Goal: Information Seeking & Learning: Learn about a topic

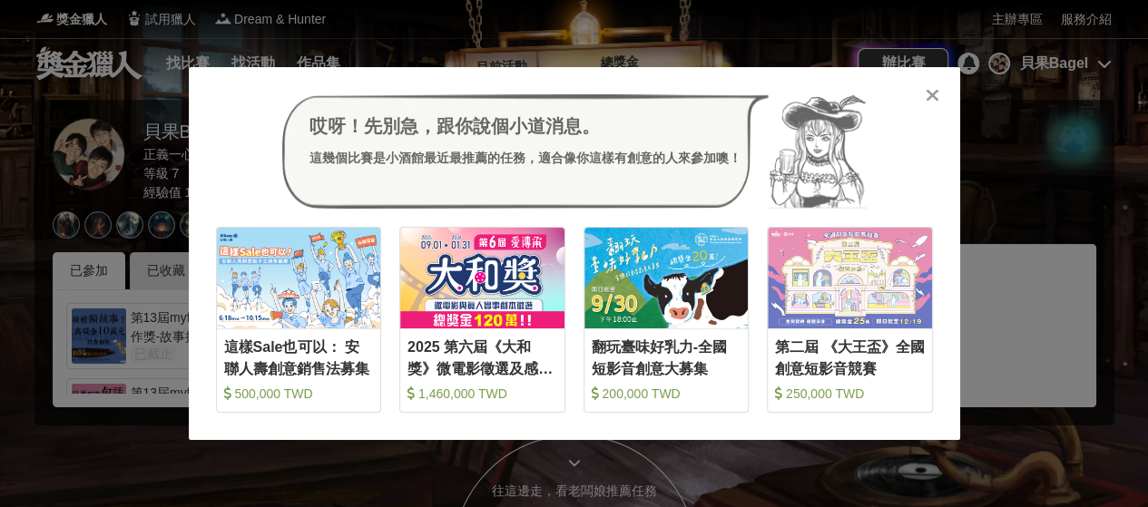
click at [931, 93] on icon at bounding box center [933, 95] width 14 height 18
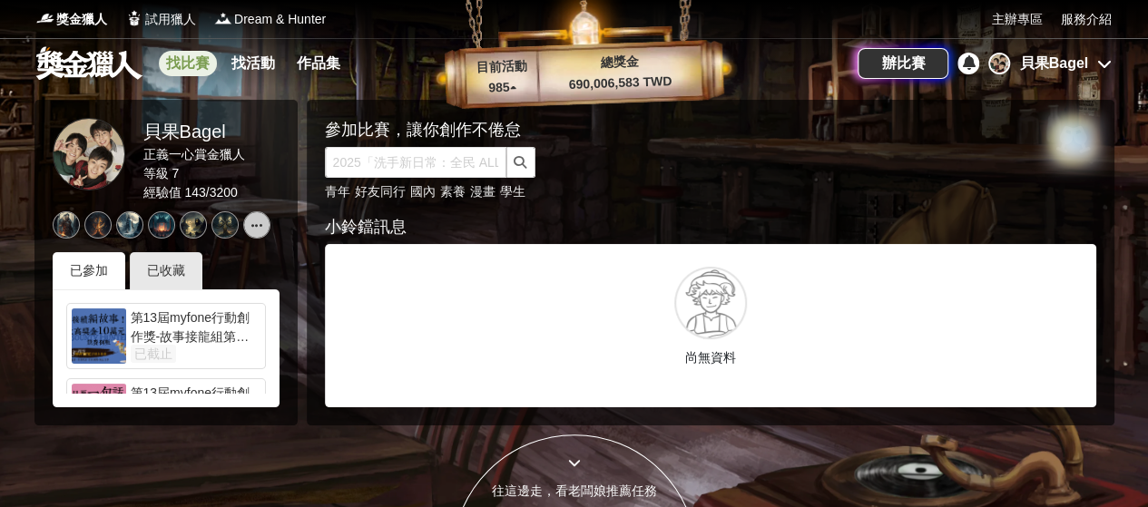
click at [198, 63] on link "找比賽" at bounding box center [188, 63] width 58 height 25
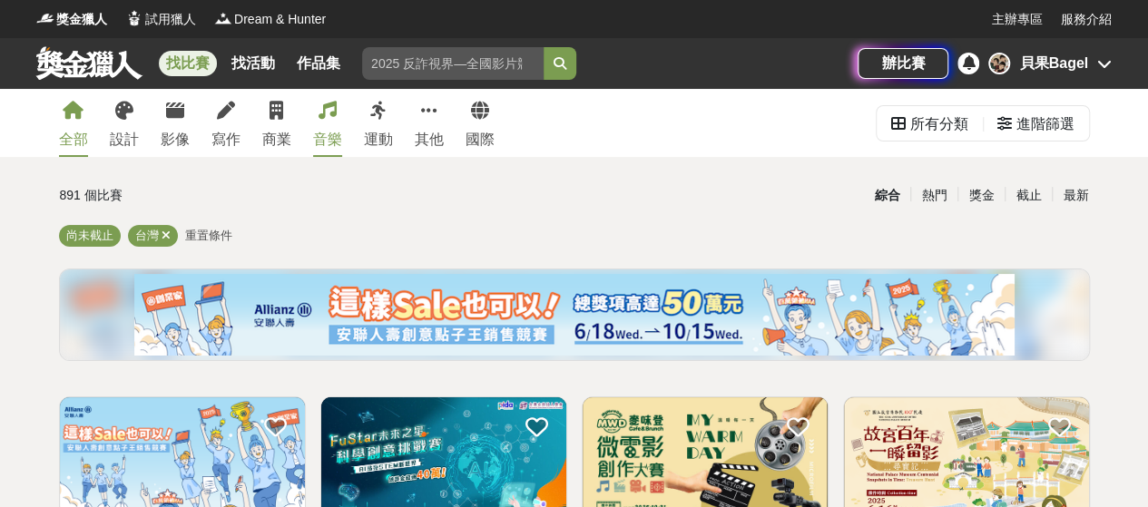
click at [334, 124] on link "音樂" at bounding box center [327, 123] width 29 height 68
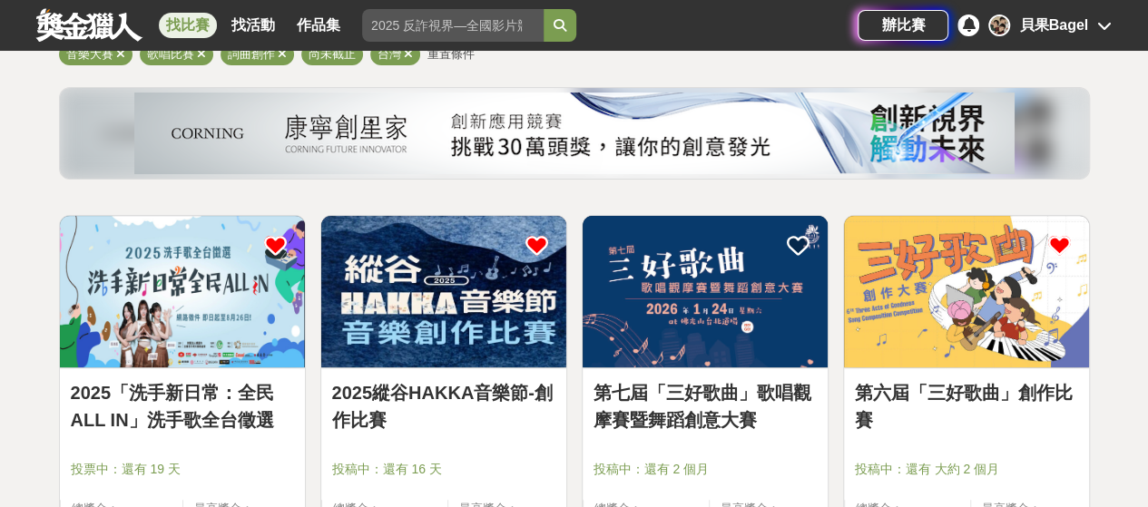
scroll to position [272, 0]
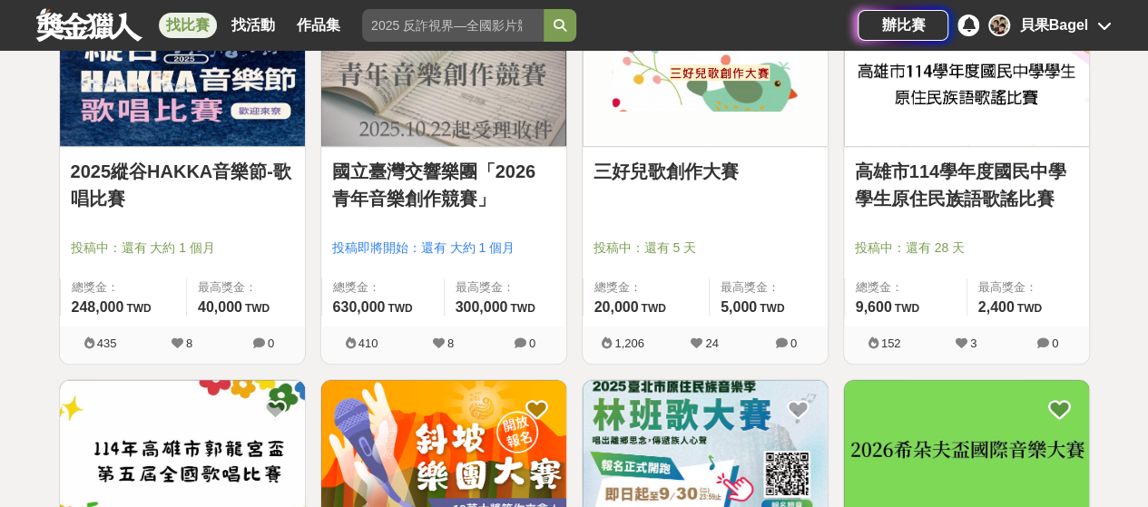
scroll to position [817, 0]
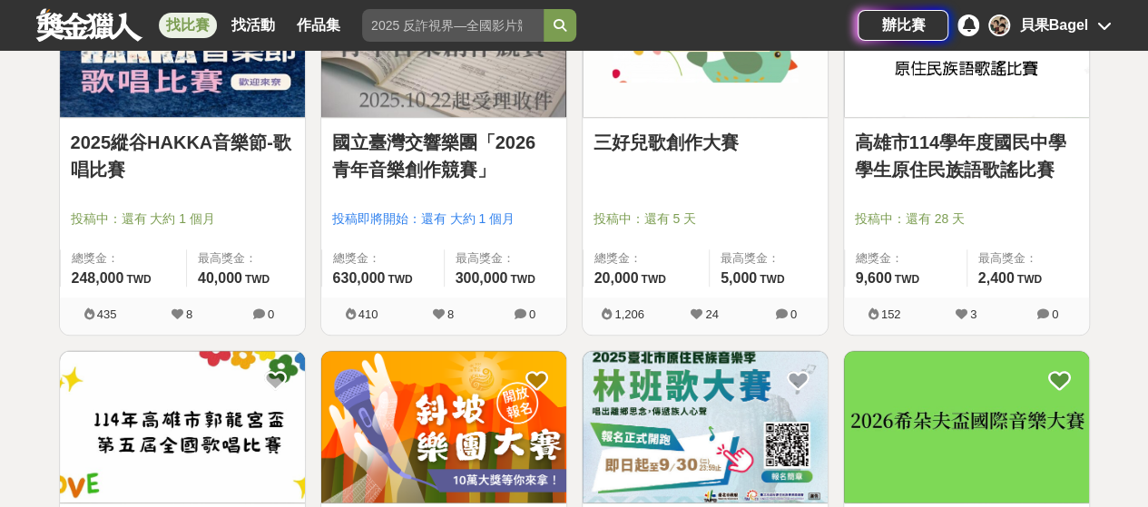
click at [685, 140] on link "三好兒歌創作大賽" at bounding box center [704, 142] width 223 height 27
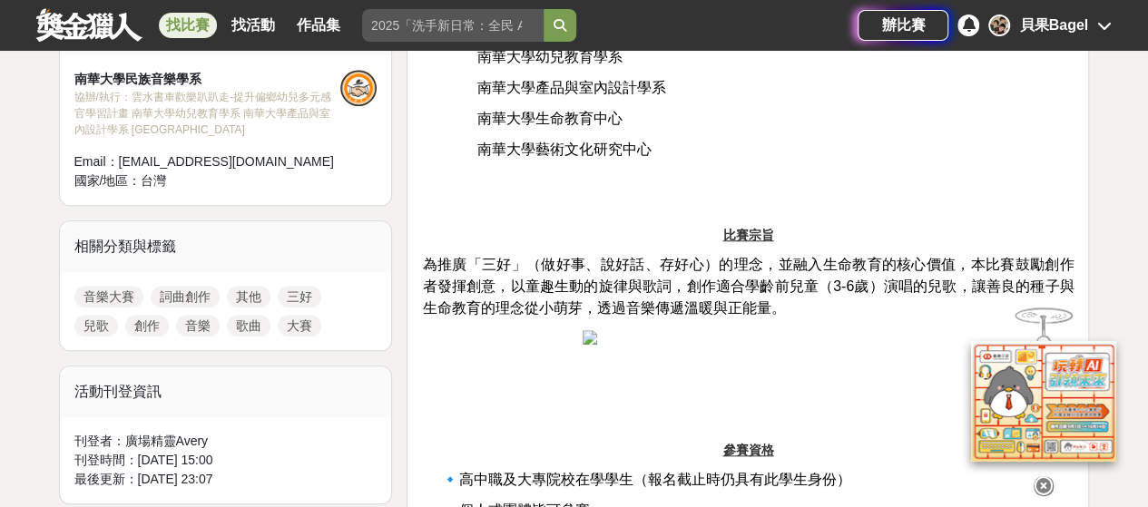
scroll to position [907, 0]
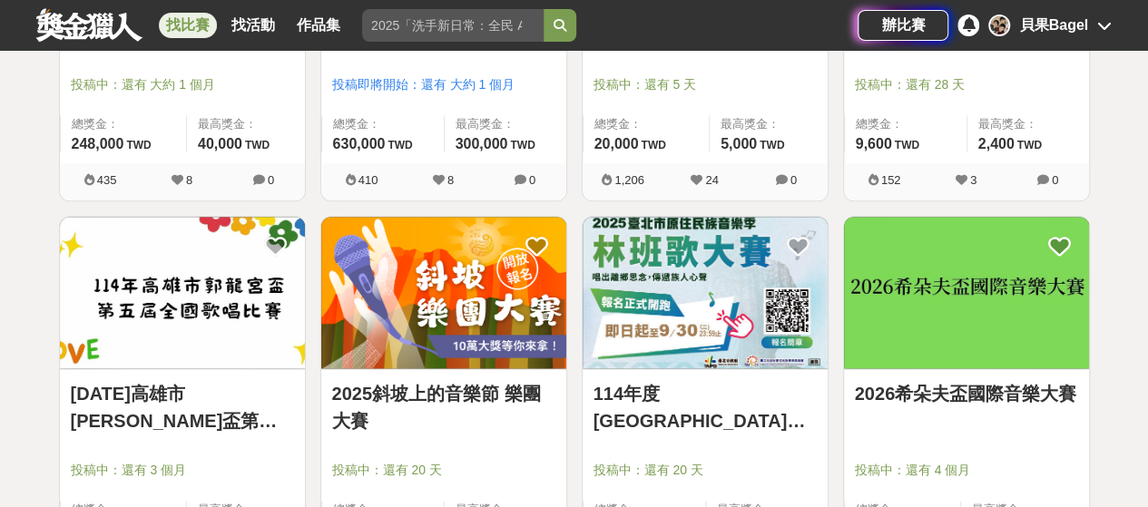
scroll to position [1089, 0]
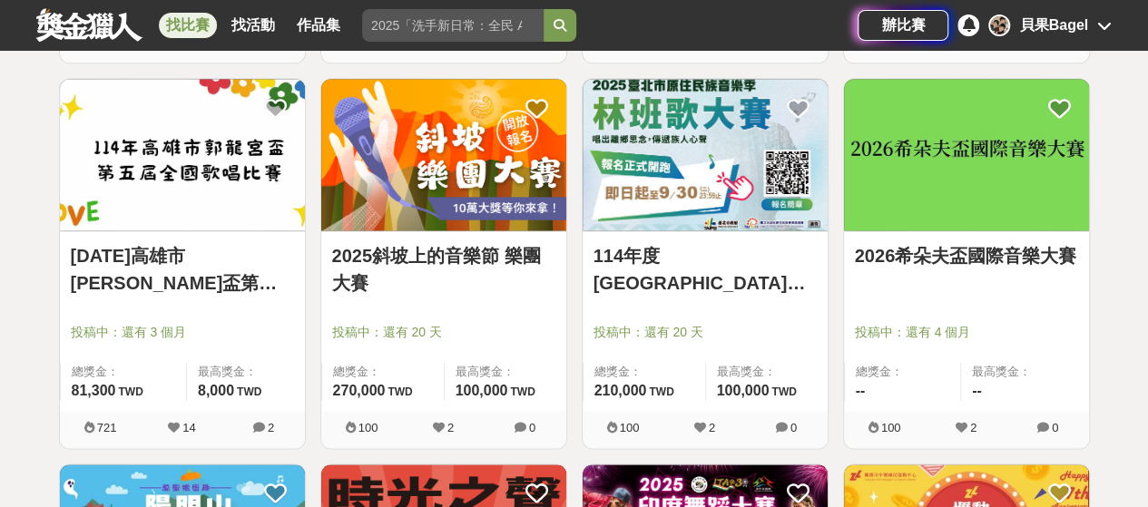
click at [432, 178] on img at bounding box center [443, 155] width 245 height 152
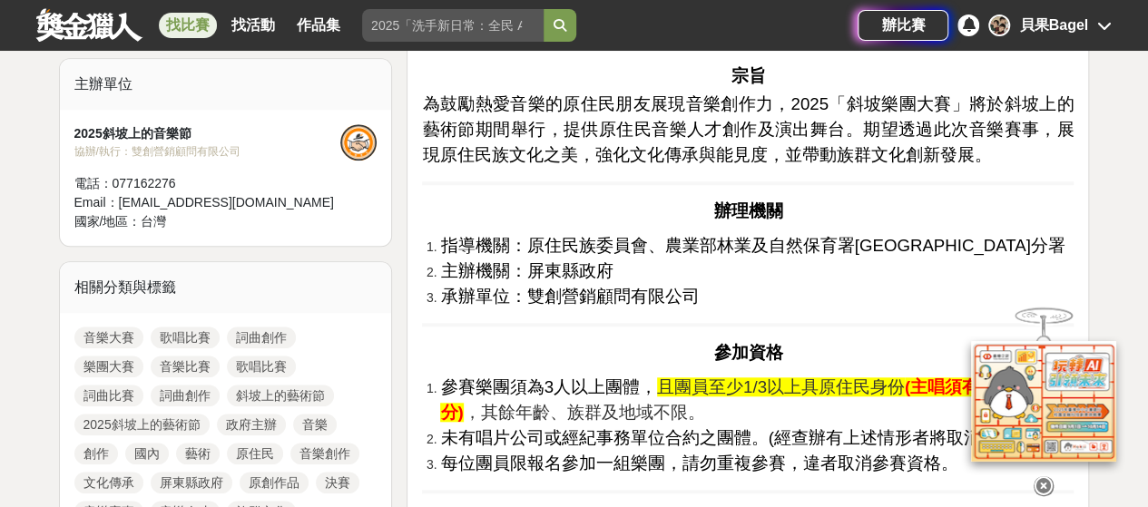
scroll to position [726, 0]
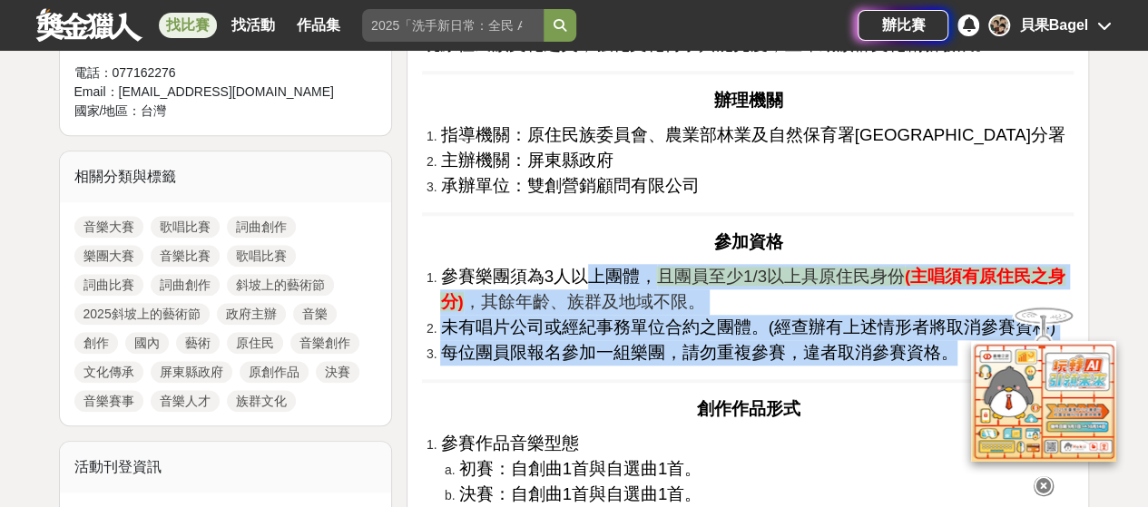
drag, startPoint x: 579, startPoint y: 284, endPoint x: 941, endPoint y: 355, distance: 368.9
click at [941, 355] on ol "參賽樂團須為3人以上團體， 且團員至少1/3以上具原住民身份 (主唱須有原住民之身分) ，其餘年齡、族群及地域不限。 未有唱片公司或經紀事務單位合約之團體。(…" at bounding box center [748, 315] width 652 height 102
click at [919, 279] on strong "(主唱須有原住民之身分)" at bounding box center [752, 289] width 625 height 44
drag, startPoint x: 495, startPoint y: 258, endPoint x: 949, endPoint y: 355, distance: 464.0
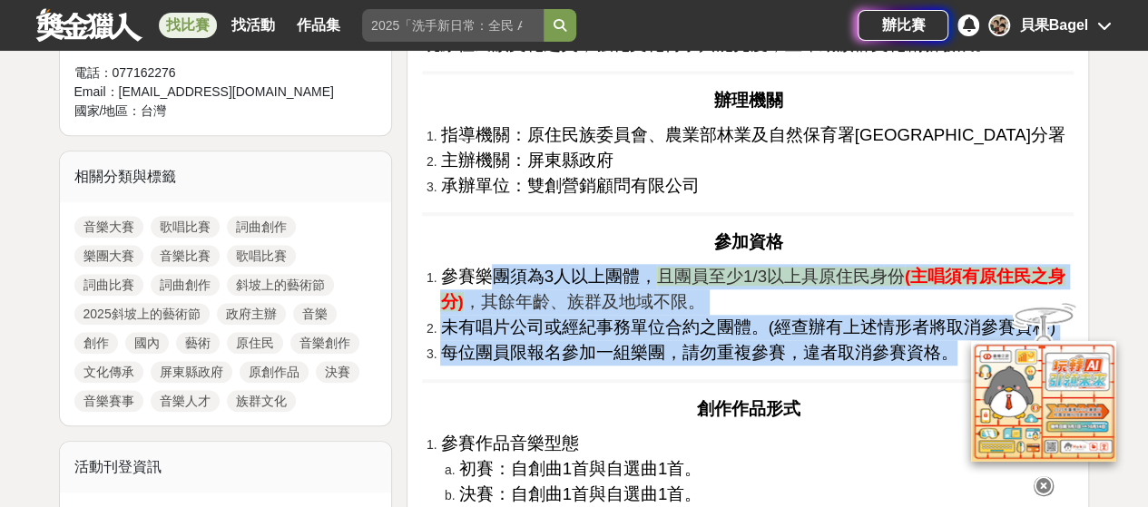
click at [770, 318] on span "未有唱片公司或經紀事務單位合約之團體。(經查辦有上述情形者將取消參賽資格)" at bounding box center [747, 327] width 614 height 19
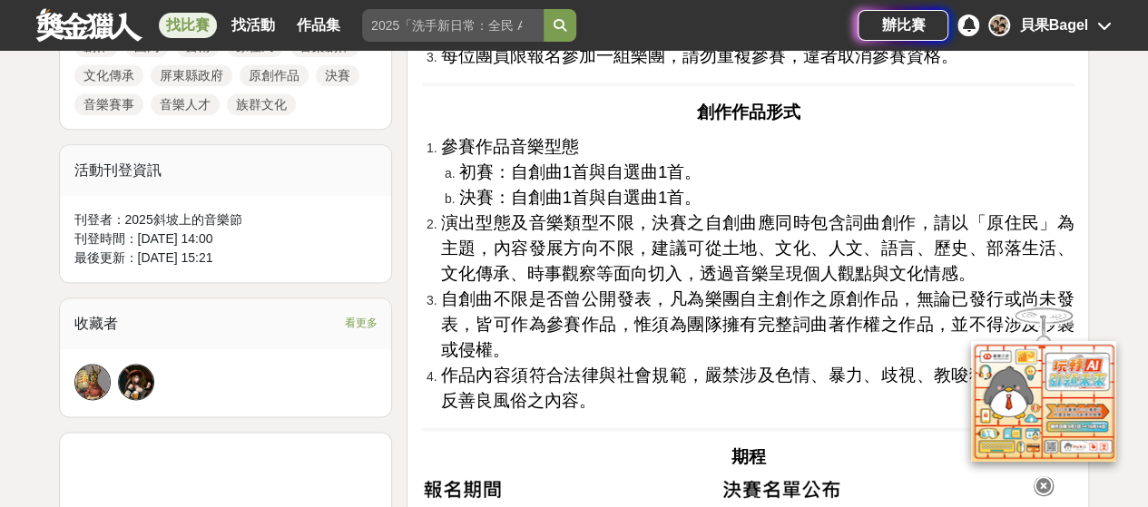
scroll to position [1089, 0]
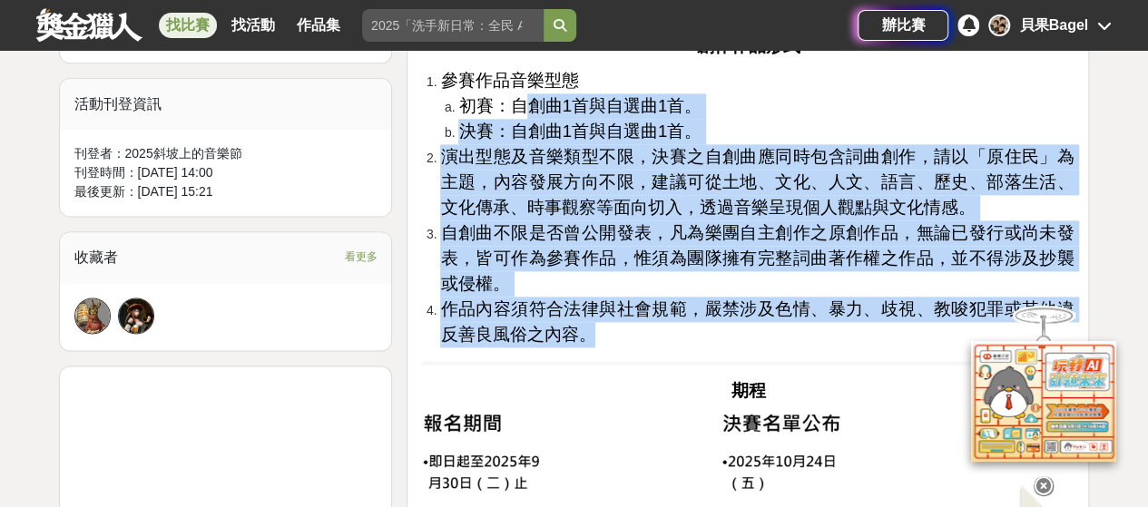
drag, startPoint x: 519, startPoint y: 96, endPoint x: 667, endPoint y: 189, distance: 174.5
click at [601, 321] on ol "參賽作品音樂型態 初賽：自創曲1首與自選曲1首。 決賽：自創曲1首與自選曲1首。 演出型態及音樂類型不限，決賽之自創曲應同時包含詞曲創作，請以「原住民」為主題…" at bounding box center [748, 207] width 652 height 279
click at [776, 157] on span "演出型態及音樂類型不限，決賽之自創曲應同時包含詞曲創作，請以「原住民」為主題，內容發展方向不限，建議可從土地、文化、人文、語言、歷史、部落生活、文化傳承、時事…" at bounding box center [756, 182] width 633 height 70
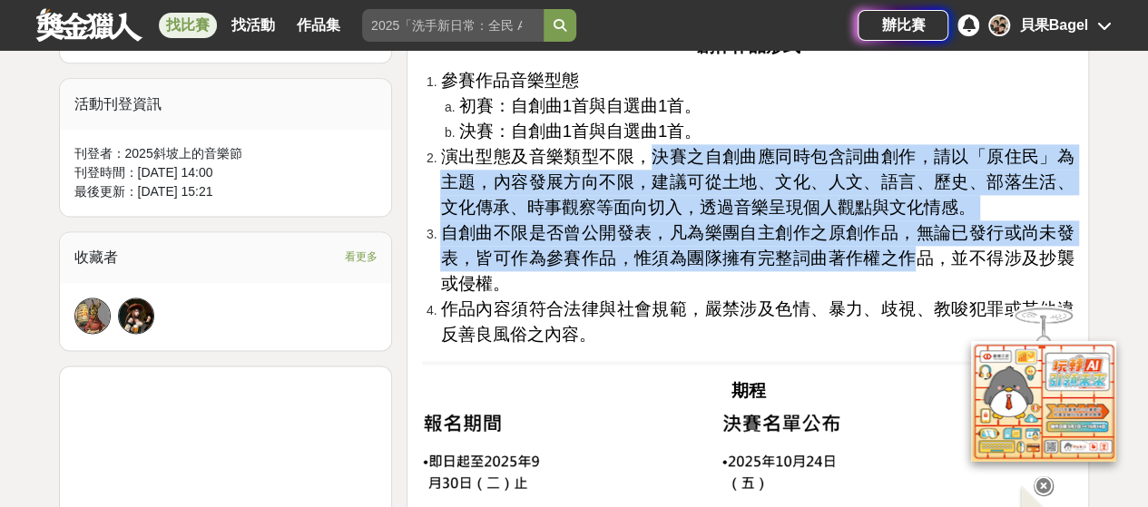
drag, startPoint x: 652, startPoint y: 156, endPoint x: 910, endPoint y: 251, distance: 275.6
click at [910, 251] on ol "參賽作品音樂型態 初賽：自創曲1首與自選曲1首。 決賽：自創曲1首與自選曲1首。 演出型態及音樂類型不限，決賽之自創曲應同時包含詞曲創作，請以「原住民」為主題…" at bounding box center [748, 207] width 652 height 279
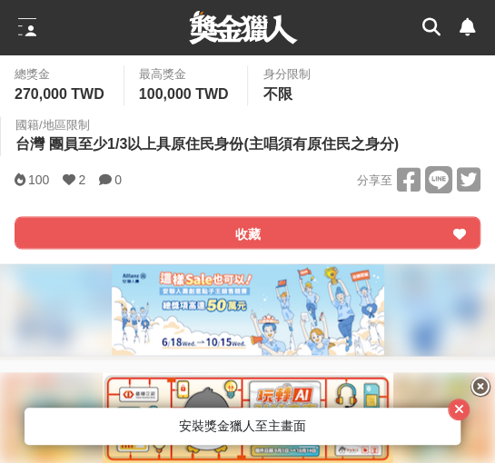
scroll to position [454, 0]
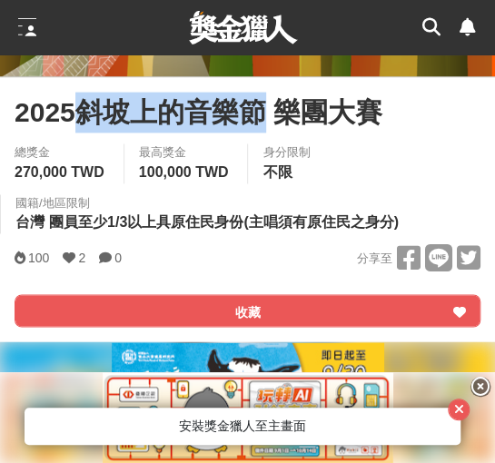
drag, startPoint x: 82, startPoint y: 115, endPoint x: 267, endPoint y: 121, distance: 185.2
click at [267, 121] on span "2025斜坡上的音樂節 樂團大賽" at bounding box center [199, 112] width 368 height 41
copy span "斜坡上的音樂節"
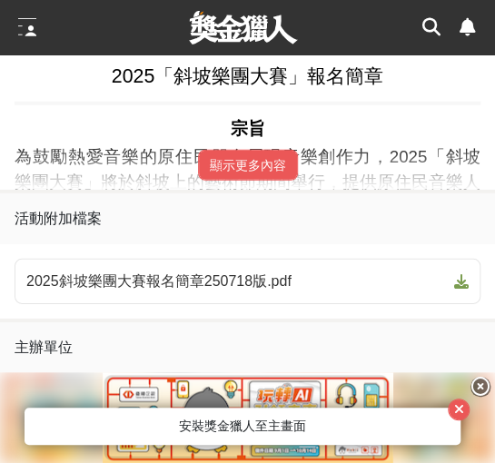
click at [268, 168] on button "顯示更多內容" at bounding box center [248, 165] width 100 height 31
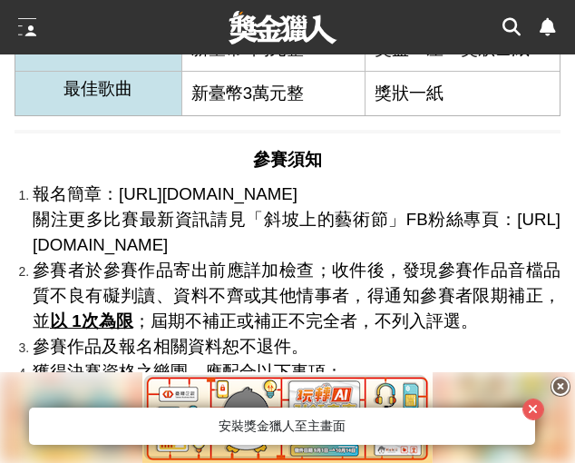
scroll to position [3720, 0]
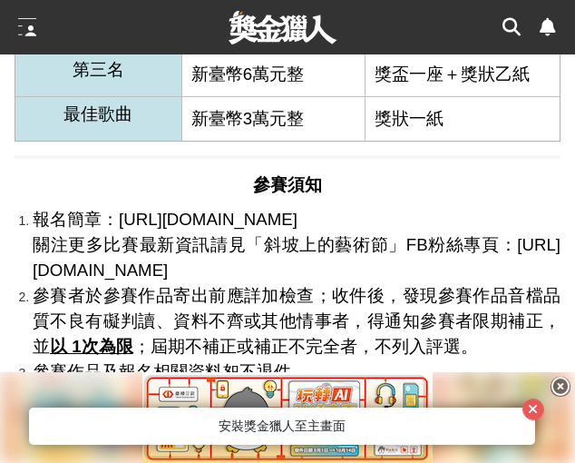
drag, startPoint x: 555, startPoint y: 377, endPoint x: 562, endPoint y: 385, distance: 10.3
click at [563, 387] on div at bounding box center [561, 388] width 20 height 22
click at [552, 388] on icon at bounding box center [561, 387] width 20 height 20
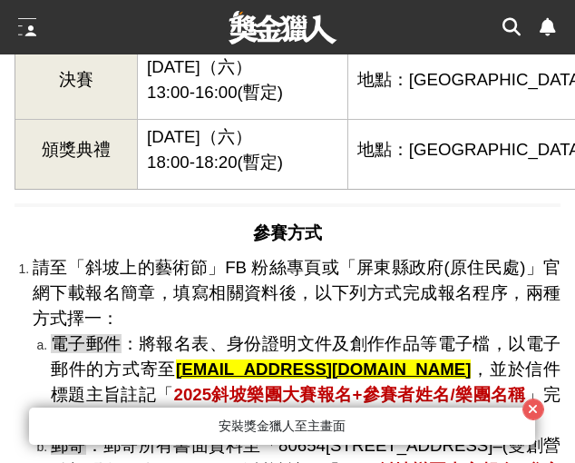
scroll to position [2904, 0]
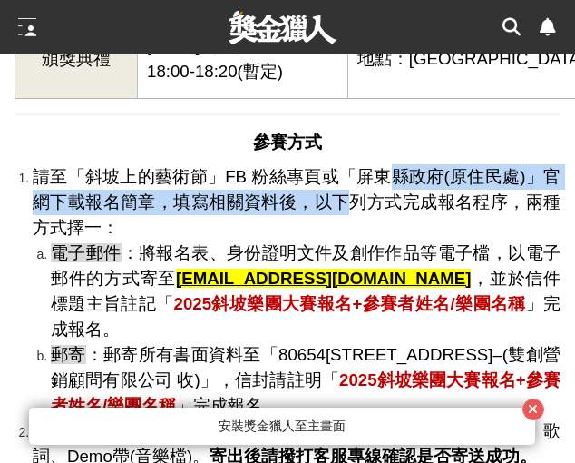
drag, startPoint x: 385, startPoint y: 133, endPoint x: 328, endPoint y: 149, distance: 59.2
click at [328, 167] on span "請至「斜坡上的藝術節」FB 粉絲專頁或「屏東縣政府(原住民處)」官網下載報名簡章，填寫相關資料後，以下列方式完成報名程序，兩種方式擇一：" at bounding box center [297, 202] width 528 height 70
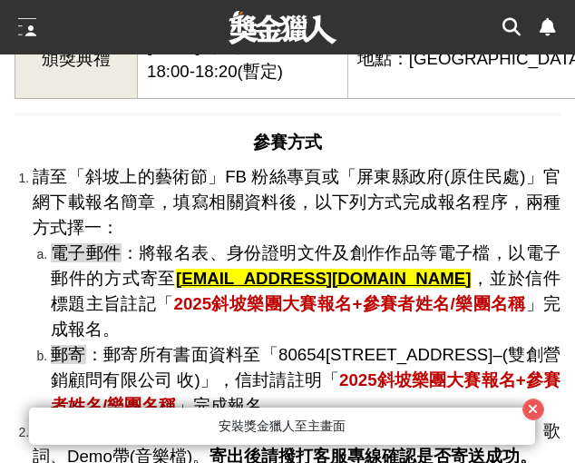
click at [339, 167] on span "請至「斜坡上的藝術節」FB 粉絲專頁或「屏東縣政府(原住民處)」官網下載報名簡章，填寫相關資料後，以下列方式完成報名程序，兩種方式擇一：" at bounding box center [297, 202] width 528 height 70
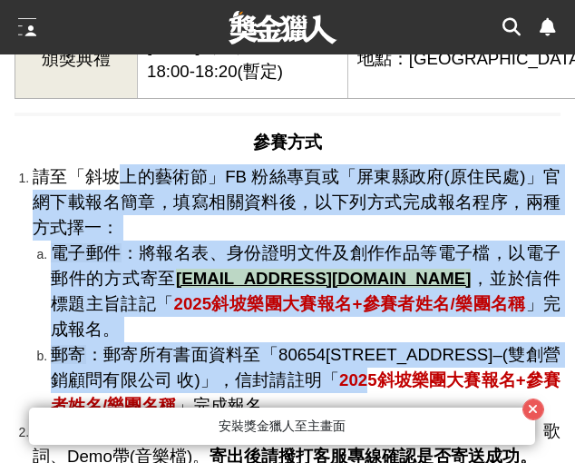
drag, startPoint x: 115, startPoint y: 127, endPoint x: 408, endPoint y: 320, distance: 351.1
click at [432, 319] on li "請至「斜坡上的藝術節」FB 粉絲專頁或「屏東縣政府(原住民處)」官網下載報名簡章，填寫相關資料後，以下列方式完成報名程序，兩種方式擇一： 電子郵件 ：將報名表…" at bounding box center [297, 291] width 528 height 254
click at [400, 345] on span "：郵寄所有書面資料至「80654高雄市前鎮區民權二路528號3樓–(雙創營銷顧問有限公司 收)」，信封請註明「" at bounding box center [306, 367] width 510 height 44
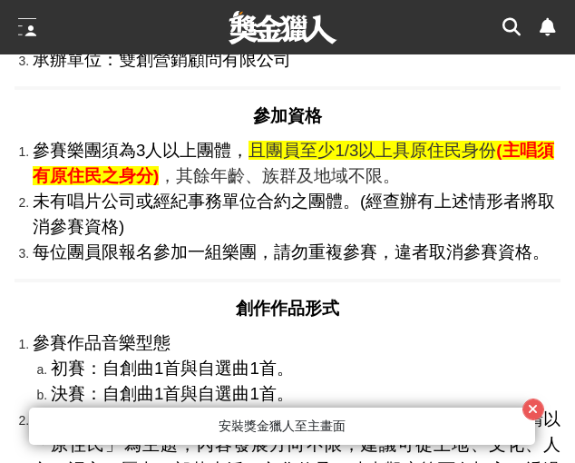
scroll to position [1361, 0]
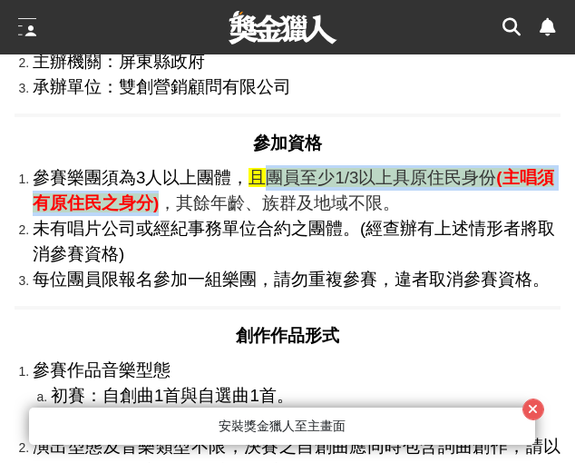
drag, startPoint x: 261, startPoint y: 153, endPoint x: 158, endPoint y: 177, distance: 106.1
click at [158, 177] on li "參賽樂團須為3人以上團體， 且團員至少1/3以上具原住民身份 (主唱須有原住民之身分) ，其餘年齡、族群及地域不限。" at bounding box center [297, 190] width 528 height 51
copy li "團員至少1/3以上具原住民身份 (主唱須有原住民之身分)"
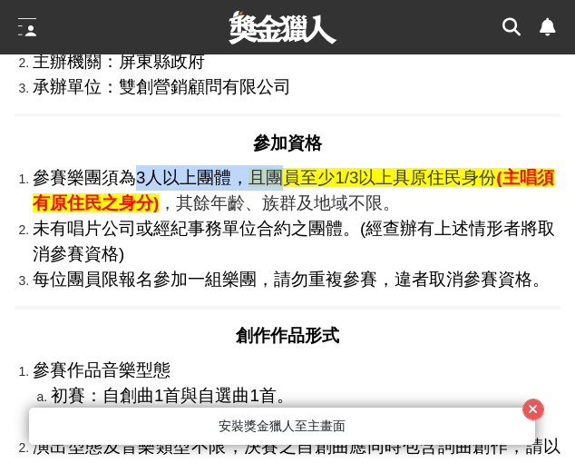
drag, startPoint x: 131, startPoint y: 152, endPoint x: 271, endPoint y: 160, distance: 140.9
click at [271, 165] on li "參賽樂團須為3人以上團體， 且團員至少1/3以上具原住民身份 (主唱須有原住民之身分) ，其餘年齡、族群及地域不限。" at bounding box center [297, 190] width 528 height 51
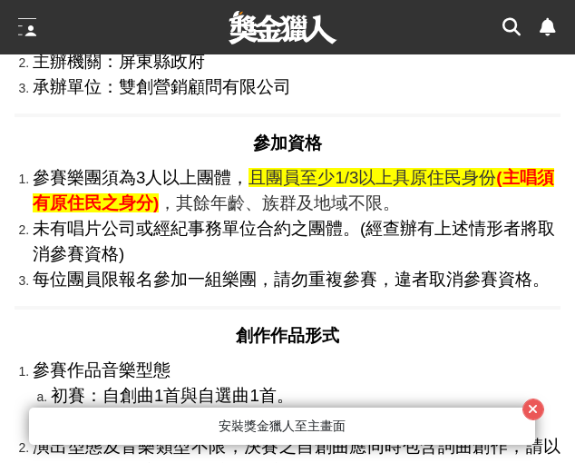
click at [287, 236] on li "未有唱片公司或經紀事務單位合約之團體。(經查辦有上述情形者將取消參賽資格)" at bounding box center [297, 241] width 528 height 51
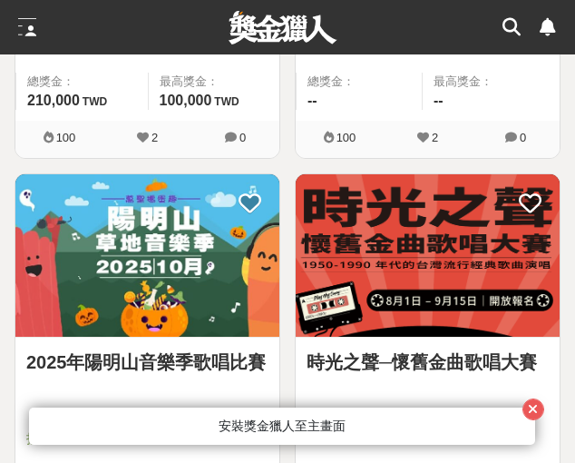
scroll to position [2632, 0]
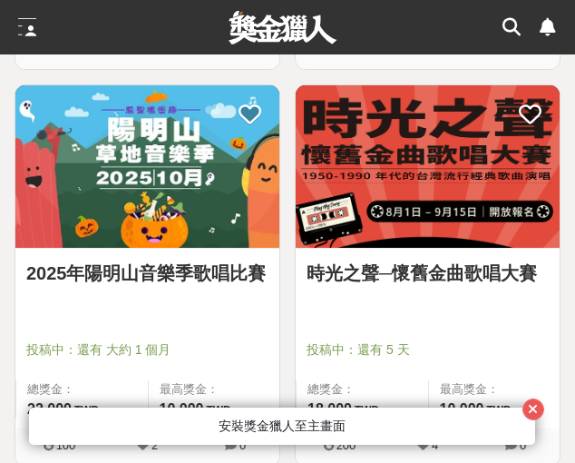
click at [209, 187] on img at bounding box center [147, 166] width 264 height 163
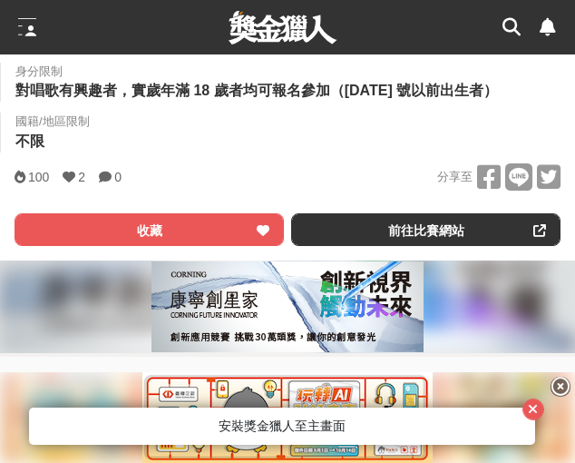
scroll to position [998, 0]
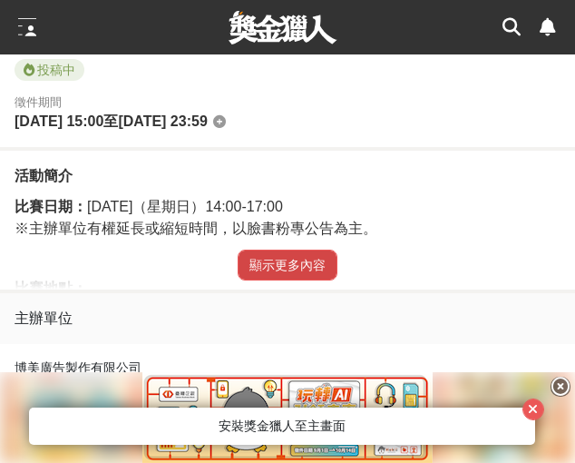
click at [283, 280] on button "顯示更多內容" at bounding box center [288, 265] width 100 height 31
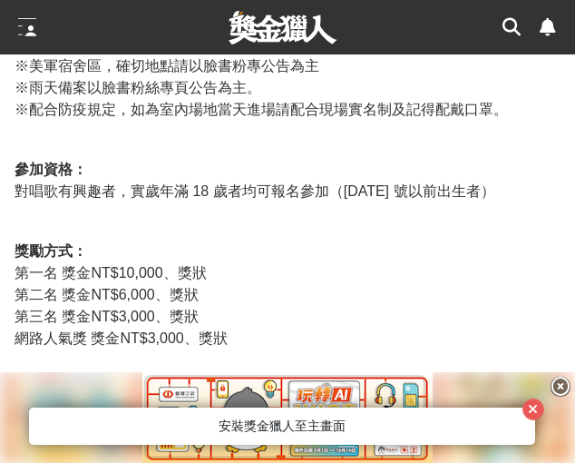
scroll to position [1270, 0]
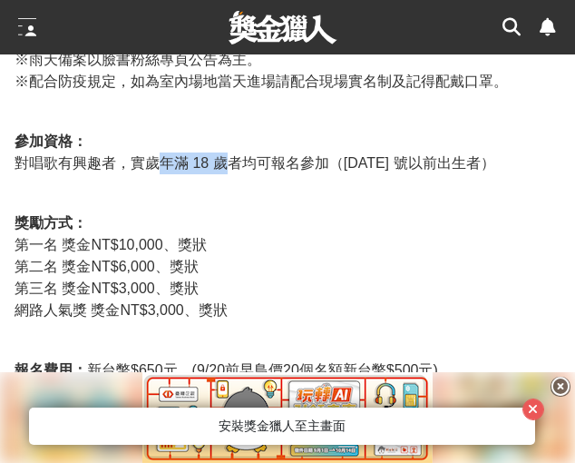
drag, startPoint x: 162, startPoint y: 192, endPoint x: 222, endPoint y: 189, distance: 60.9
click at [222, 171] on span "對唱歌有興趣者，實歲年滿 18 歲者均可報名參加（西元 2008 年 10 月 26 號以前出生者）" at bounding box center [255, 162] width 481 height 15
copy span "年滿 18 歲"
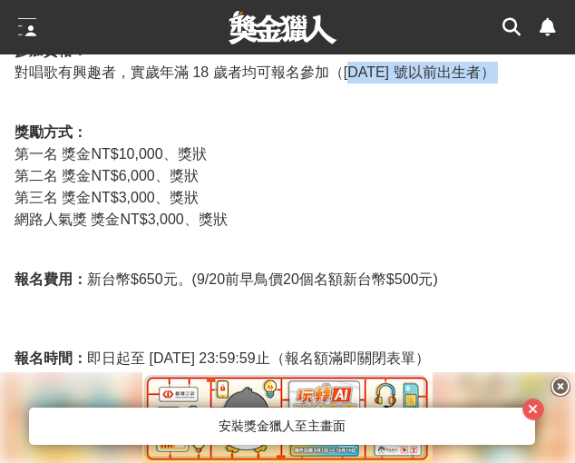
drag, startPoint x: 354, startPoint y: 93, endPoint x: 193, endPoint y: 134, distance: 165.9
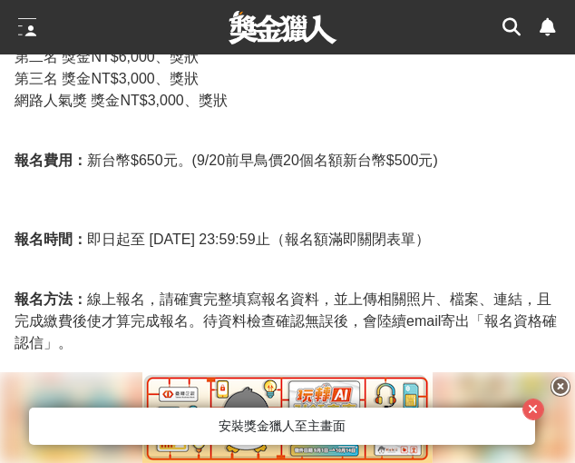
scroll to position [1452, 0]
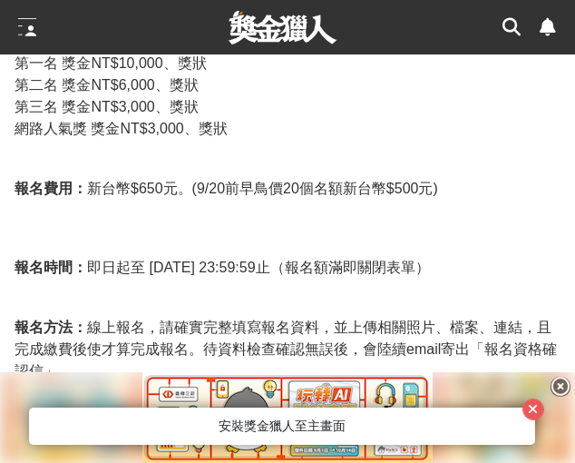
drag, startPoint x: 561, startPoint y: 385, endPoint x: 463, endPoint y: 342, distance: 106.9
click at [561, 385] on icon at bounding box center [561, 387] width 20 height 20
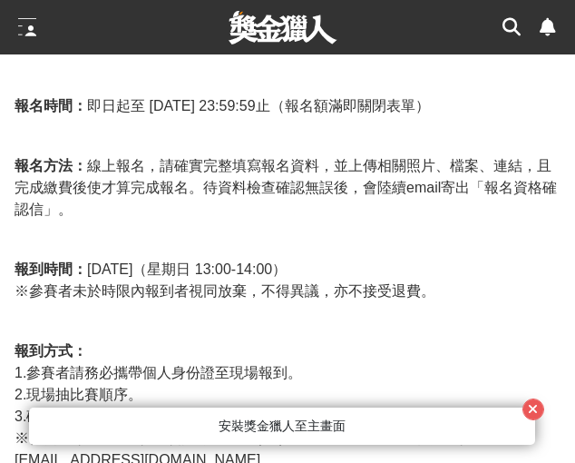
scroll to position [1633, 0]
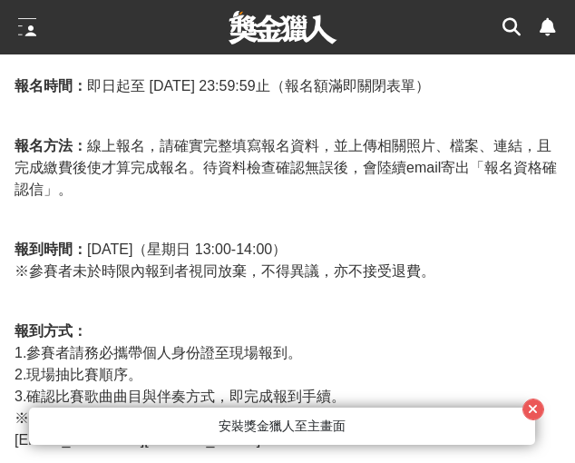
drag, startPoint x: 161, startPoint y: 190, endPoint x: 25, endPoint y: 223, distance: 140.2
click at [160, 190] on span "報名方法： 線上報名，請確實完整填寫報名資料，並上傳相關照片、檔案、連結，且完成繳費後使才算完成報名。待資料檢查確認無誤後，會陸續email寄出「報名資格確認…" at bounding box center [286, 167] width 543 height 59
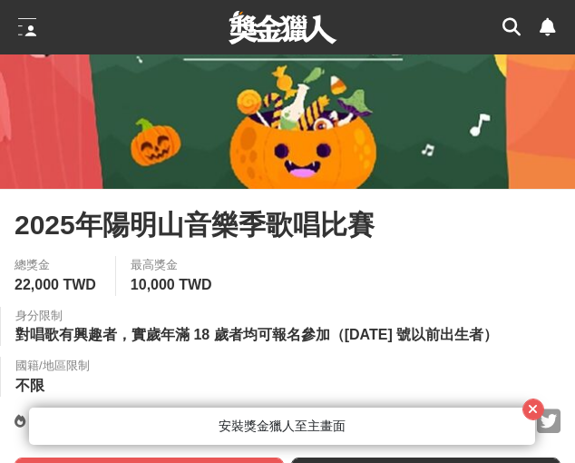
scroll to position [363, 0]
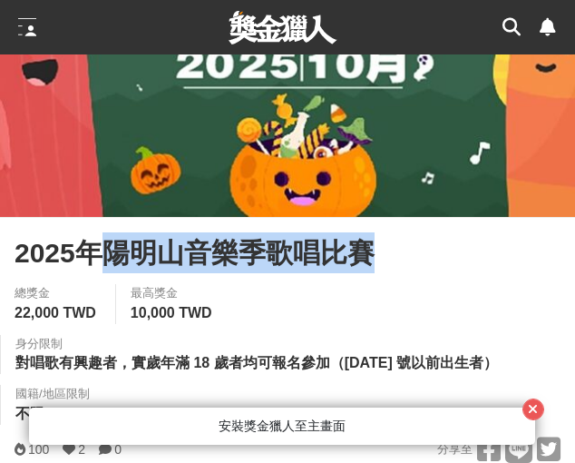
drag, startPoint x: 109, startPoint y: 259, endPoint x: 396, endPoint y: 260, distance: 286.8
click at [396, 260] on div "2025年陽明山音樂季歌唱比賽" at bounding box center [288, 252] width 546 height 41
copy span "陽明山音樂季歌唱比賽"
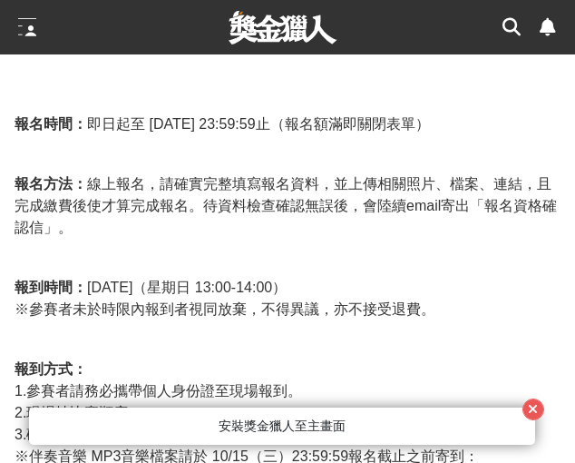
scroll to position [1633, 0]
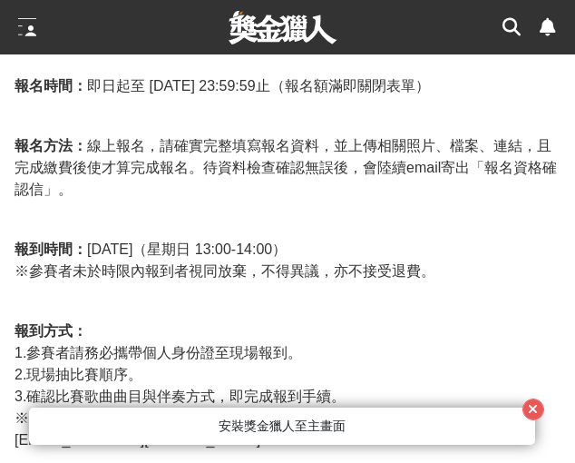
click at [103, 257] on span "報到時間： 2025年10月26日（星期日 13:00-14:00）" at bounding box center [151, 248] width 272 height 15
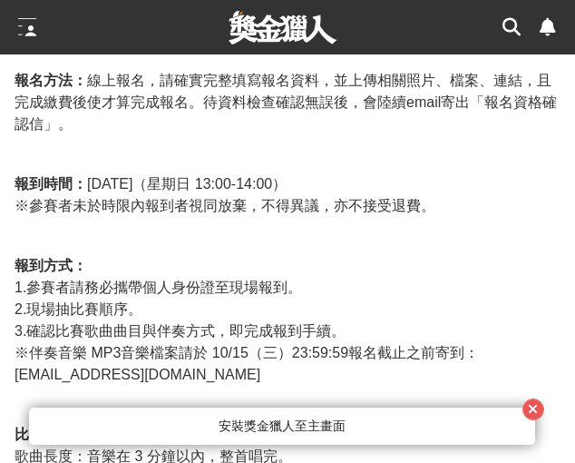
scroll to position [1724, 0]
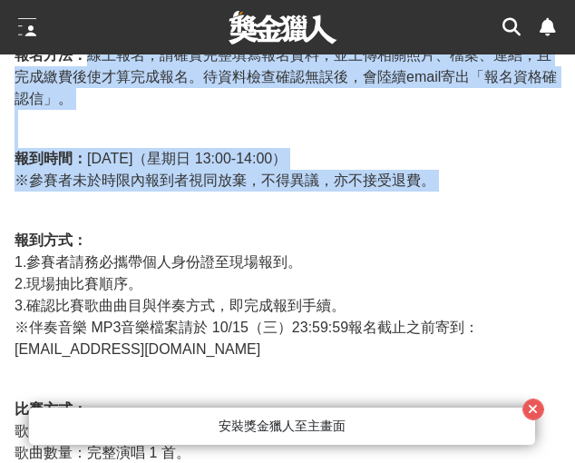
drag, startPoint x: 91, startPoint y: 101, endPoint x: 310, endPoint y: 246, distance: 263.3
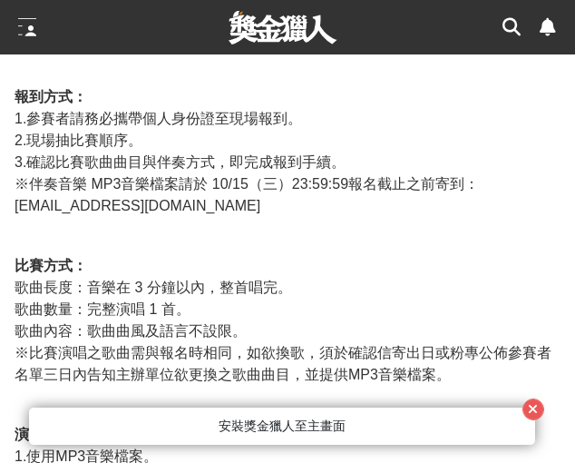
scroll to position [1906, 0]
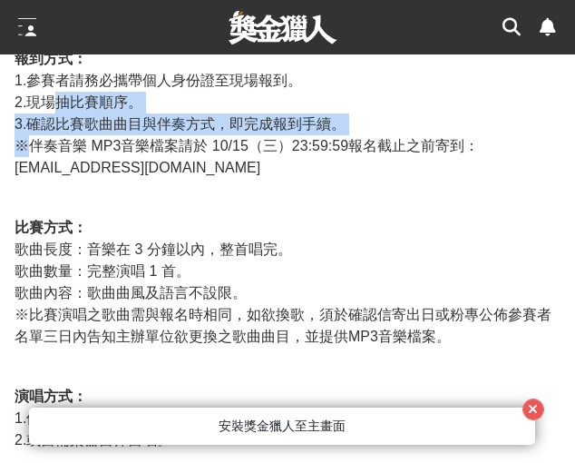
drag, startPoint x: 27, startPoint y: 191, endPoint x: 45, endPoint y: 142, distance: 53.1
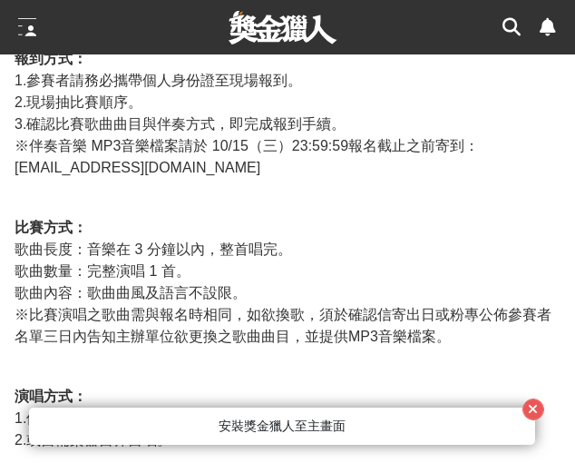
click at [39, 110] on span "2.現場抽比賽順序。" at bounding box center [79, 101] width 128 height 15
drag, startPoint x: 54, startPoint y: 191, endPoint x: 132, endPoint y: 197, distance: 78.2
click at [151, 175] on span "※伴奏音樂 MP3音樂檔案請於 10/15（三）23:59:59報名截止之前寄到：ymsmusic2022@gmail.com" at bounding box center [247, 156] width 465 height 37
click at [94, 175] on span "※伴奏音樂 MP3音樂檔案請於 10/15（三）23:59:59報名截止之前寄到：ymsmusic2022@gmail.com" at bounding box center [247, 156] width 465 height 37
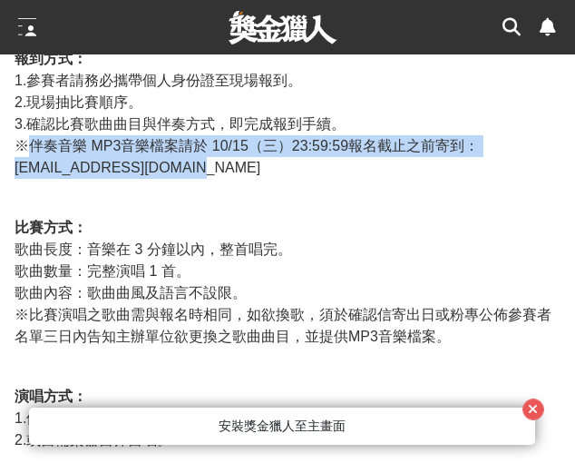
drag, startPoint x: 29, startPoint y: 189, endPoint x: 329, endPoint y: 206, distance: 300.9
copy span "伴奏音樂 MP3音樂檔案請於 10/15（三）23:59:59報名截止之前寄到：ymsmusic2022@gmail.com"
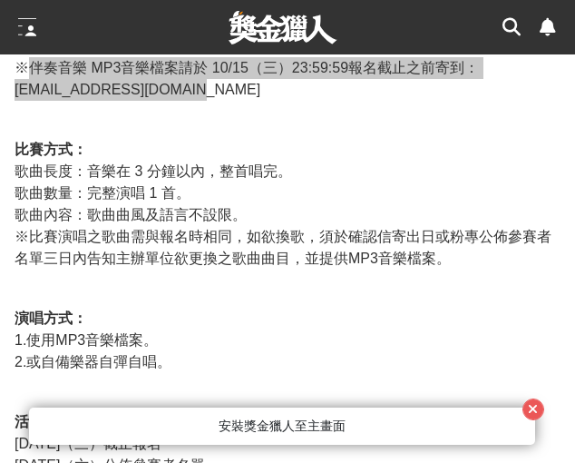
scroll to position [2087, 0]
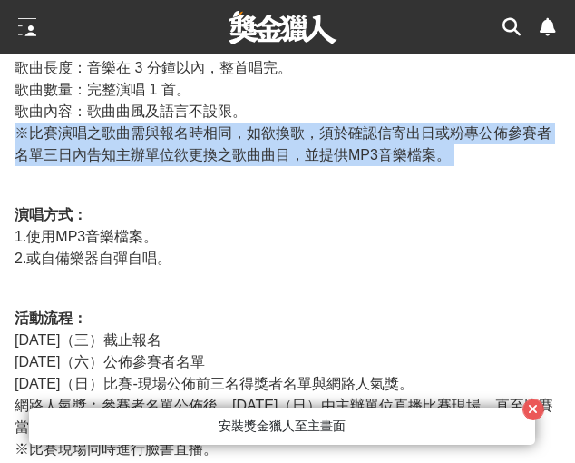
drag, startPoint x: 20, startPoint y: 179, endPoint x: 487, endPoint y: 214, distance: 468.7
click at [487, 214] on p "比賽日期： 2025年10月 26 日（星期日）14:00-17:00 ※主辦單位有權延長或縮短時間，以臉書粉專公告為主。 比賽地點： ※美軍宿舍區，確切地點…" at bounding box center [288, 343] width 546 height 2472
click at [334, 162] on span "※比賽演唱之歌曲需與報名時相同，如欲換歌，須於確認信寄出日或粉專公佈參賽者名單三日內告知主辦單位欲更換之歌曲曲目，並提供MP3音樂檔案。" at bounding box center [283, 143] width 537 height 37
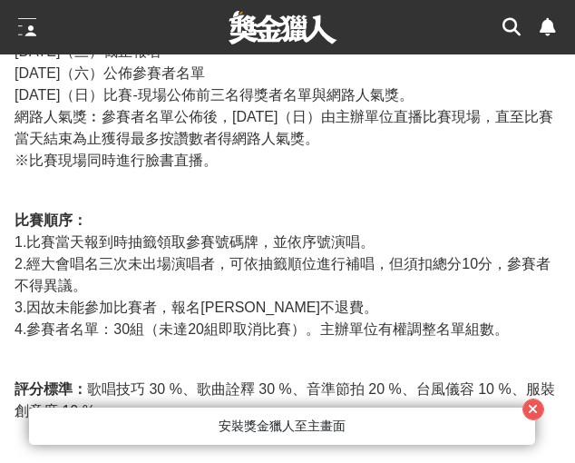
scroll to position [2450, 0]
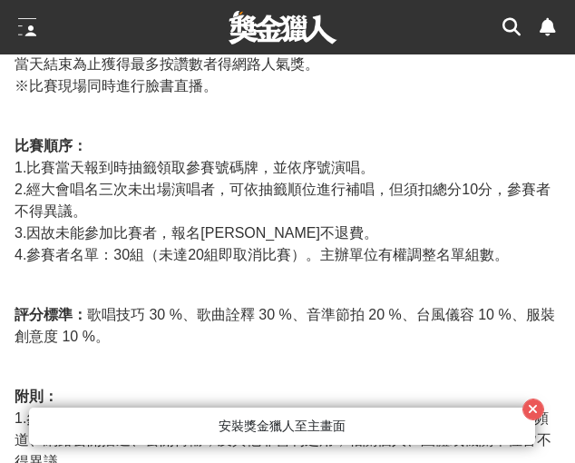
click at [197, 175] on span "1.比賽當天報到時抽籤領取參賽號碼牌，並依序號演唱。" at bounding box center [195, 167] width 360 height 15
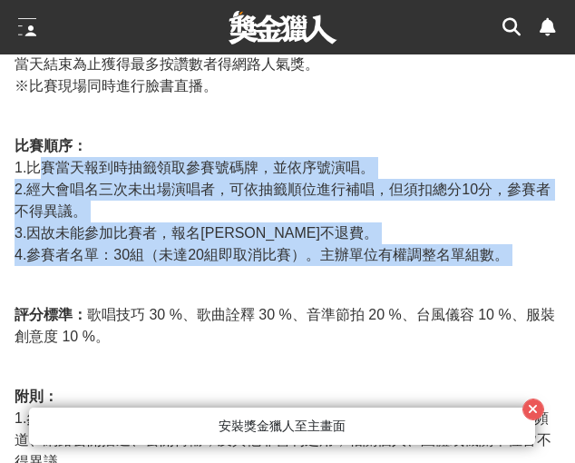
drag, startPoint x: 47, startPoint y: 216, endPoint x: 358, endPoint y: 314, distance: 326.3
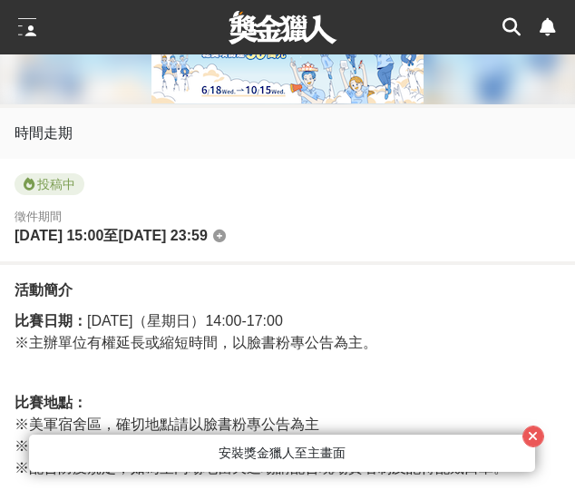
scroll to position [635, 0]
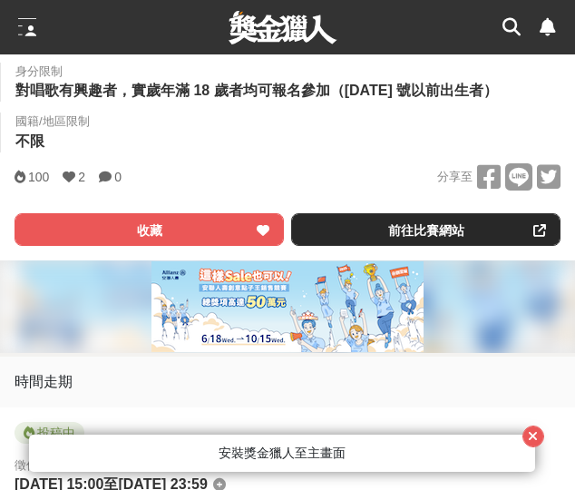
click at [465, 246] on link "前往比賽網站" at bounding box center [426, 229] width 270 height 33
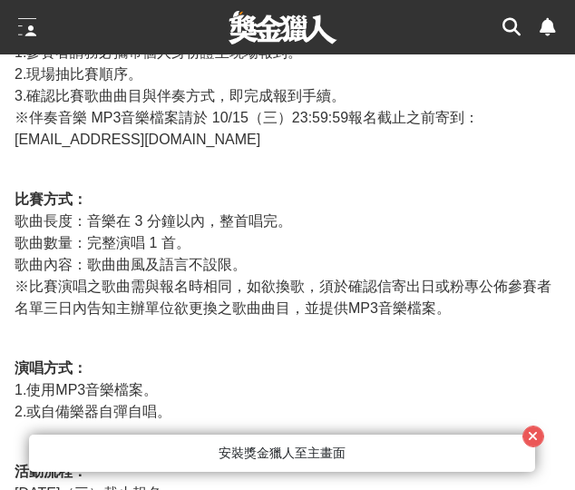
scroll to position [2087, 0]
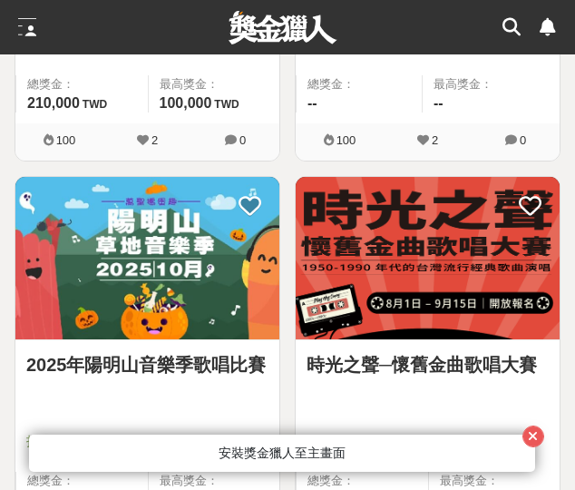
scroll to position [2541, 0]
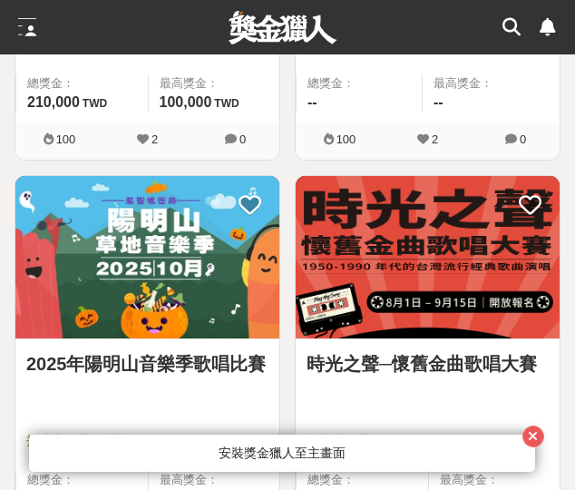
click at [172, 262] on img at bounding box center [147, 257] width 264 height 163
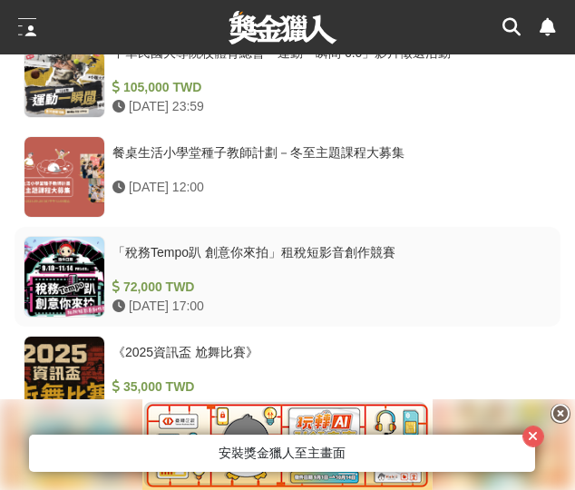
scroll to position [2269, 0]
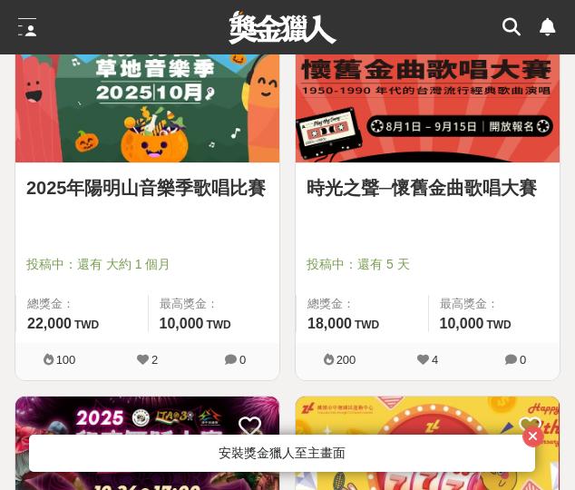
scroll to position [2541, 0]
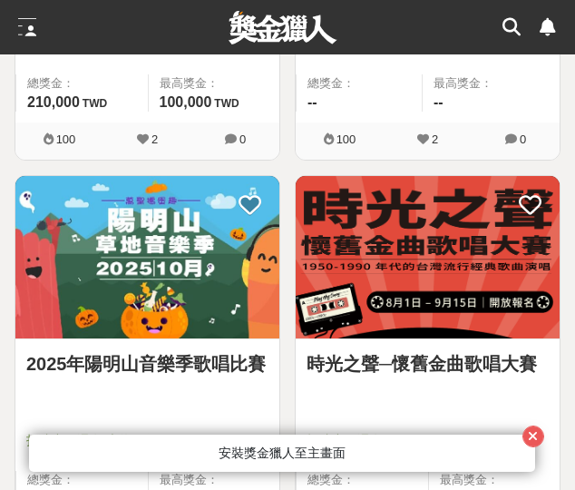
click at [403, 233] on img at bounding box center [428, 257] width 264 height 163
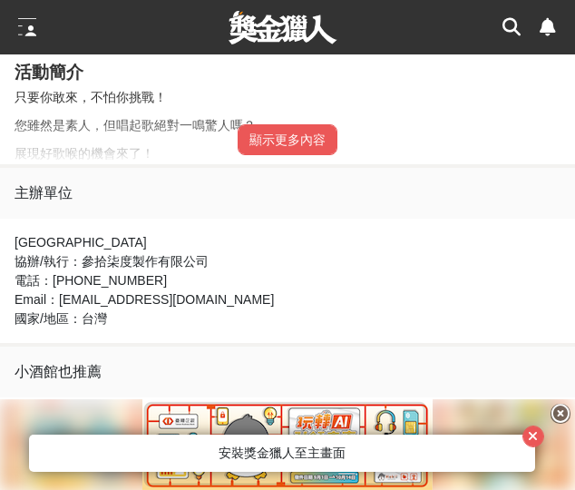
scroll to position [1089, 0]
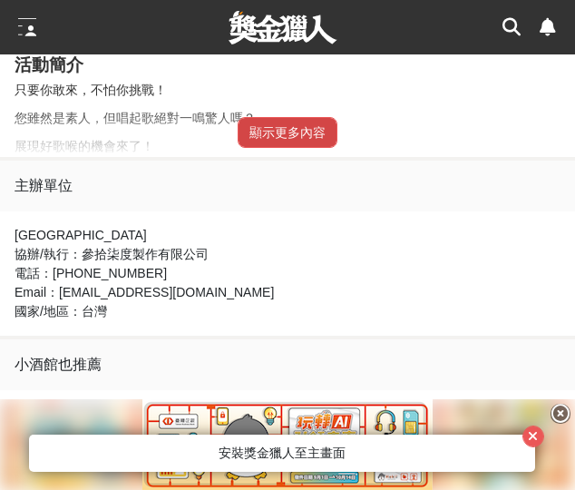
click at [279, 132] on button "顯示更多內容" at bounding box center [288, 132] width 100 height 31
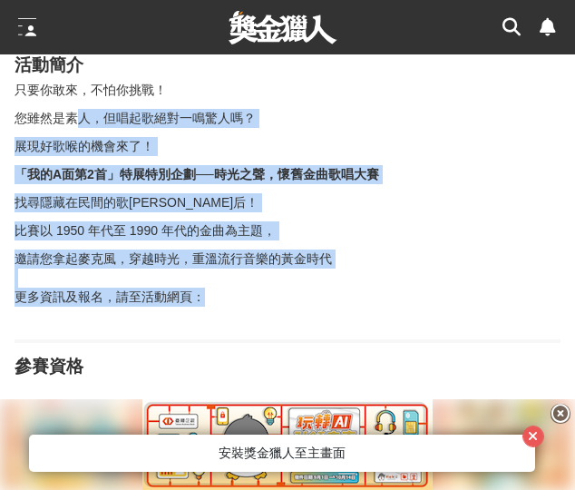
drag, startPoint x: 74, startPoint y: 117, endPoint x: 219, endPoint y: 294, distance: 228.3
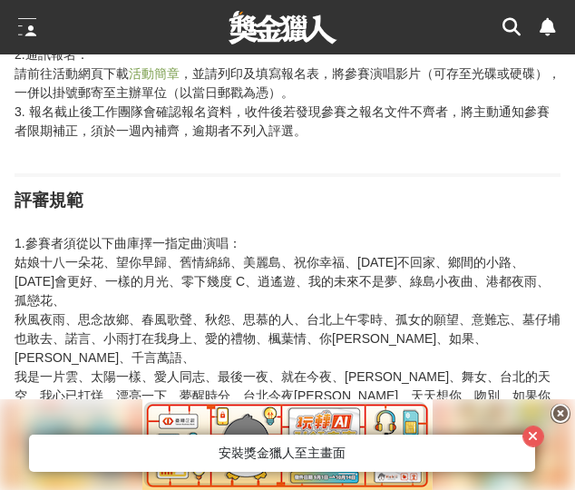
scroll to position [1815, 0]
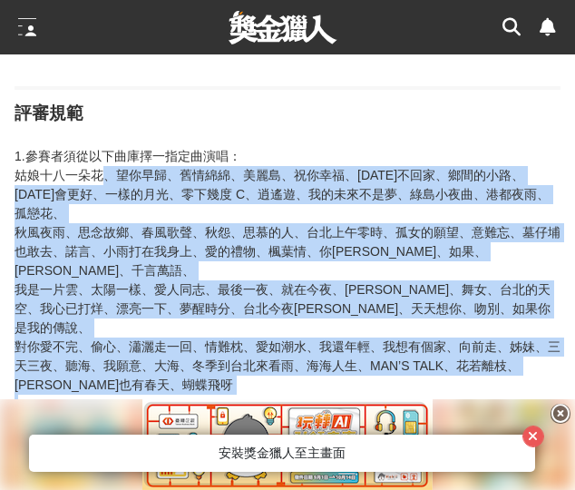
drag, startPoint x: 104, startPoint y: 181, endPoint x: 187, endPoint y: 315, distance: 157.7
click at [247, 351] on p "1.參賽者須從以下曲庫擇一指定曲演唱： 姑娘十八一朵花、望你早歸、舊情綿綿、美麗島、祝你幸福、今天不回家、鄉間的小路、明天會更好、一樣的月光、零下幾度 C、逍…" at bounding box center [288, 271] width 546 height 286
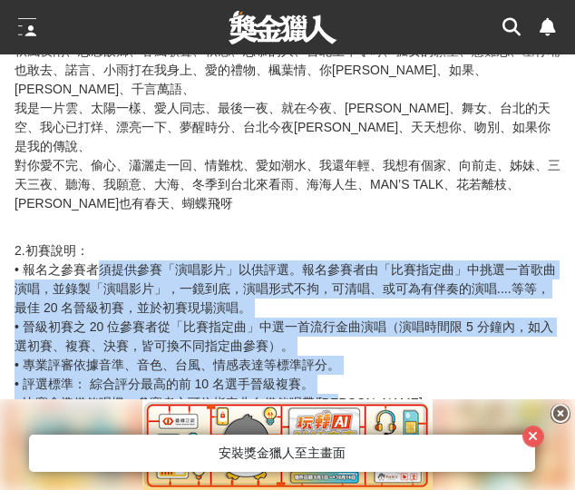
drag, startPoint x: 102, startPoint y: 212, endPoint x: 383, endPoint y: 335, distance: 306.8
click at [391, 344] on p "2.初賽說明： • 報名之參賽者須提供參賽「演唱影片」以供評選。報名參賽者由「比賽指定曲」中挑選一首歌曲演唱，並錄製「演唱影片」，一鏡到底，演唱形式不拘，可清…" at bounding box center [288, 336] width 546 height 191
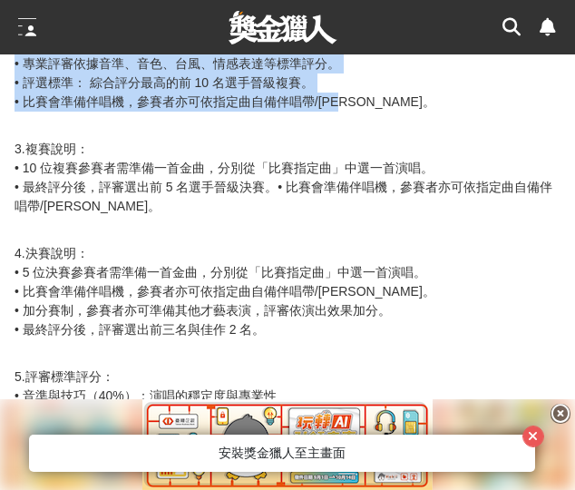
scroll to position [2269, 0]
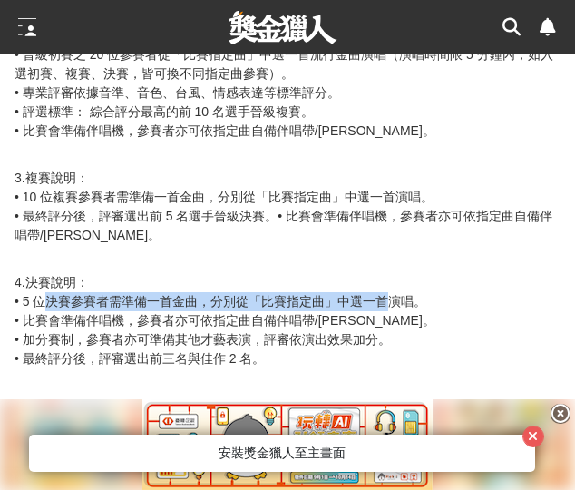
drag, startPoint x: 47, startPoint y: 243, endPoint x: 399, endPoint y: 253, distance: 352.2
click at [400, 273] on p "4.決賽說明： • 5 位決賽參賽者需準備一首金曲，分別從「比賽指定曲」中選一首演唱。 • 比賽會準備伴唱機，參賽者亦可依指定曲自備伴唱帶/卡拉。 • 加分賽…" at bounding box center [288, 330] width 546 height 114
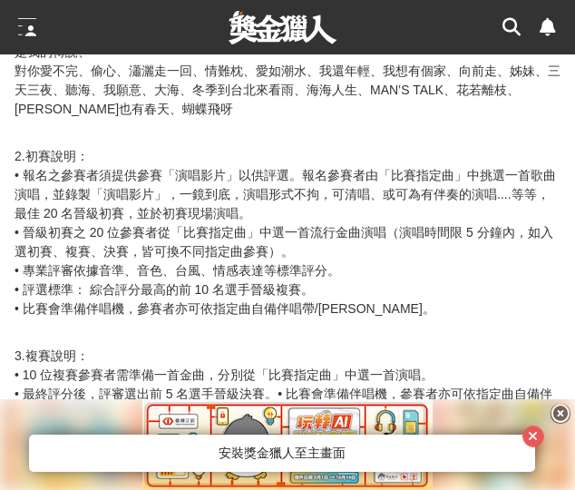
scroll to position [2087, 0]
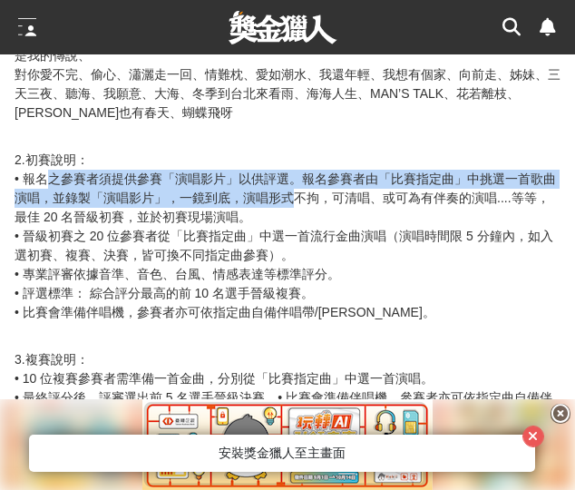
drag, startPoint x: 60, startPoint y: 127, endPoint x: 291, endPoint y: 155, distance: 233.1
click at [299, 151] on p "2.初賽說明： • 報名之參賽者須提供參賽「演唱影片」以供評選。報名參賽者由「比賽指定曲」中挑選一首歌曲演唱，並錄製「演唱影片」，一鏡到底，演唱形式不拘，可清…" at bounding box center [288, 246] width 546 height 191
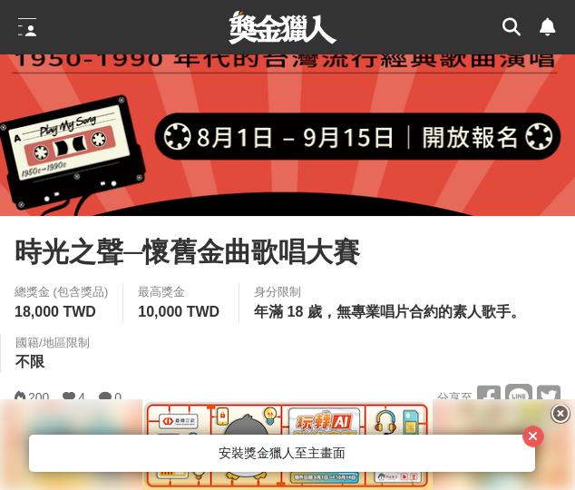
scroll to position [363, 0]
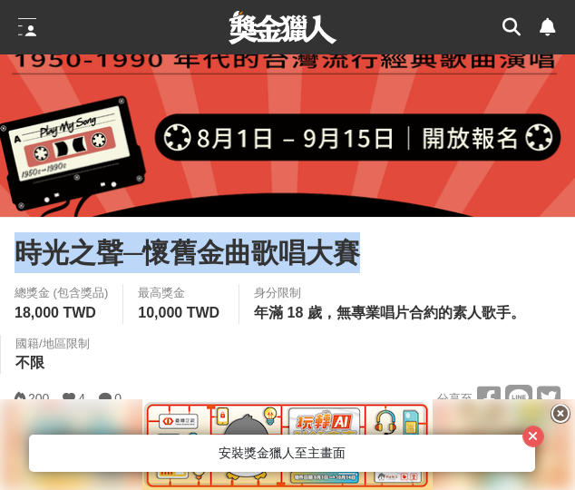
drag, startPoint x: 365, startPoint y: 246, endPoint x: 4, endPoint y: 235, distance: 361.3
click at [4, 235] on div "時光之聲─懷舊金曲歌唱大賽 收藏 前往比賽網站 總獎金 (包含獎品) 18,000 TWD 最高獎金 10,000 TWD 身分限制 年滿 18 歲，無專業唱…" at bounding box center [287, 350] width 575 height 264
click at [40, 260] on span "時光之聲─懷舊金曲歌唱大賽" at bounding box center [188, 252] width 346 height 41
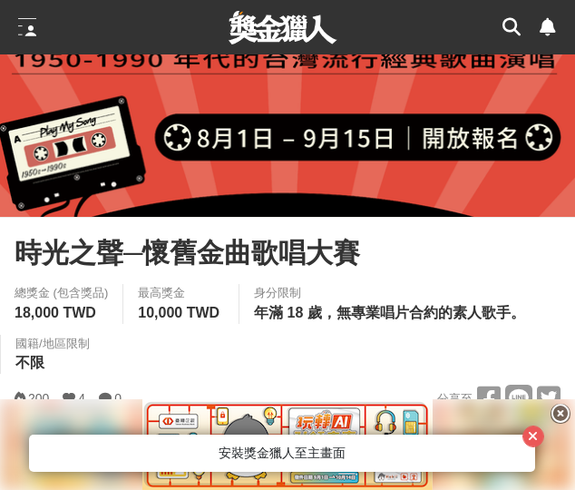
click at [9, 255] on div "時光之聲─懷舊金曲歌唱大賽 收藏 前往比賽網站 總獎金 (包含獎品) 18,000 TWD 最高獎金 10,000 TWD 身分限制 年滿 18 歲，無專業唱…" at bounding box center [287, 350] width 575 height 264
drag, startPoint x: 151, startPoint y: 259, endPoint x: 61, endPoint y: 239, distance: 92.0
click at [221, 255] on span "時光之聲─懷舊金曲歌唱大賽" at bounding box center [188, 252] width 346 height 41
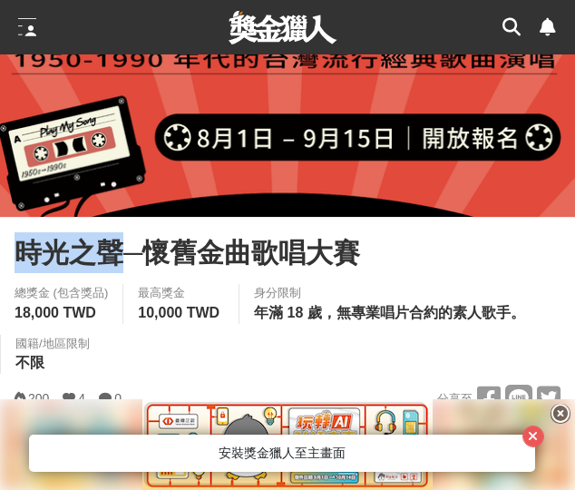
drag, startPoint x: 73, startPoint y: 259, endPoint x: 95, endPoint y: 260, distance: 22.8
click at [123, 262] on div "時光之聲─懷舊金曲歌唱大賽 收藏 前往比賽網站 總獎金 (包含獎品) 18,000 TWD 最高獎金 10,000 TWD 身分限制 年滿 18 歲，無專業唱…" at bounding box center [287, 350] width 575 height 264
copy span "時光之聲"
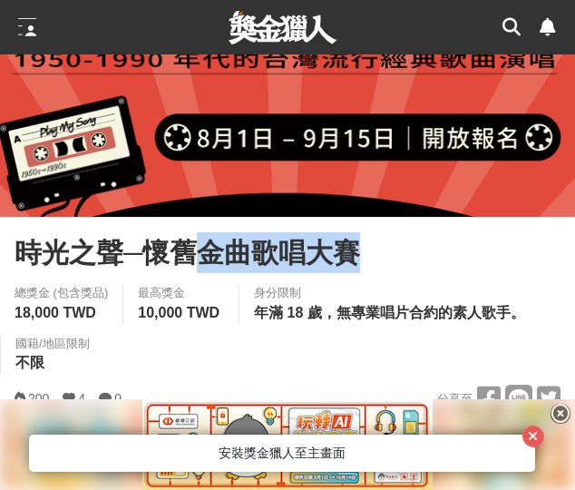
drag, startPoint x: 212, startPoint y: 256, endPoint x: 370, endPoint y: 253, distance: 157.9
click at [370, 253] on div "時光之聲─懷舊金曲歌唱大賽" at bounding box center [288, 252] width 546 height 41
copy span "金曲歌唱大賽"
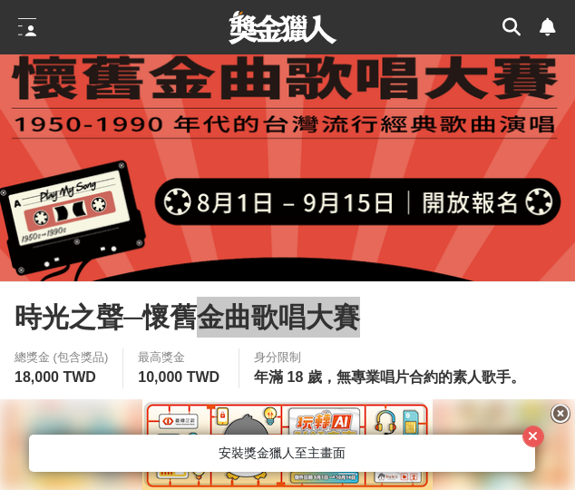
scroll to position [454, 0]
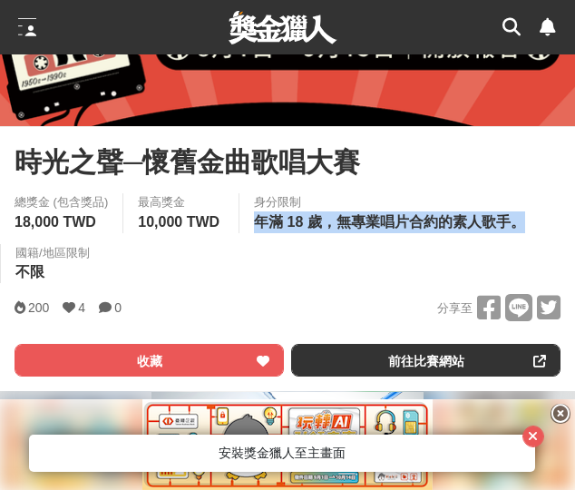
drag, startPoint x: 253, startPoint y: 228, endPoint x: 534, endPoint y: 228, distance: 281.3
click at [534, 228] on div "身分限制 年滿 18 歲，無專業唱片合約的素人歌手。" at bounding box center [392, 213] width 306 height 40
copy span "年滿 18 歲，無專業唱片合約的素人歌手。"
click at [338, 225] on span "年滿 18 歲，無專業唱片合約的素人歌手。" at bounding box center [389, 221] width 271 height 15
drag, startPoint x: 335, startPoint y: 226, endPoint x: 530, endPoint y: 230, distance: 195.1
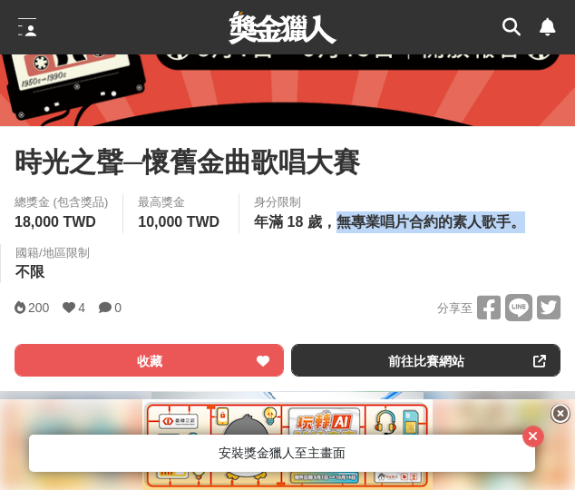
click at [530, 230] on div "身分限制 年滿 18 歲，無專業唱片合約的素人歌手。" at bounding box center [392, 213] width 306 height 40
copy span "無專業唱片合約的素人歌手。"
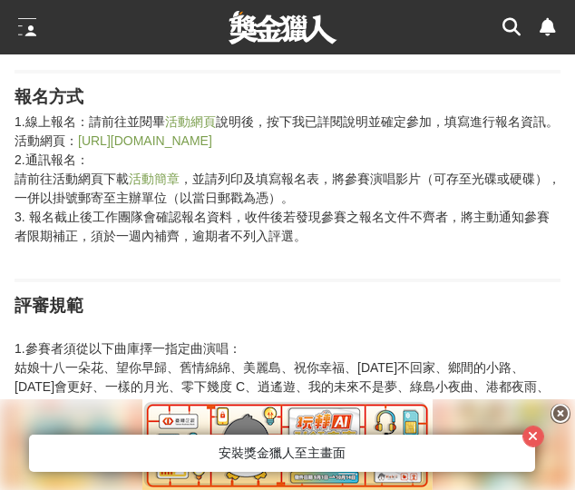
scroll to position [1633, 0]
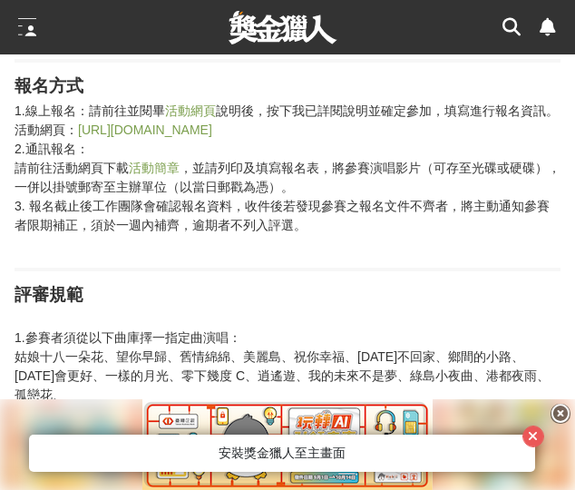
click at [187, 131] on link "https://www.surveycake.com/s/1MnYB" at bounding box center [145, 130] width 134 height 15
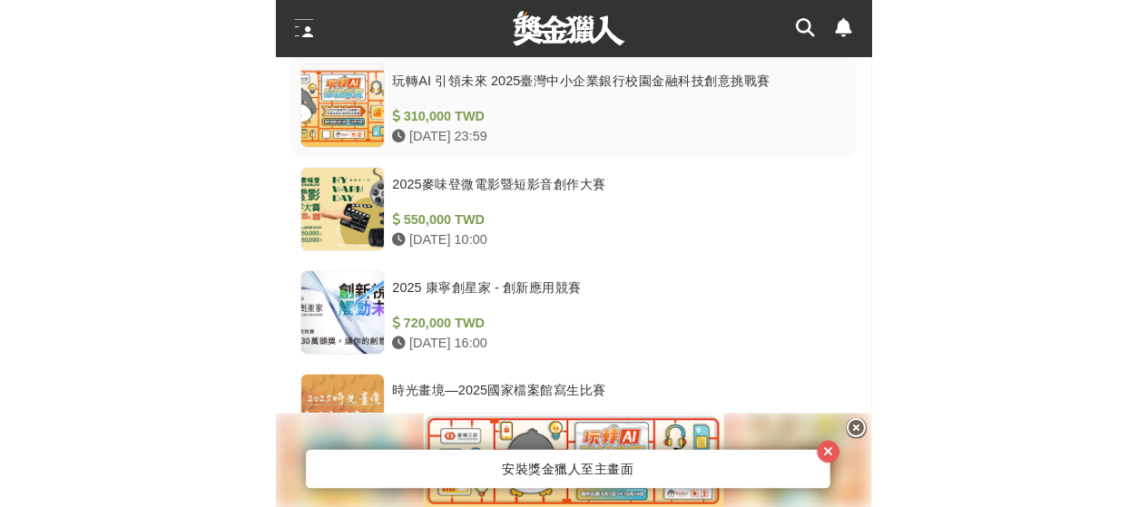
scroll to position [3720, 0]
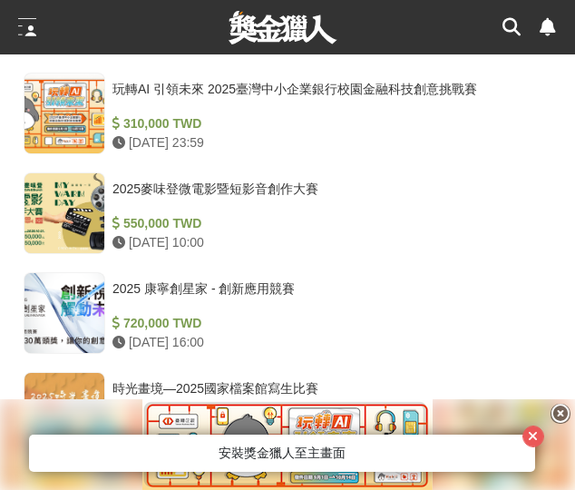
click at [46, 26] on div at bounding box center [36, 27] width 36 height 54
click at [31, 25] on div at bounding box center [27, 27] width 18 height 18
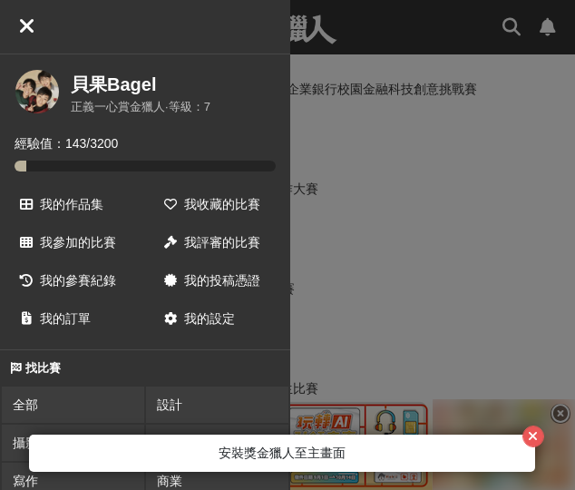
drag, startPoint x: 338, startPoint y: 101, endPoint x: 533, endPoint y: 34, distance: 206.3
click at [338, 101] on div at bounding box center [432, 245] width 285 height 490
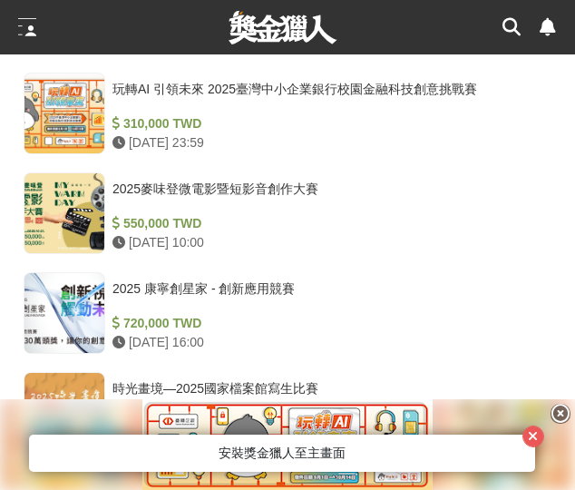
click at [518, 27] on icon at bounding box center [512, 27] width 18 height 18
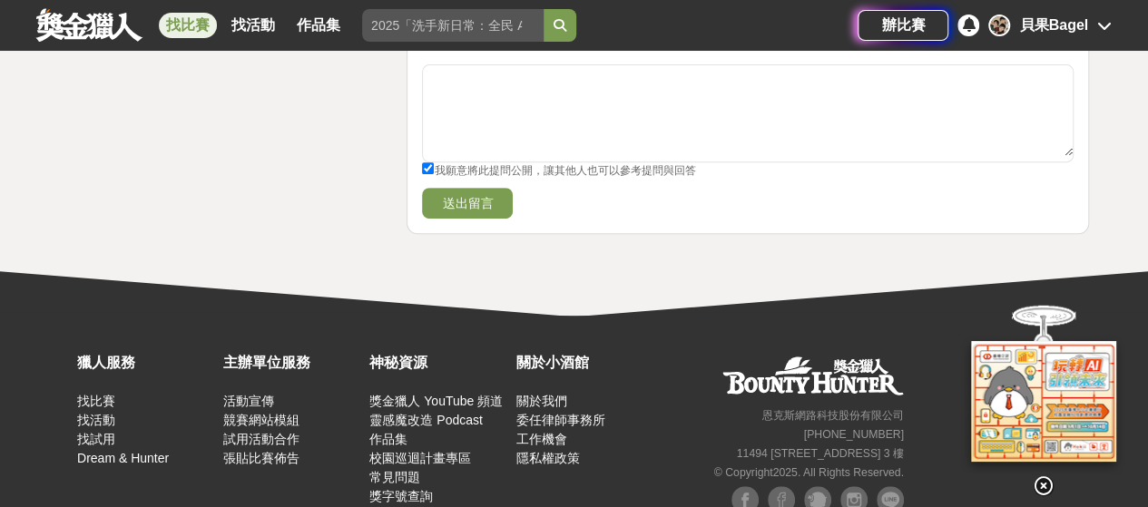
click at [205, 21] on link "找比賽" at bounding box center [188, 25] width 58 height 25
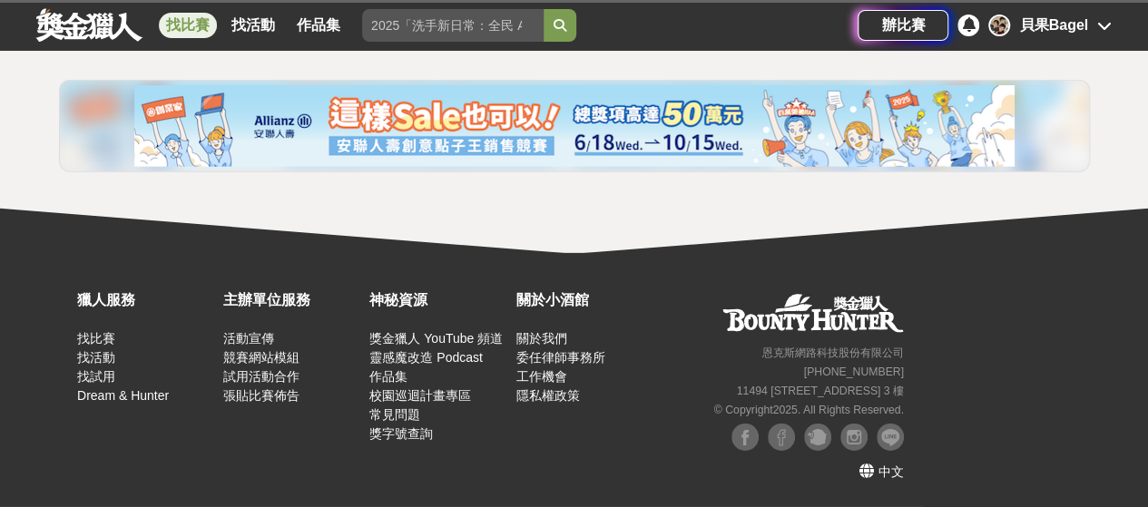
scroll to position [2711, 0]
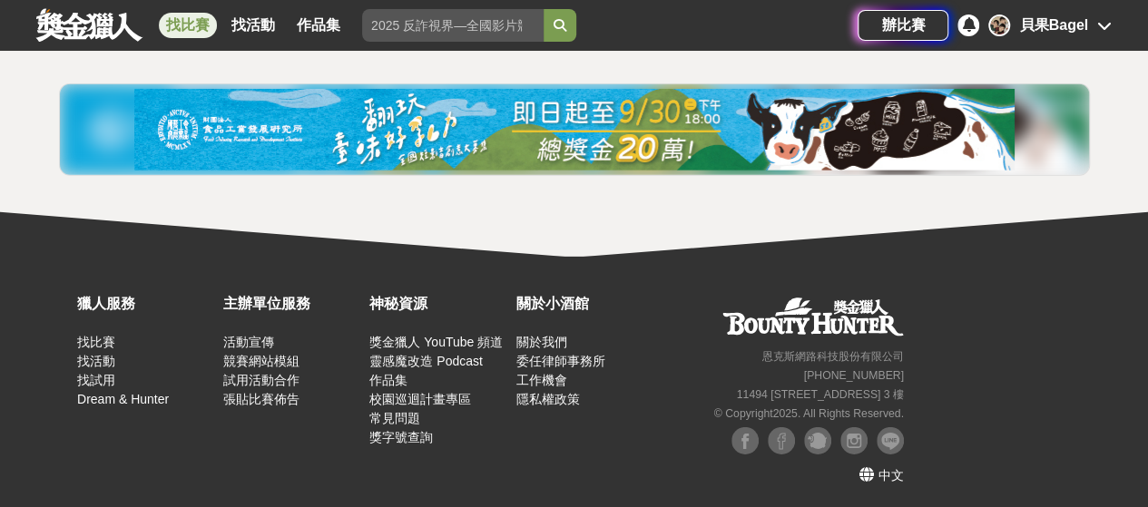
click at [192, 26] on link "找比賽" at bounding box center [188, 25] width 58 height 25
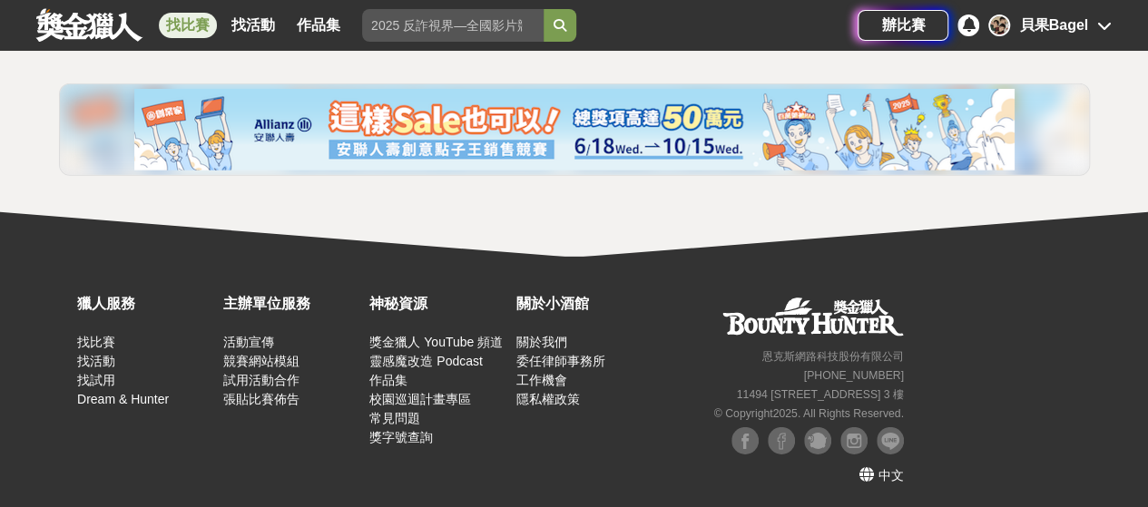
click at [192, 26] on link "找比賽" at bounding box center [188, 25] width 58 height 25
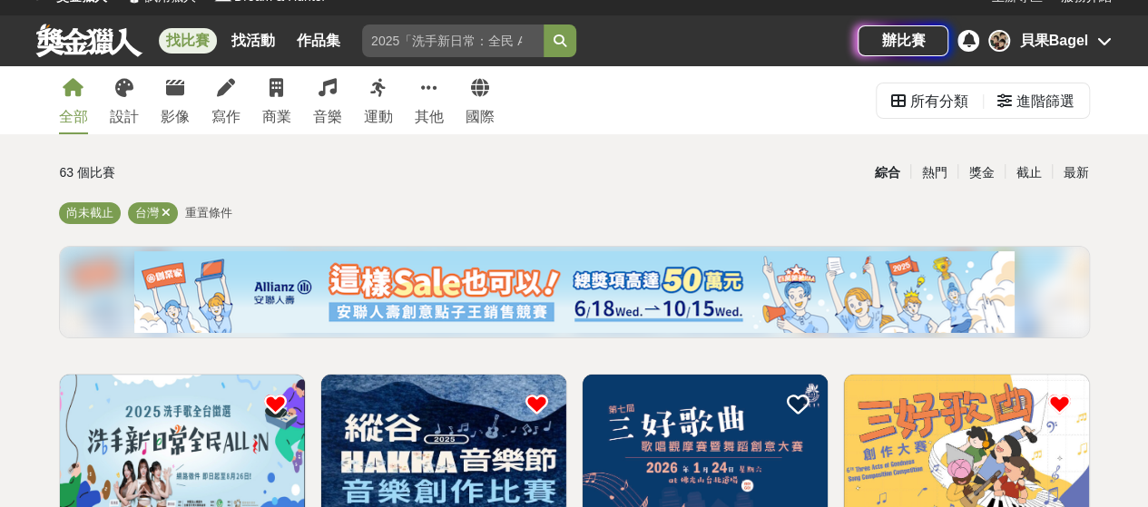
scroll to position [0, 0]
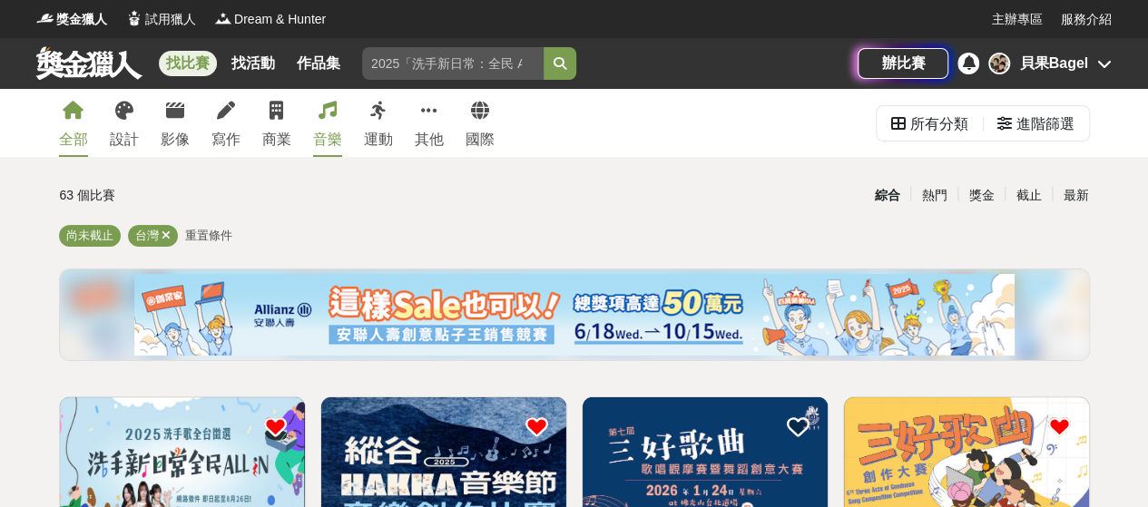
click at [332, 114] on icon at bounding box center [328, 111] width 18 height 18
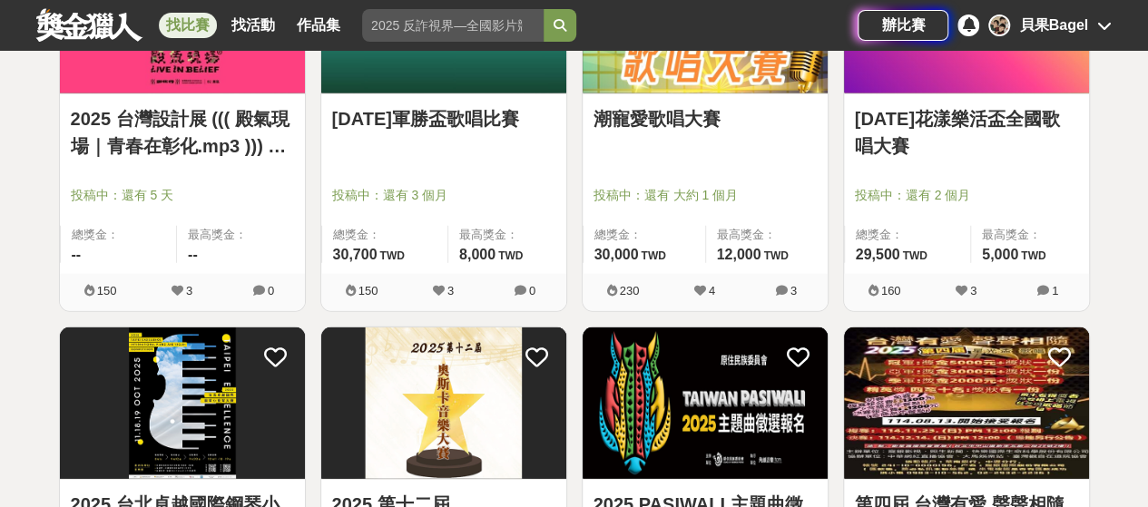
scroll to position [2269, 0]
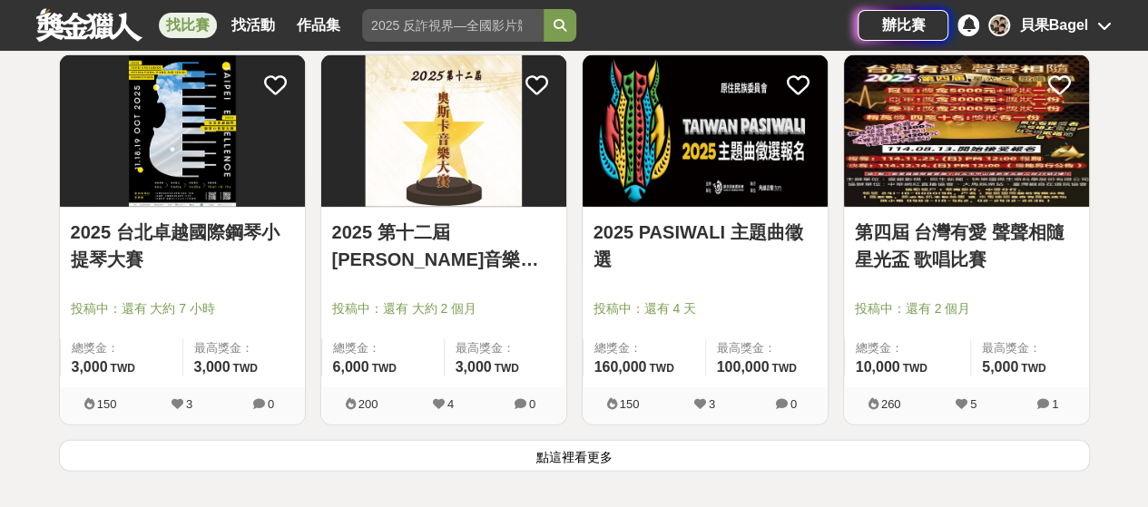
click at [925, 164] on img at bounding box center [966, 131] width 245 height 152
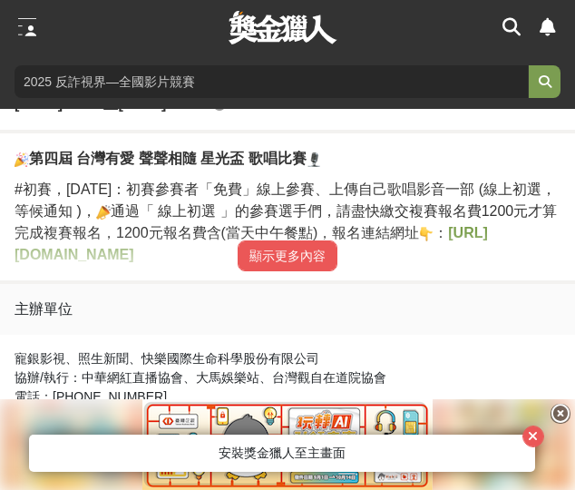
scroll to position [817, 0]
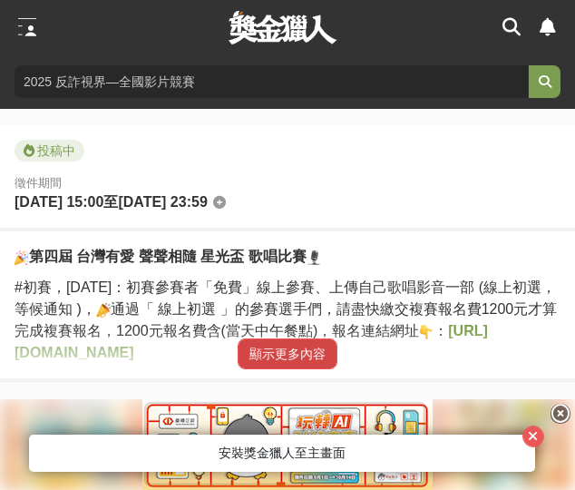
click at [284, 350] on button "顯示更多內容" at bounding box center [288, 353] width 100 height 31
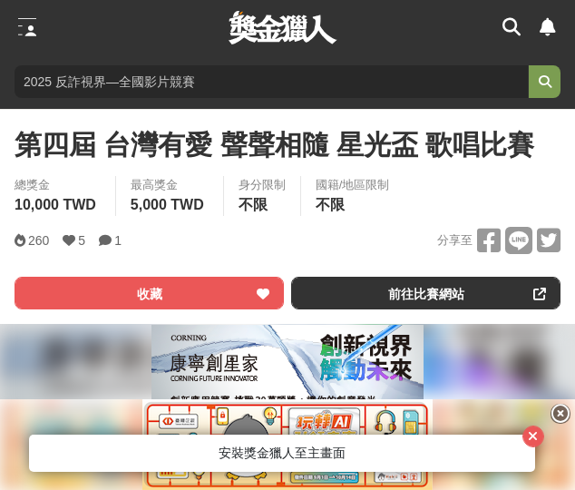
scroll to position [454, 0]
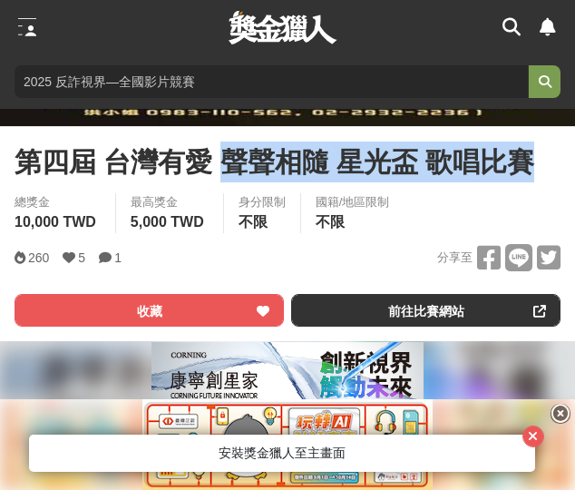
drag, startPoint x: 225, startPoint y: 161, endPoint x: 535, endPoint y: 166, distance: 310.4
click at [535, 166] on div "第四屆 台灣有愛 聲聲相隨 星光盃 歌唱比賽" at bounding box center [288, 162] width 546 height 41
copy span "聲聲相隨 星光盃 歌唱比賽"
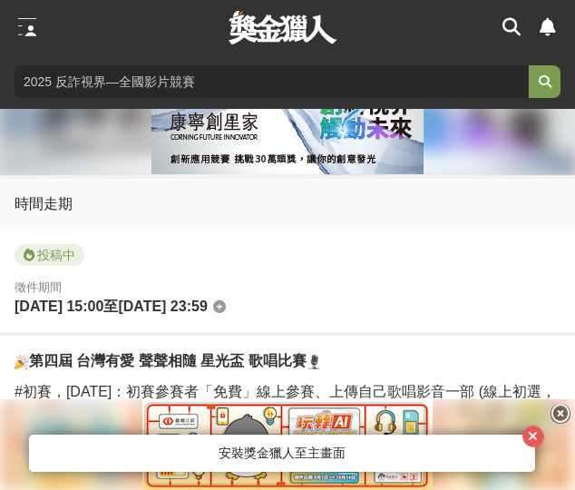
scroll to position [907, 0]
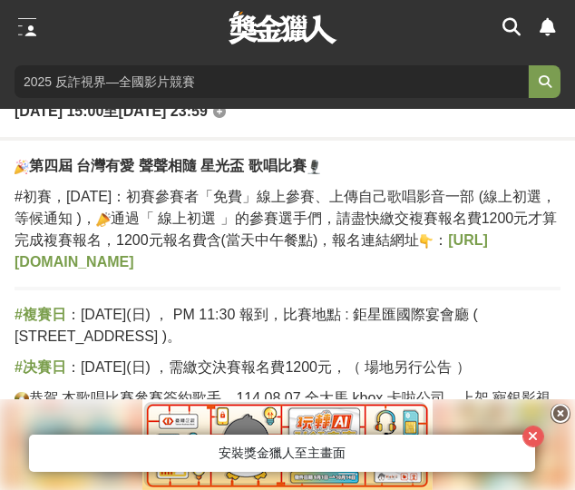
click at [231, 268] on strong "[URL][DOMAIN_NAME]" at bounding box center [252, 250] width 474 height 37
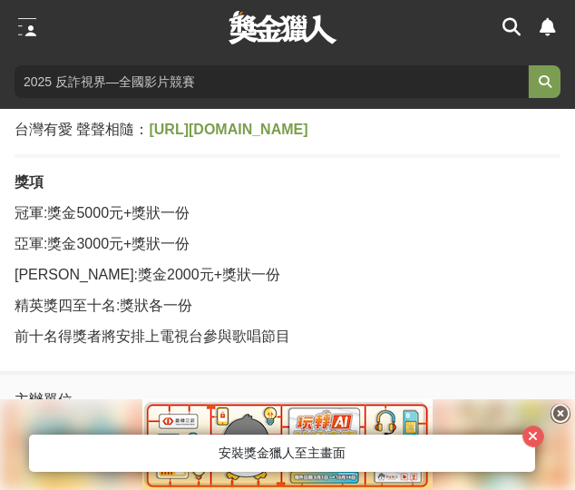
scroll to position [1452, 0]
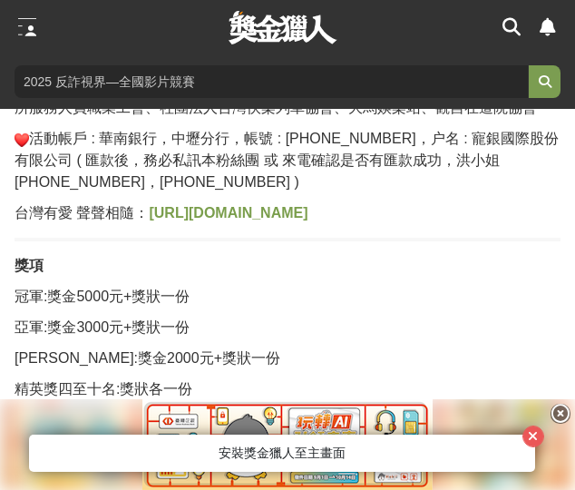
click at [247, 205] on strong "[URL][DOMAIN_NAME]" at bounding box center [228, 212] width 159 height 15
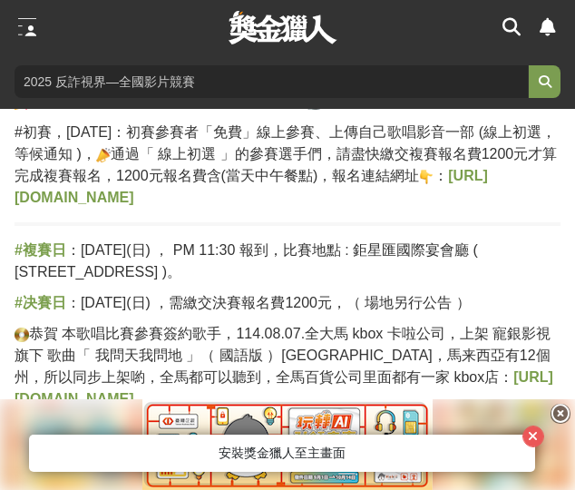
scroll to position [1089, 0]
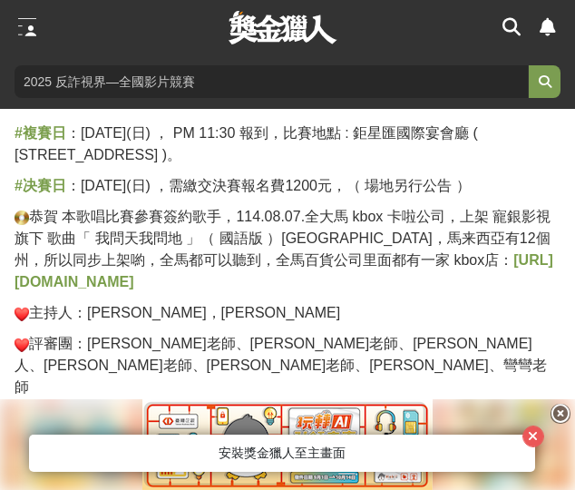
drag, startPoint x: 408, startPoint y: 133, endPoint x: 228, endPoint y: 210, distance: 196.0
click at [223, 159] on span "：[DATE](日) ， PM 11:30 報到，比賽地點 : 鉅星匯國際宴會廳 ( [STREET_ADDRESS] )。" at bounding box center [247, 143] width 464 height 37
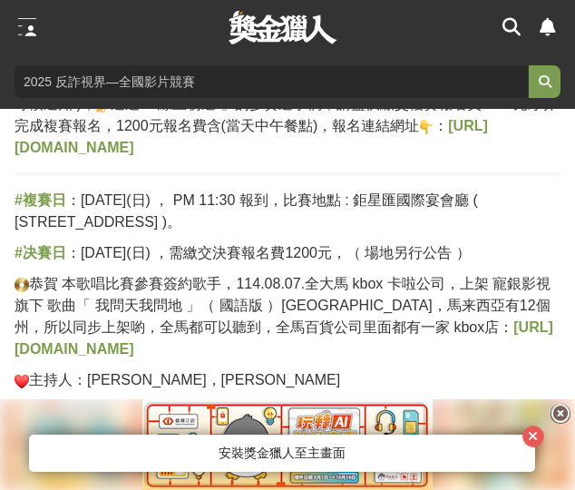
scroll to position [998, 0]
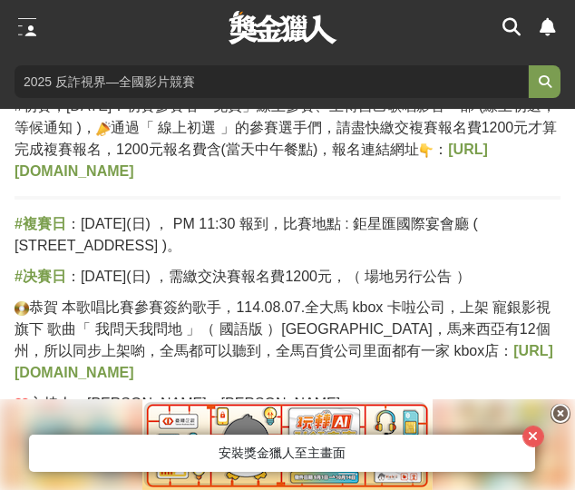
click at [254, 284] on span "：[DATE](日) ，需繳交決賽報名費1200元，（ 場地另行公告 ）" at bounding box center [268, 276] width 405 height 15
drag, startPoint x: 222, startPoint y: 274, endPoint x: 528, endPoint y: 279, distance: 305.8
click at [528, 279] on p "#决賽日 ：114年12月14日(日) ，需繳交決賽報名費1200元，（ 場地另行公告 ）" at bounding box center [288, 277] width 546 height 22
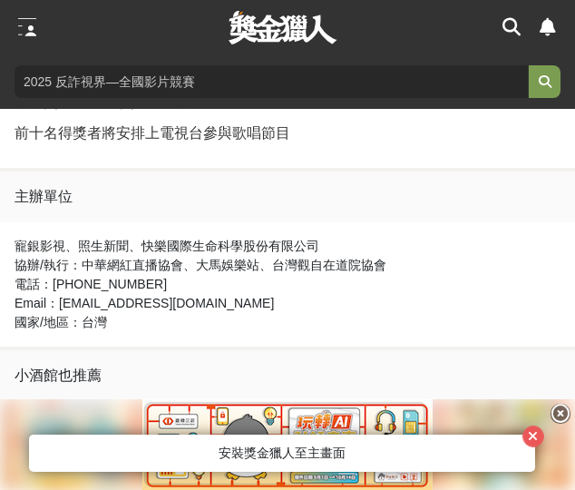
scroll to position [1960, 0]
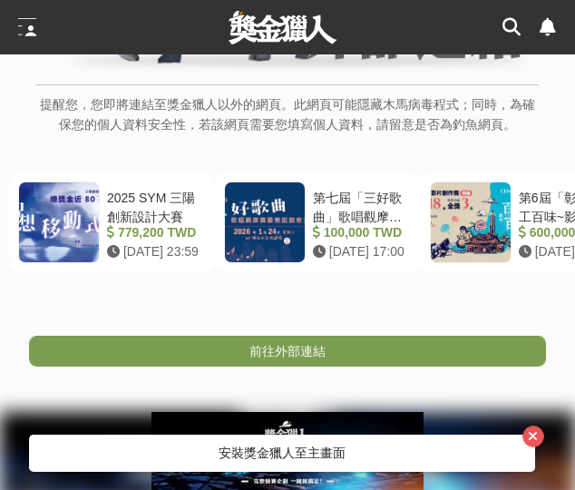
scroll to position [363, 0]
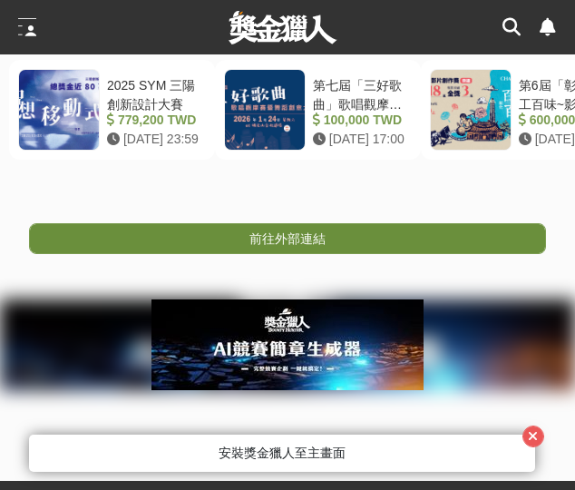
click at [324, 246] on span "前往外部連結" at bounding box center [288, 238] width 76 height 15
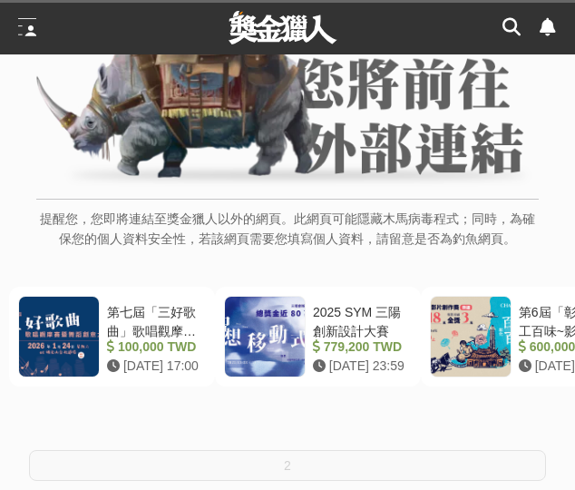
scroll to position [363, 0]
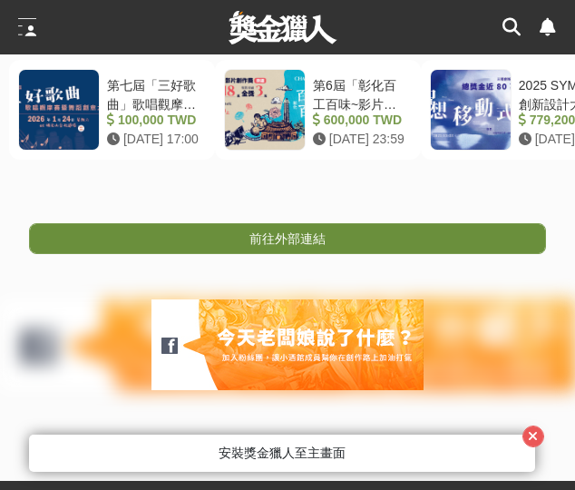
click at [230, 240] on link "前往外部連結" at bounding box center [287, 238] width 517 height 31
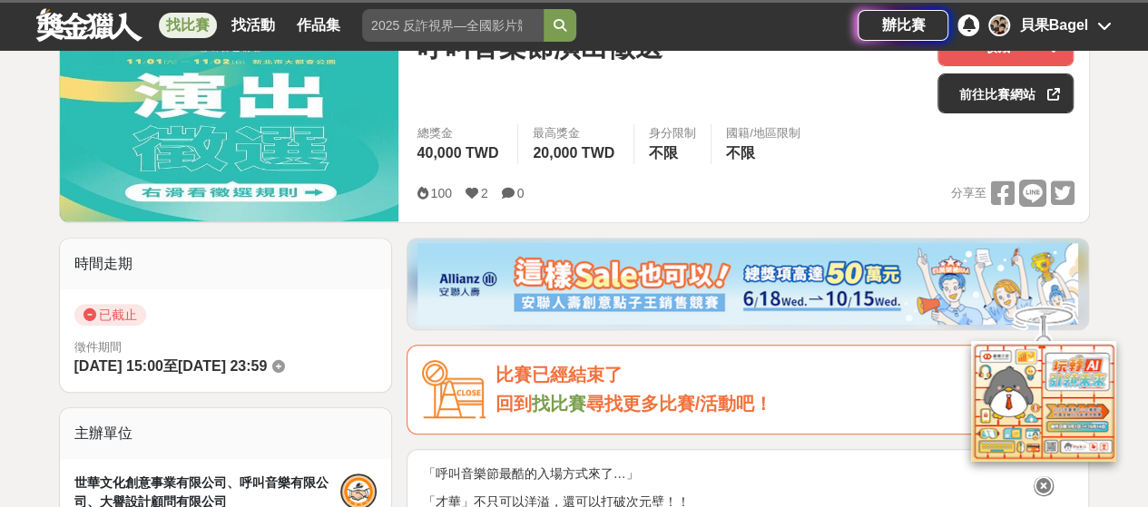
scroll to position [363, 0]
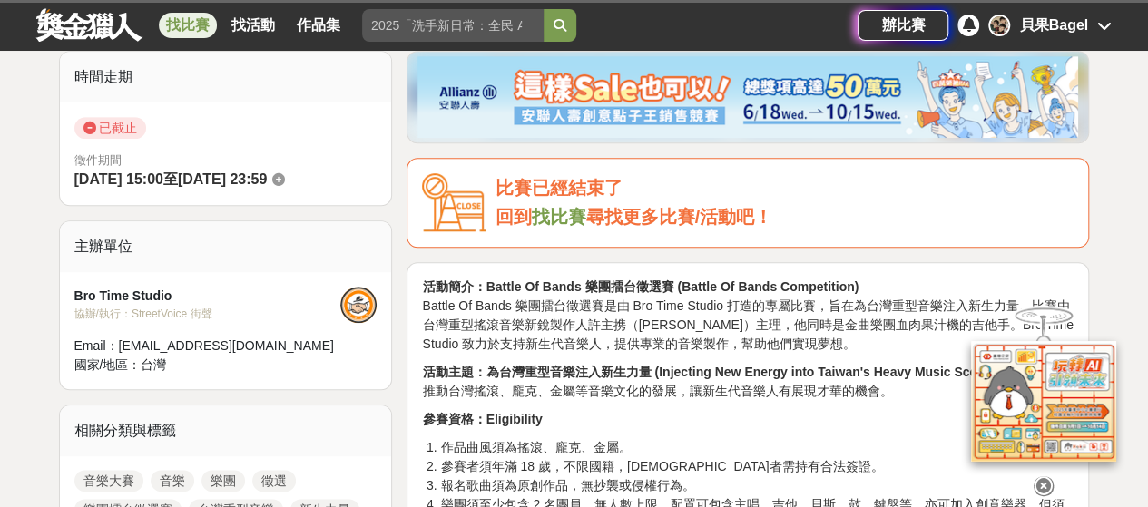
scroll to position [817, 0]
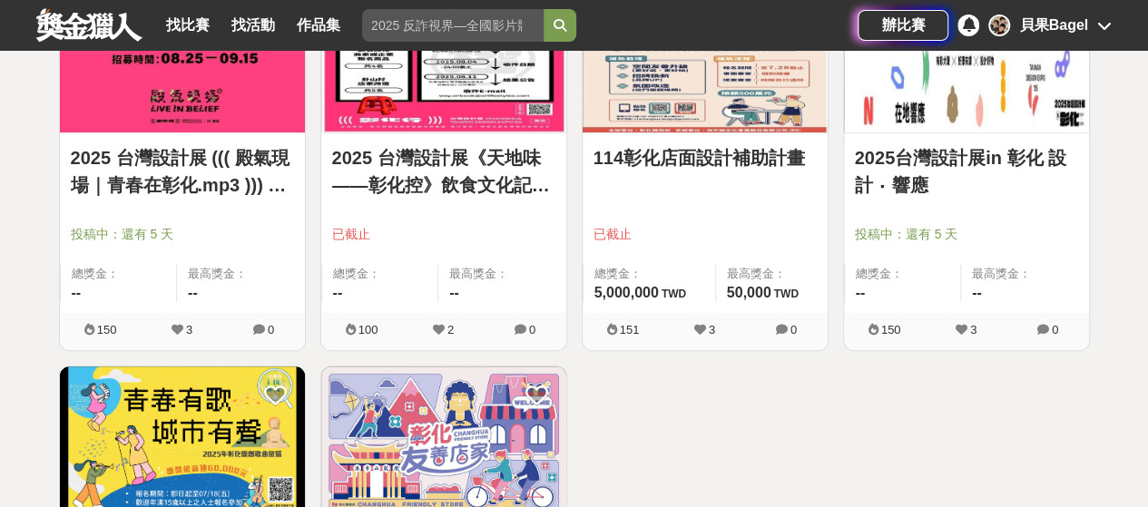
scroll to position [91, 0]
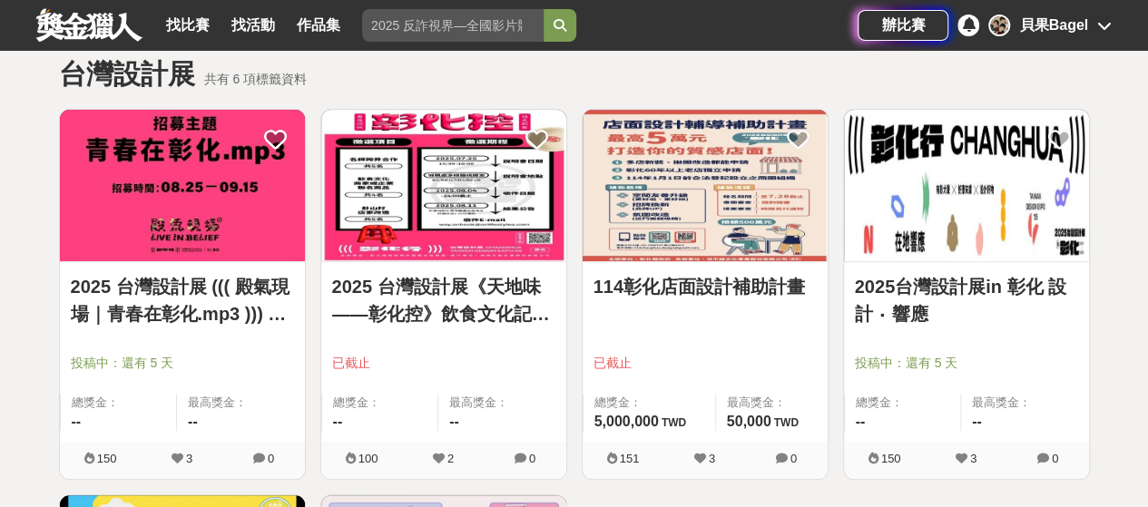
click at [228, 243] on img at bounding box center [182, 186] width 245 height 152
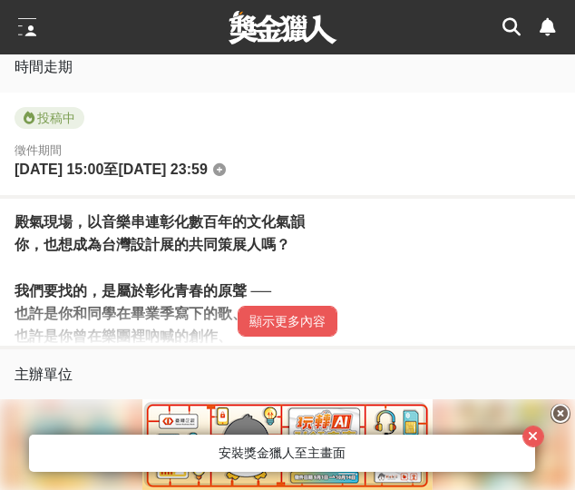
scroll to position [908, 0]
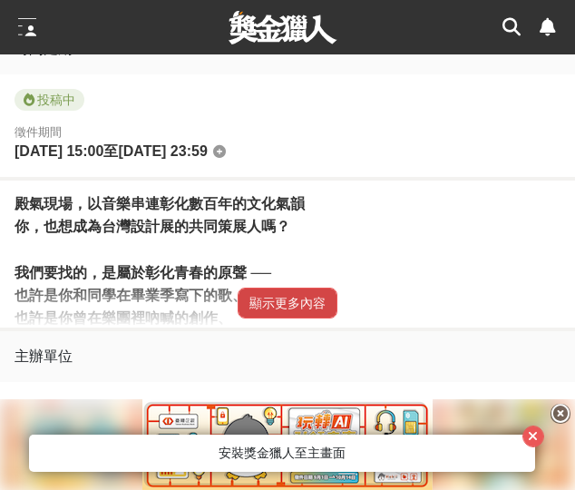
click at [285, 319] on button "顯示更多內容" at bounding box center [288, 303] width 100 height 31
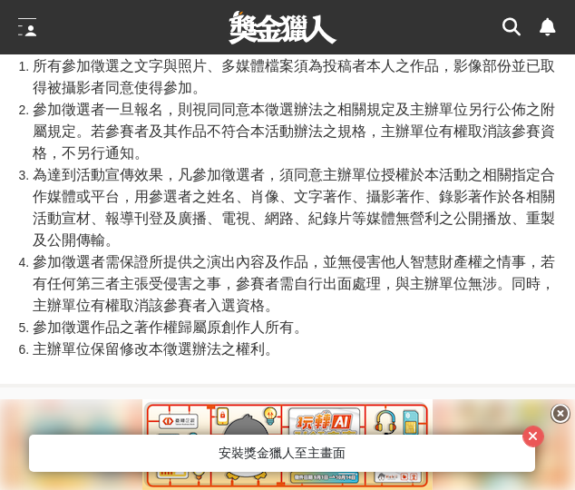
scroll to position [2542, 0]
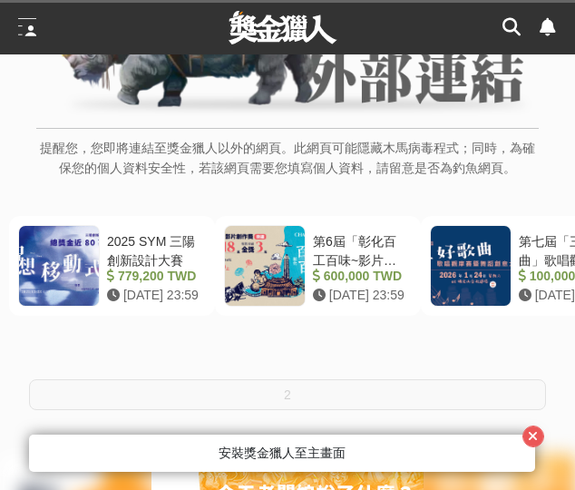
scroll to position [363, 0]
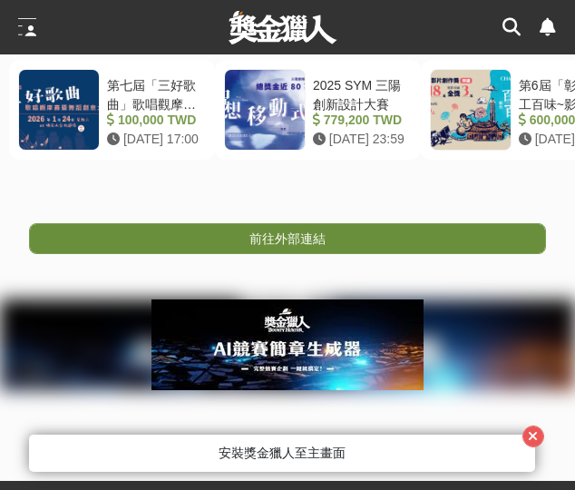
click at [295, 253] on link "前往外部連結" at bounding box center [287, 238] width 517 height 31
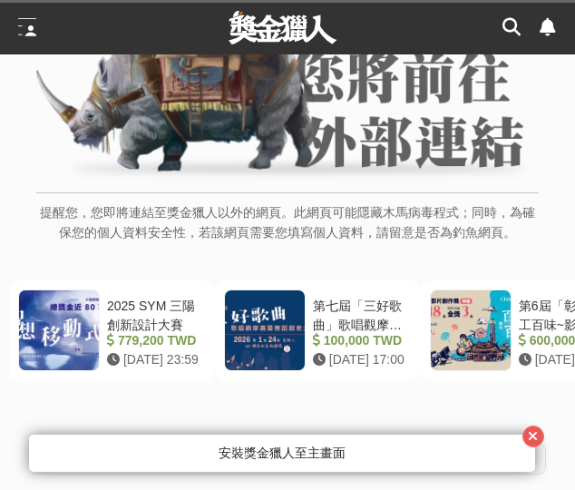
scroll to position [272, 0]
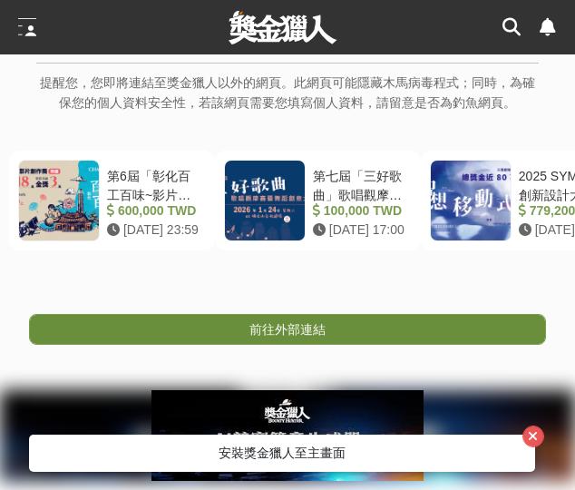
click at [287, 331] on span "前往外部連結" at bounding box center [288, 329] width 76 height 15
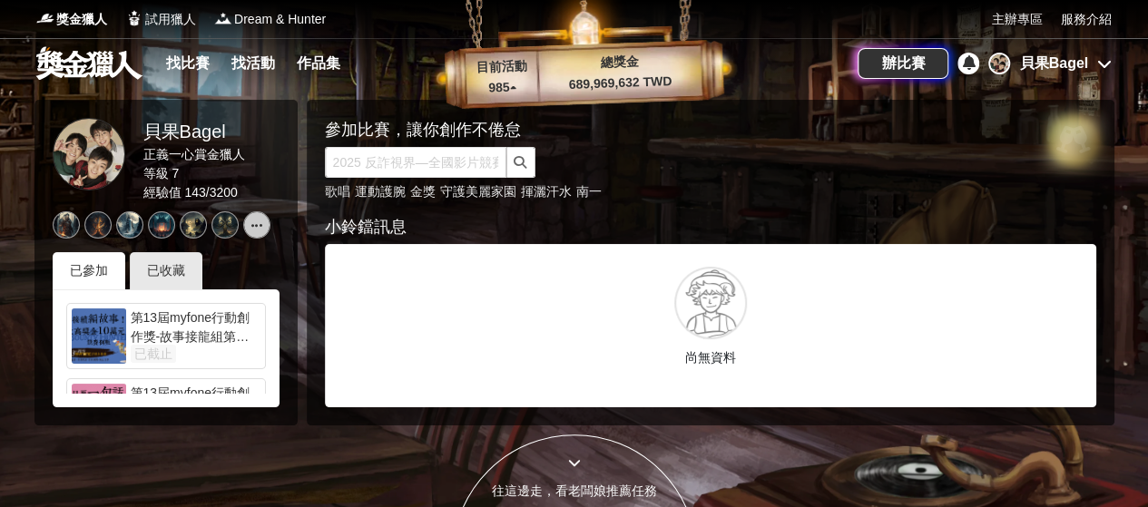
click at [203, 61] on link "找比賽" at bounding box center [188, 63] width 58 height 25
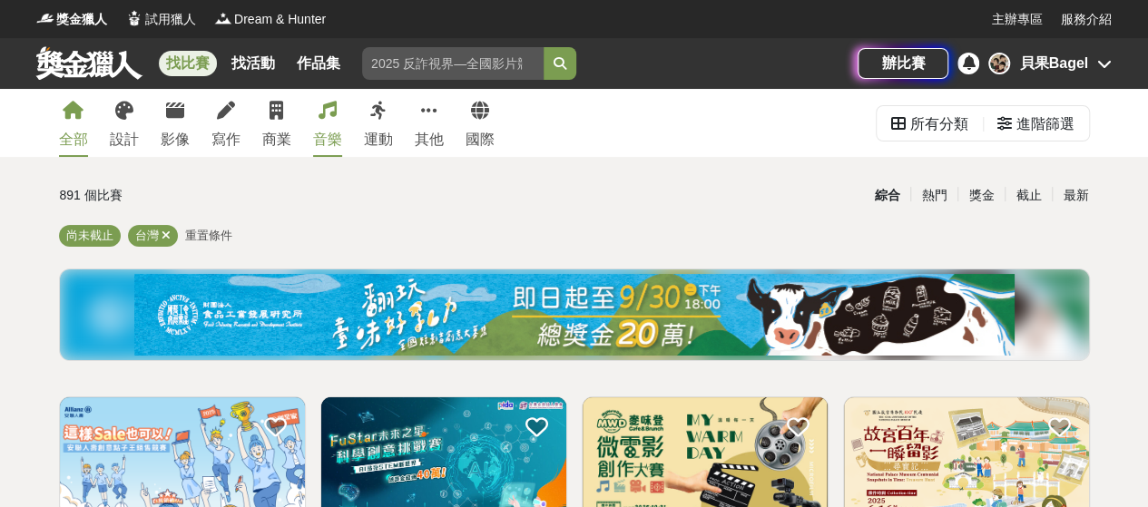
click at [325, 142] on div "音樂" at bounding box center [327, 140] width 29 height 22
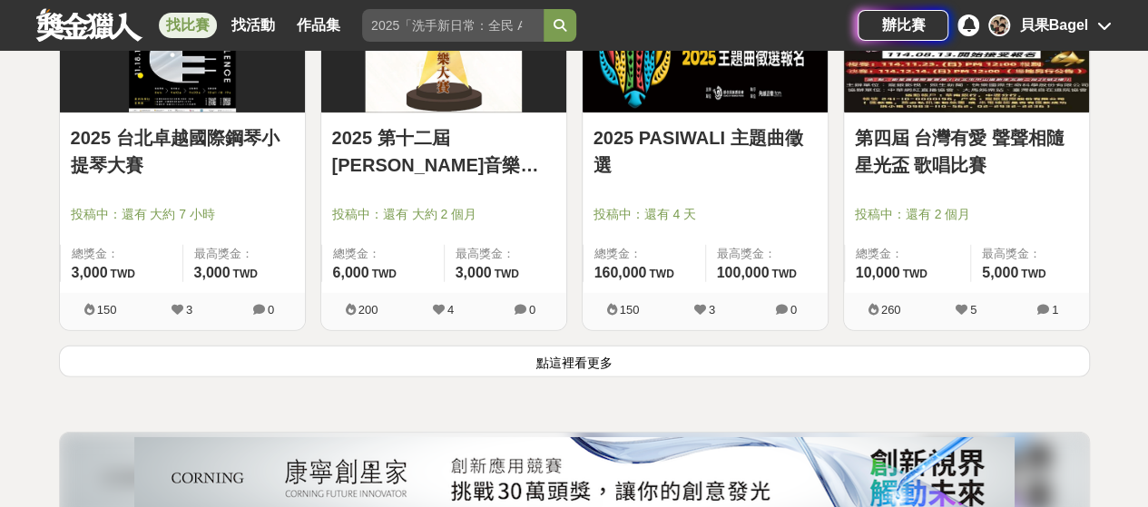
scroll to position [2258, 0]
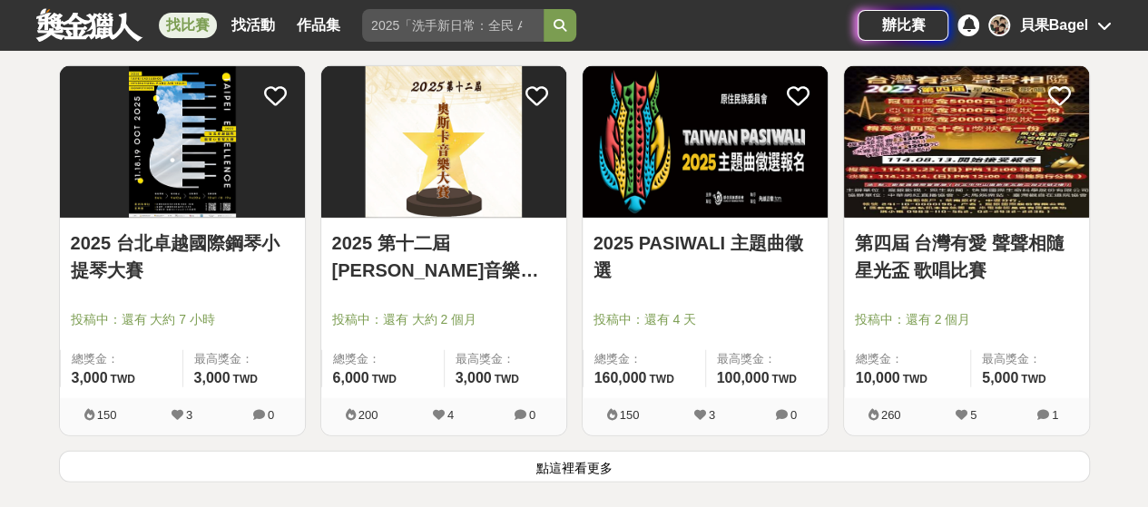
click at [445, 177] on img at bounding box center [443, 142] width 245 height 152
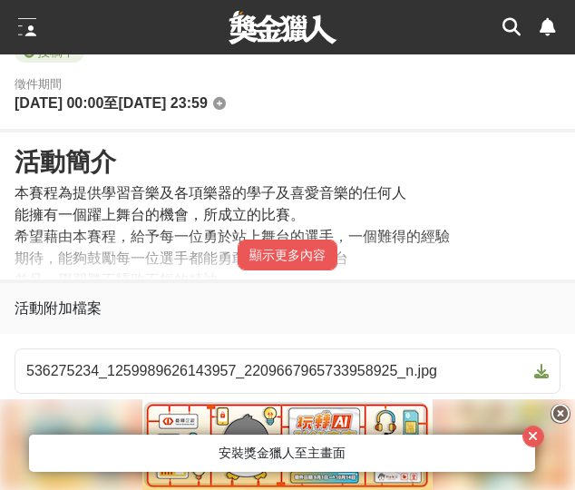
scroll to position [998, 0]
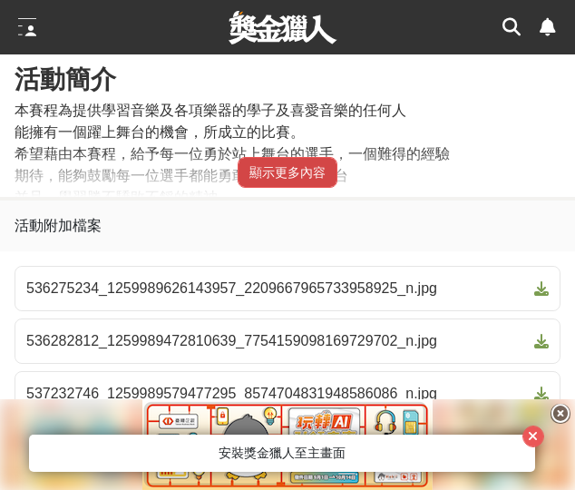
click at [276, 164] on button "顯示更多內容" at bounding box center [288, 172] width 100 height 31
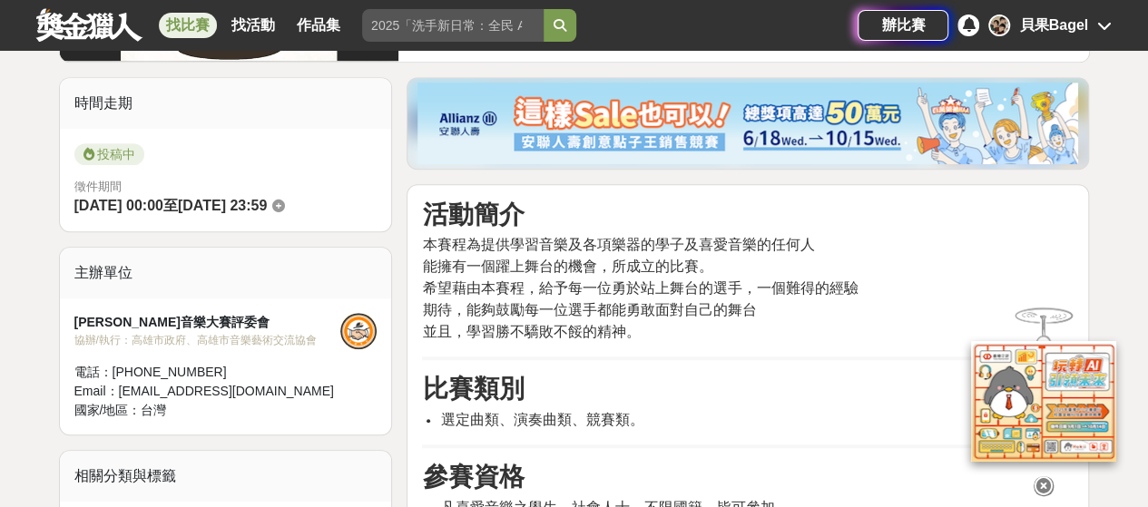
scroll to position [272, 0]
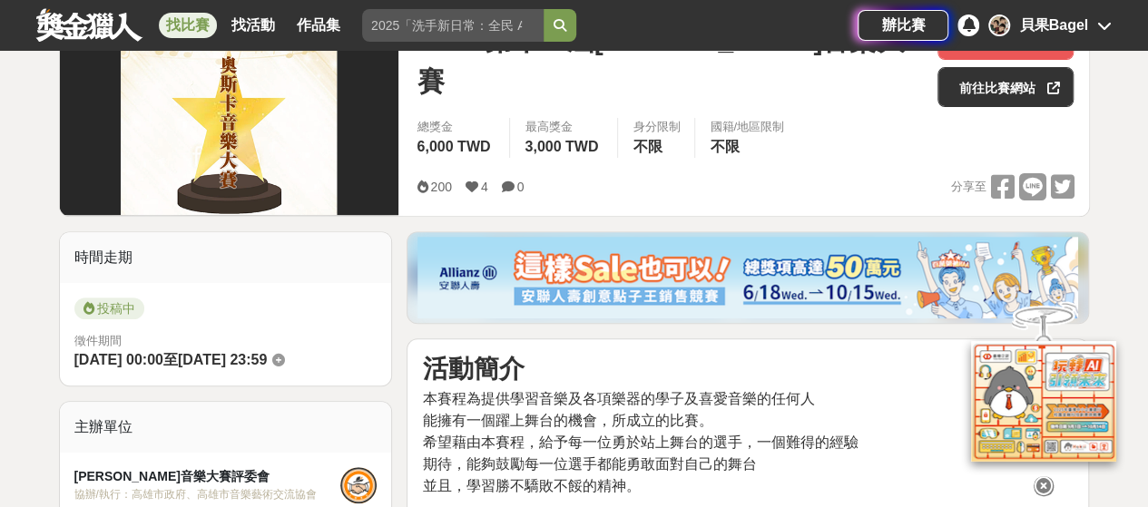
click at [198, 23] on link "找比賽" at bounding box center [188, 25] width 58 height 25
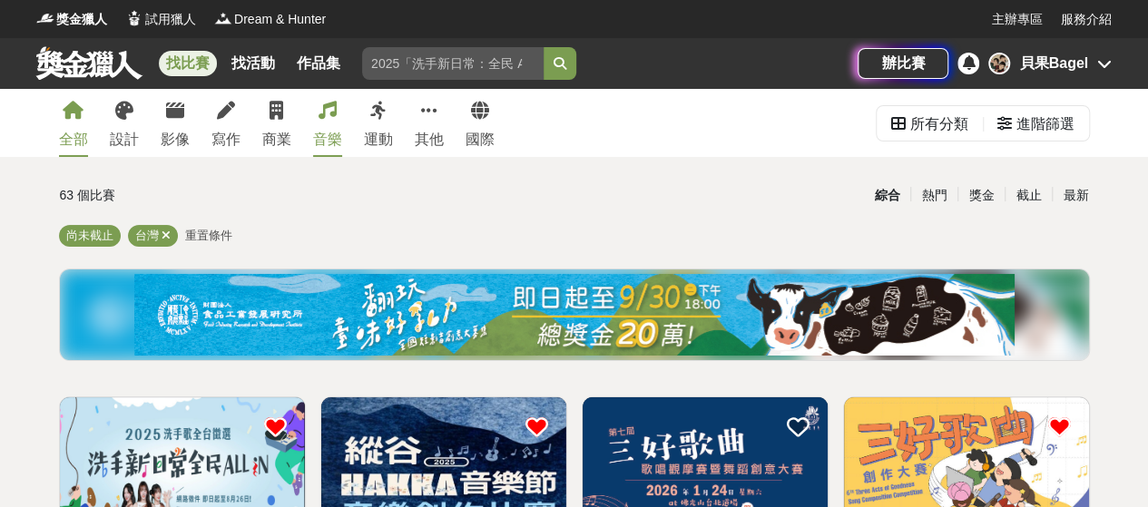
click at [333, 123] on link "音樂" at bounding box center [327, 123] width 29 height 68
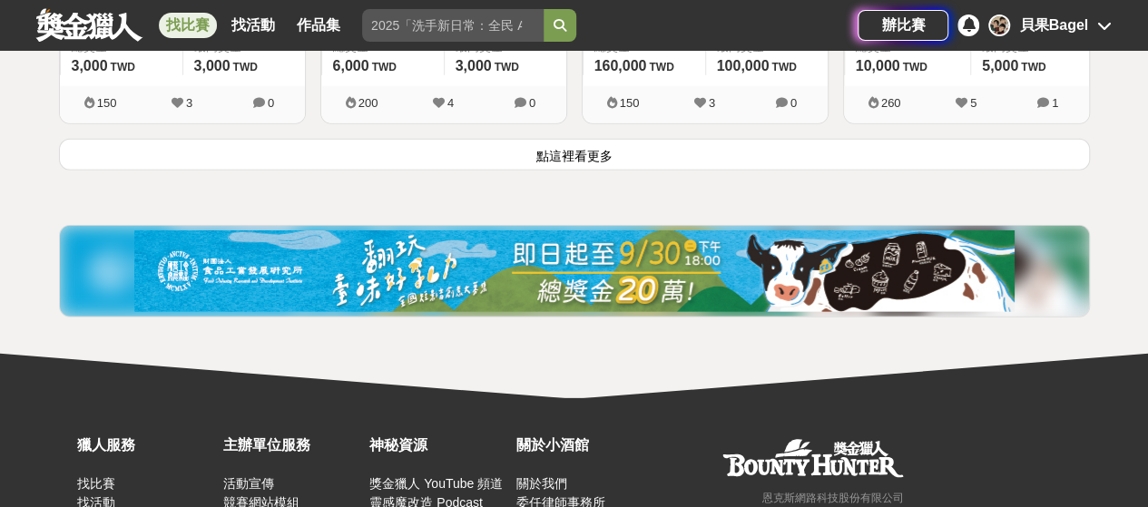
scroll to position [2541, 0]
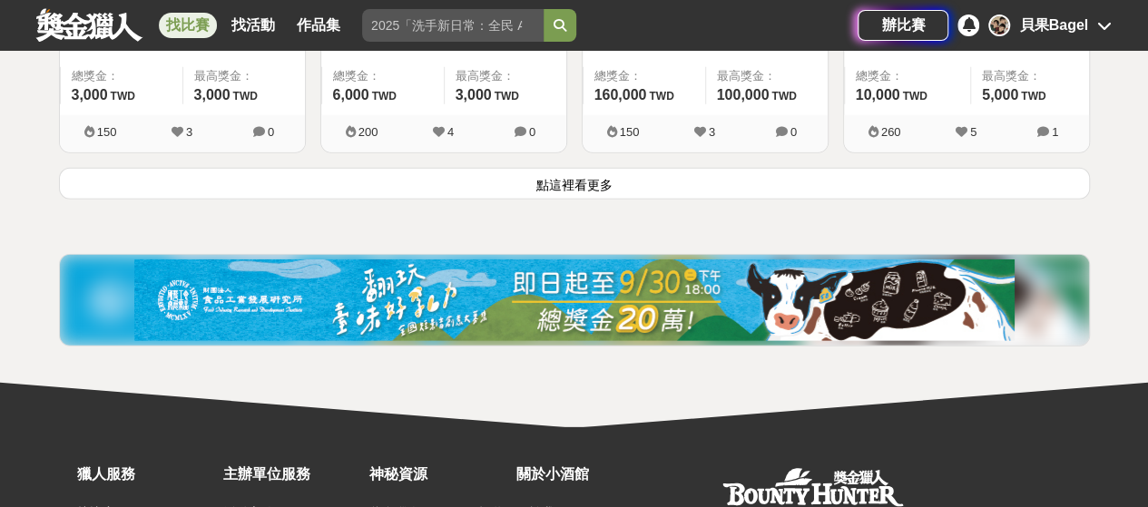
click at [600, 175] on button "點這裡看更多" at bounding box center [574, 184] width 1031 height 32
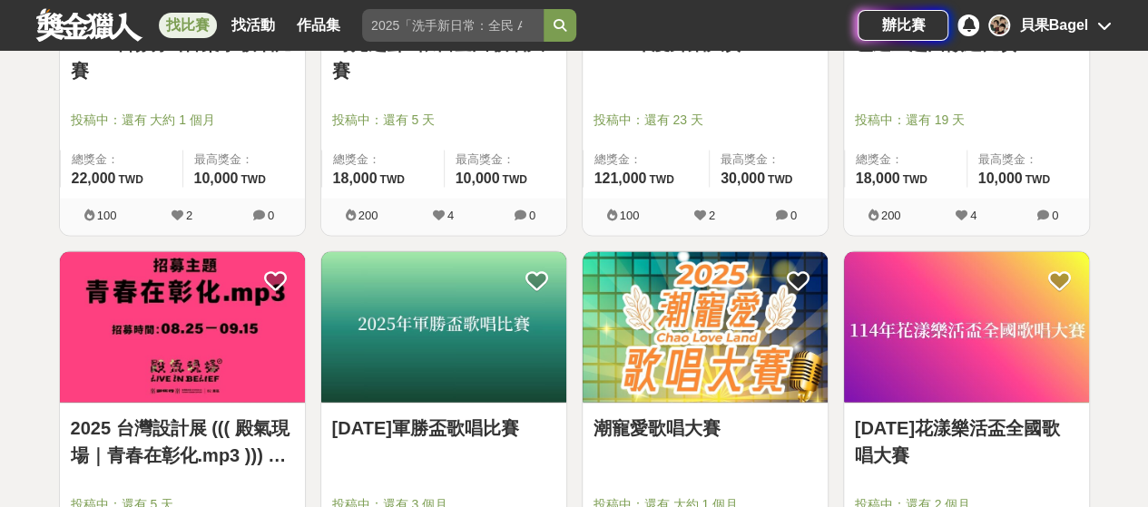
scroll to position [1633, 0]
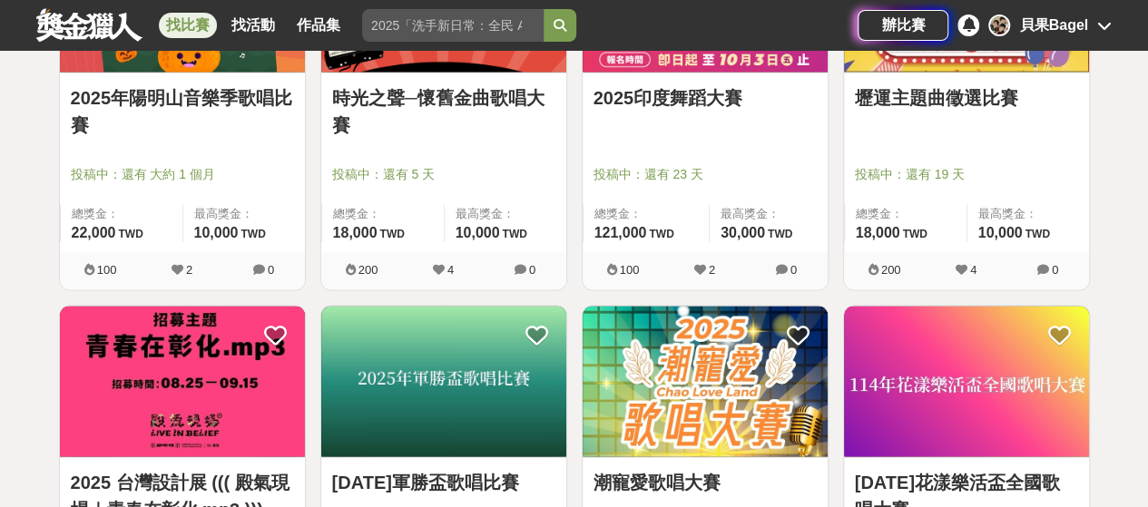
click at [717, 410] on img at bounding box center [705, 382] width 245 height 152
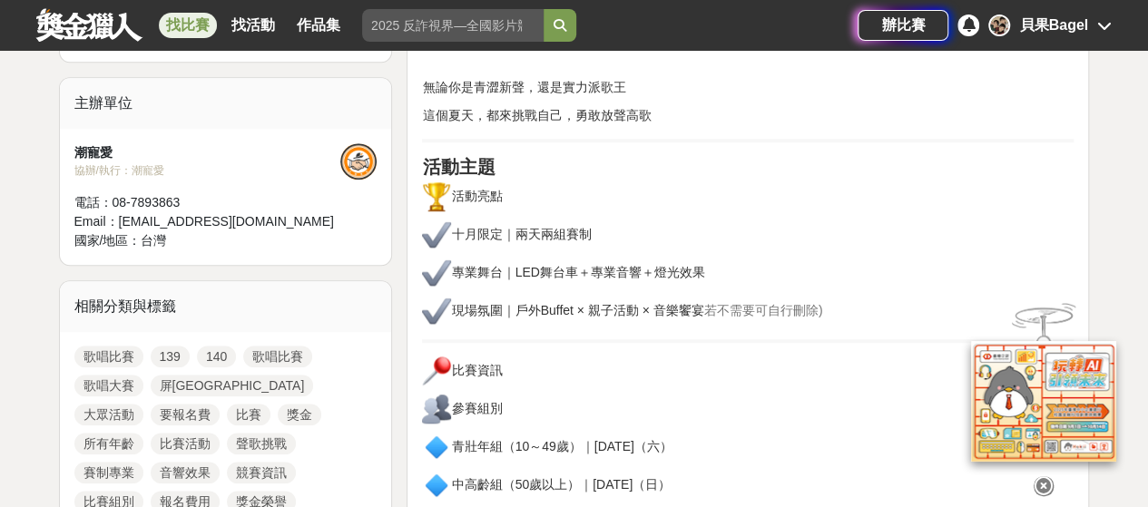
scroll to position [635, 0]
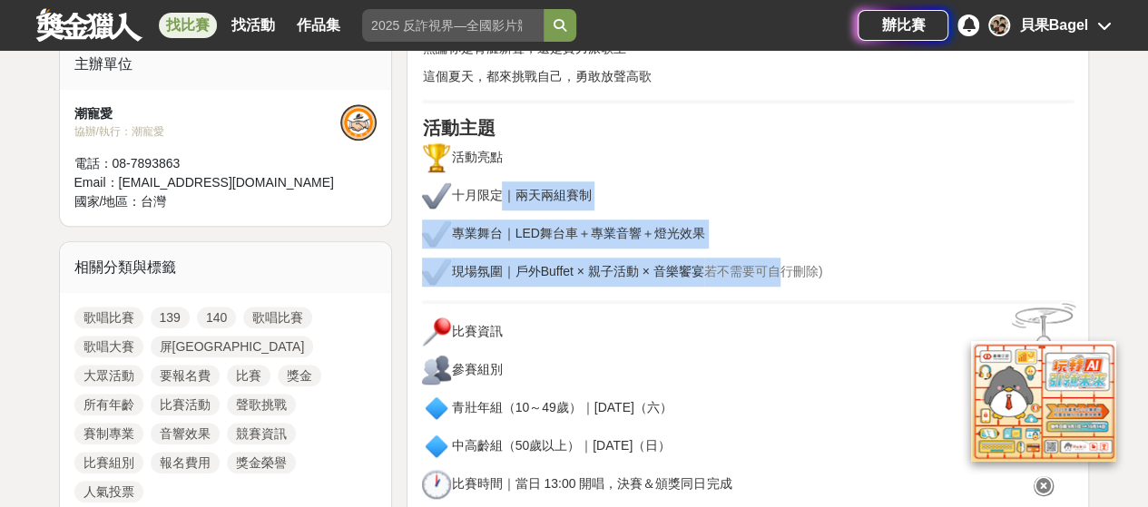
drag, startPoint x: 505, startPoint y: 181, endPoint x: 789, endPoint y: 270, distance: 297.9
click at [789, 270] on span "若不需要可自行刪除)" at bounding box center [763, 271] width 119 height 15
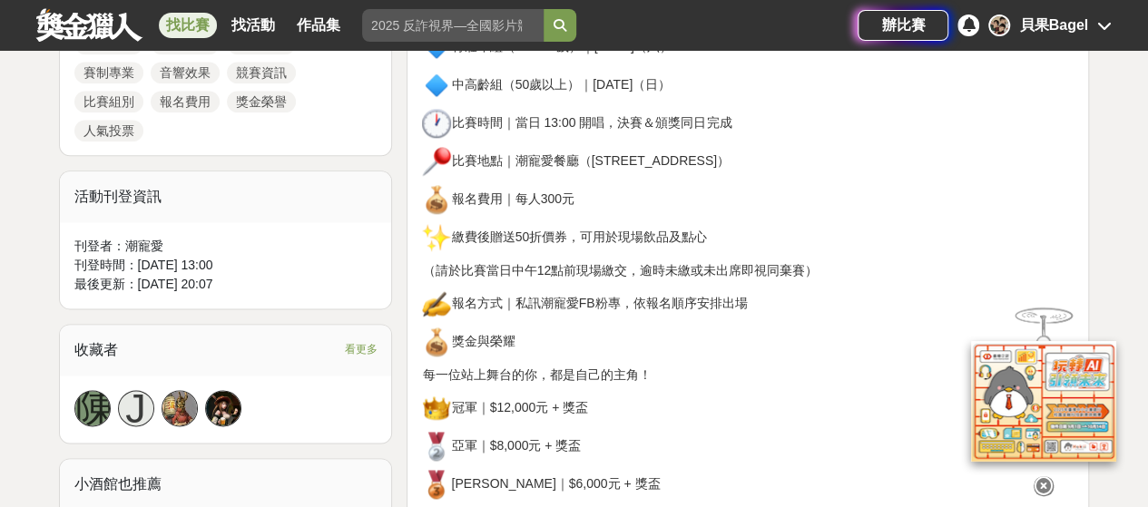
scroll to position [998, 0]
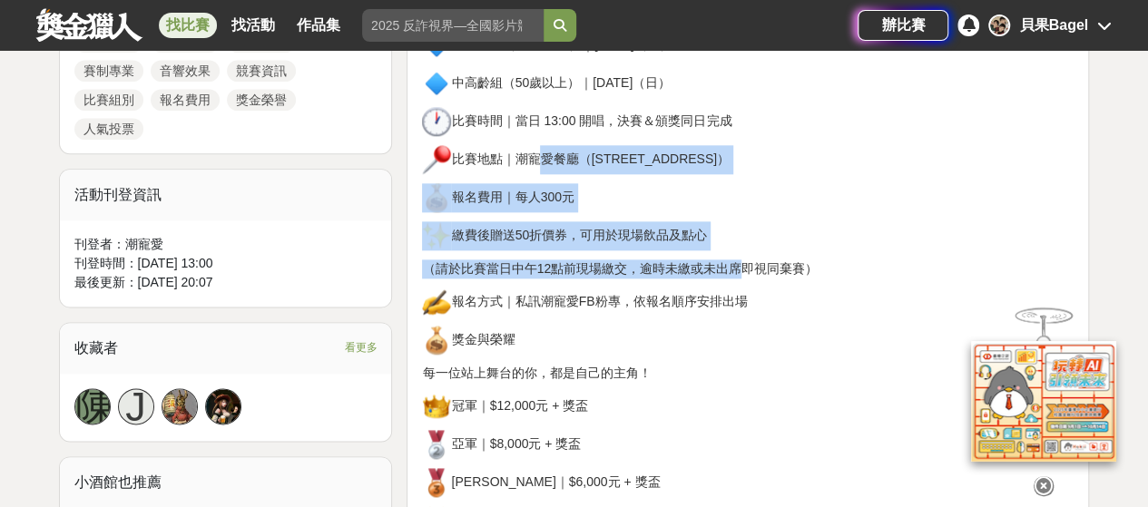
drag, startPoint x: 534, startPoint y: 156, endPoint x: 737, endPoint y: 262, distance: 228.5
click at [737, 262] on div "前言 無論你是青澀新聲，還是實力派歌王 這個夏天，都來挑戰自己，勇敢放聲高歌 活動主題 活動亮點 十月限定｜兩天兩組賽制 專業舞台｜LED舞台車＋專業音響＋燈…" at bounding box center [748, 445] width 652 height 1635
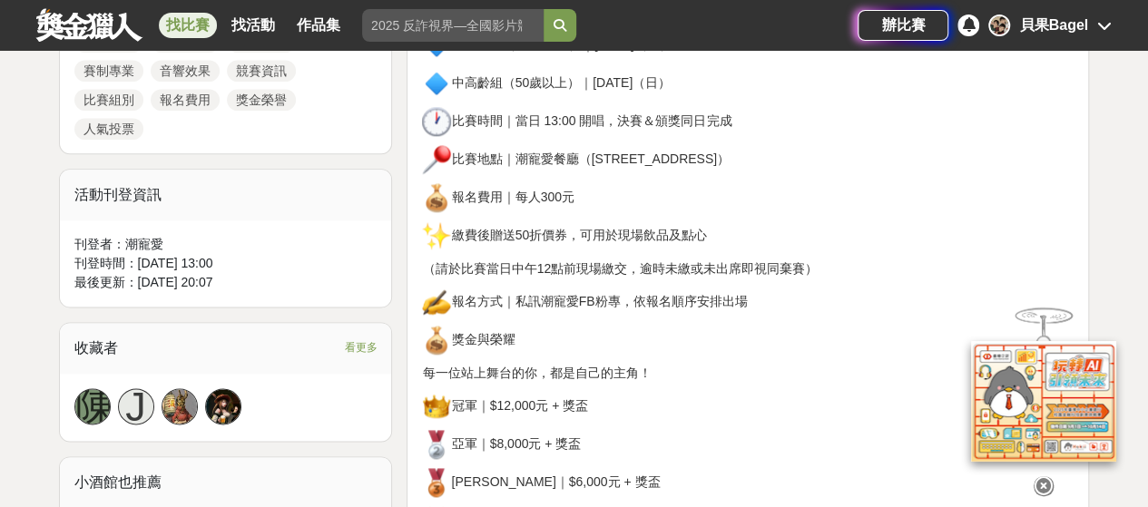
click at [688, 282] on div "前言 無論你是青澀新聲，還是實力派歌王 這個夏天，都來挑戰自己，勇敢放聲高歌 活動主題 活動亮點 十月限定｜兩天兩組賽制 專業舞台｜LED舞台車＋專業音響＋燈…" at bounding box center [748, 445] width 652 height 1635
drag, startPoint x: 491, startPoint y: 296, endPoint x: 750, endPoint y: 302, distance: 258.7
click at [750, 302] on p "報名方式｜私訊潮寵愛FB粉專，依報名順序安排出場" at bounding box center [748, 302] width 652 height 29
click at [679, 299] on p "報名方式｜私訊潮寵愛FB粉專，依報名順序安排出場" at bounding box center [748, 302] width 652 height 29
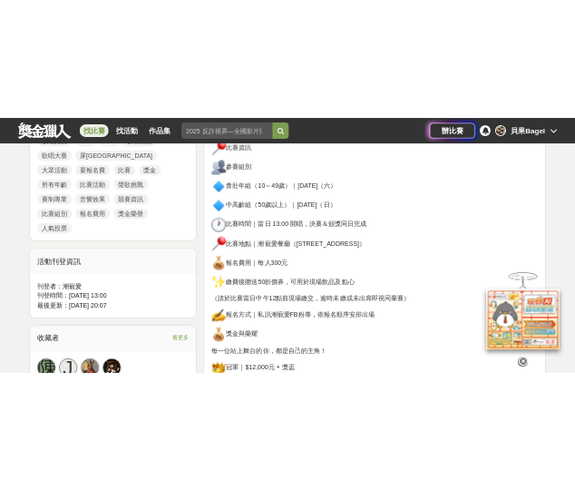
scroll to position [817, 0]
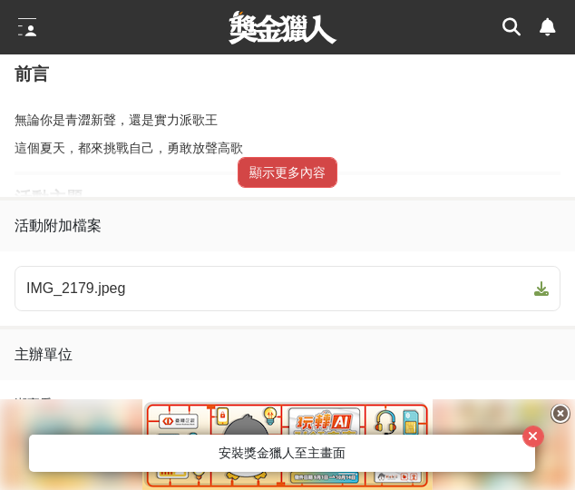
click at [298, 177] on button "顯示更多內容" at bounding box center [288, 172] width 100 height 31
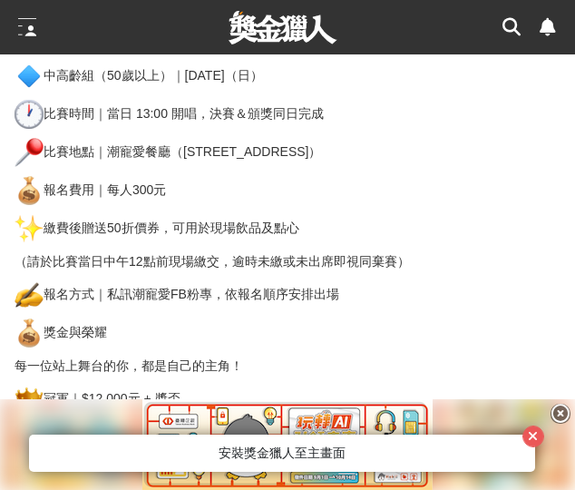
scroll to position [1361, 0]
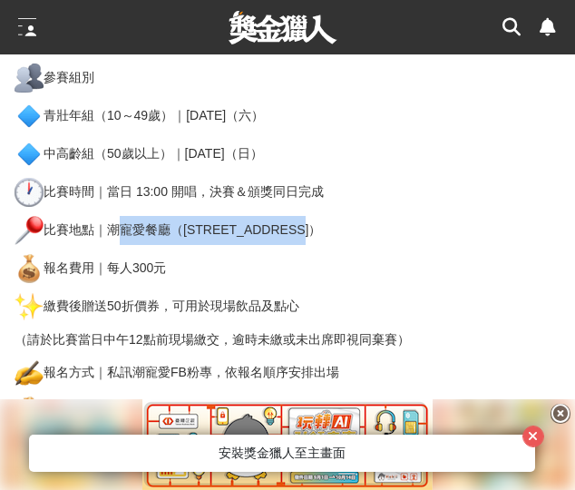
drag, startPoint x: 113, startPoint y: 228, endPoint x: 363, endPoint y: 237, distance: 250.6
click at [363, 237] on p "比賽地點｜潮寵愛餐廳（屏東縣潮州鎮介壽路401號）" at bounding box center [288, 230] width 546 height 29
copy p "潮寵愛餐廳（屏東縣潮州鎮介壽路401號）"
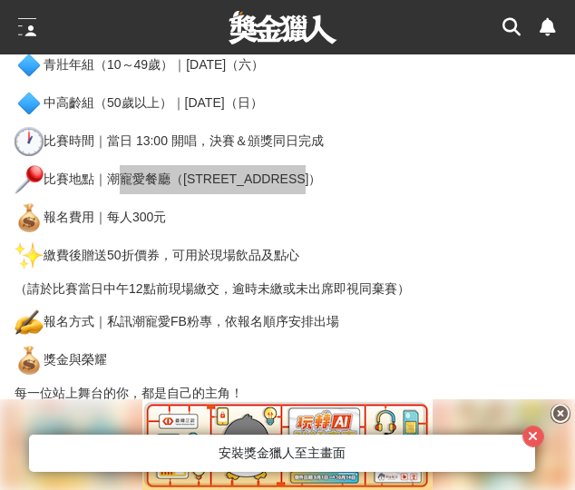
scroll to position [1452, 0]
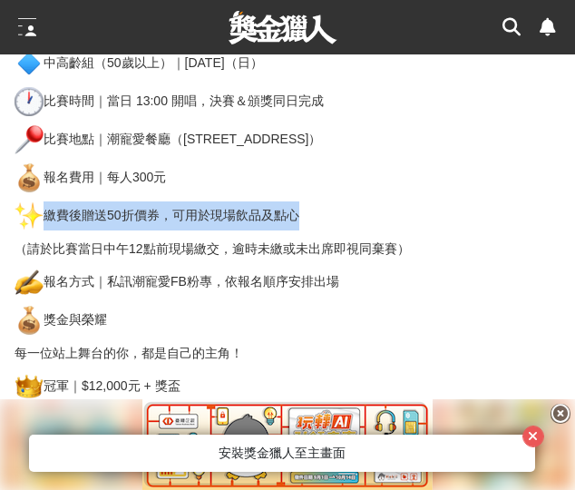
drag, startPoint x: 45, startPoint y: 217, endPoint x: 312, endPoint y: 224, distance: 266.9
click at [312, 224] on p "繳費後贈送50折價券，可用於現場飲品及點心" at bounding box center [288, 215] width 546 height 29
click at [301, 213] on p "繳費後贈送50折價券，可用於現場飲品及點心" at bounding box center [288, 215] width 546 height 29
click at [306, 217] on p "繳費後贈送50折價券，可用於現場飲品及點心" at bounding box center [288, 215] width 546 height 29
drag, startPoint x: 307, startPoint y: 219, endPoint x: 23, endPoint y: 232, distance: 284.3
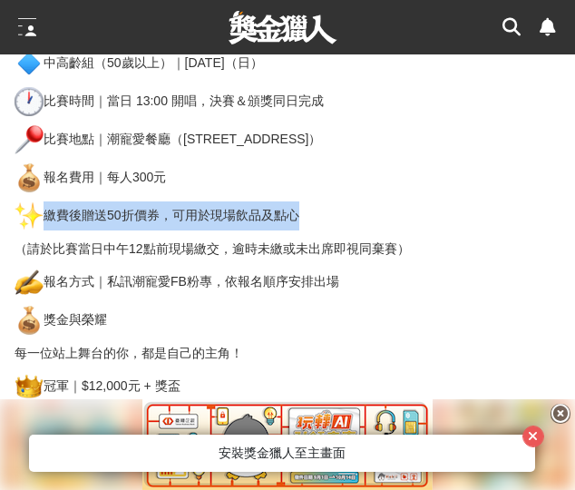
click at [33, 228] on p "繳費後贈送50折價券，可用於現場飲品及點心" at bounding box center [288, 215] width 546 height 29
copy p "繳費後贈送50折價券，可用於現場飲品及點心"
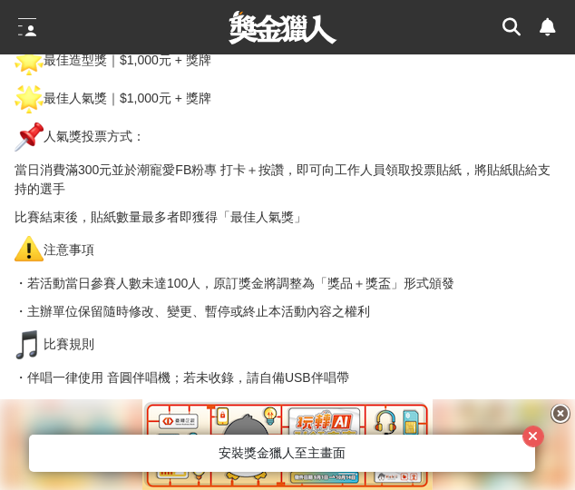
scroll to position [1996, 0]
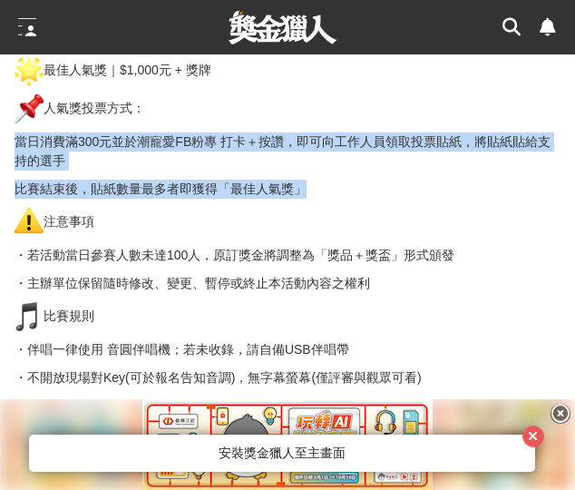
drag, startPoint x: 27, startPoint y: 145, endPoint x: 316, endPoint y: 193, distance: 292.5
copy div "當日消費滿300元並於潮寵愛FB粉專 打卡＋按讚，即可向工作人員領取投票貼紙，將貼紙貼給支持的選手 比賽結束後，貼紙數量最多者即獲得「最佳人氣獎」"
drag, startPoint x: 44, startPoint y: 109, endPoint x: 188, endPoint y: 113, distance: 144.4
click at [188, 113] on p "人氣獎投票方式：" at bounding box center [288, 108] width 546 height 29
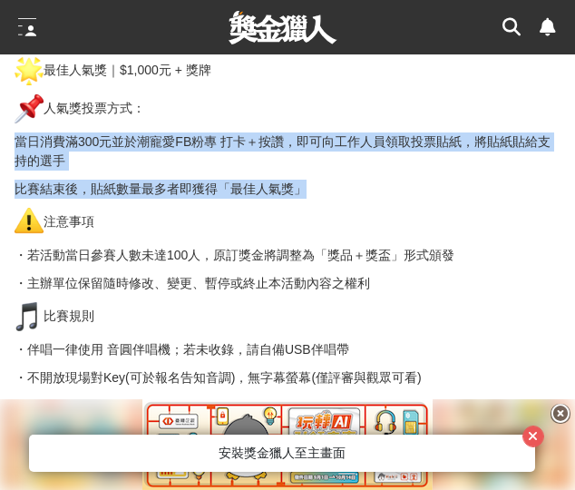
copy p "人氣獎投票方式："
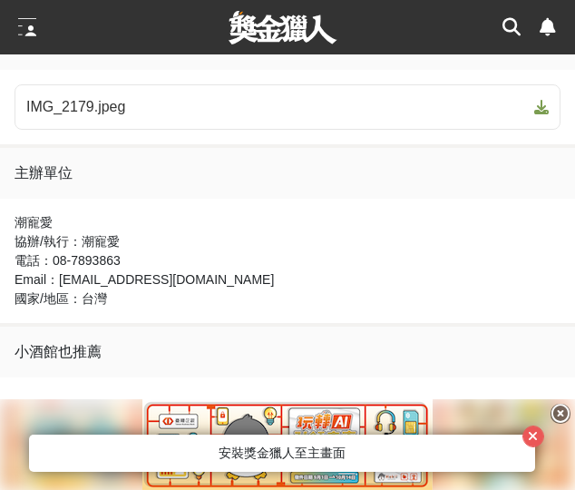
scroll to position [2541, 0]
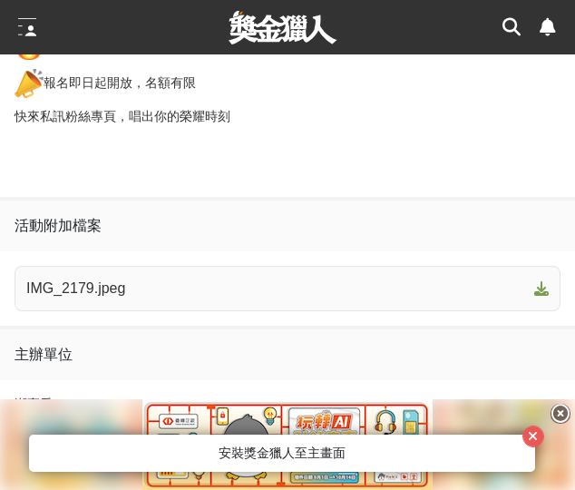
click at [156, 289] on span "IMG_2179.jpeg" at bounding box center [276, 289] width 501 height 22
drag, startPoint x: 494, startPoint y: 123, endPoint x: 479, endPoint y: 124, distance: 14.6
click at [494, 123] on p "快來私訊粉絲專頁，唱出你的榮耀時刻" at bounding box center [288, 116] width 546 height 19
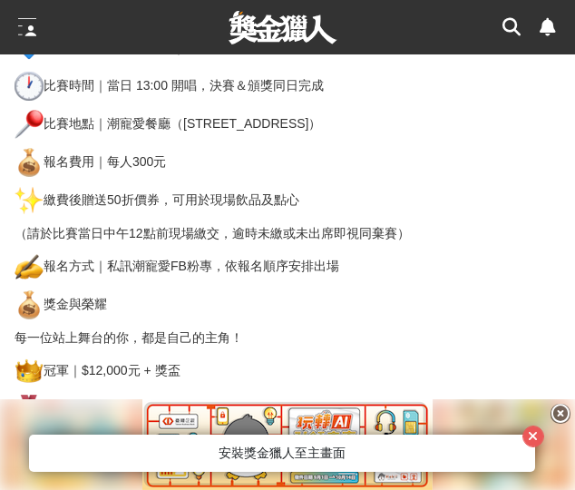
scroll to position [1558, 0]
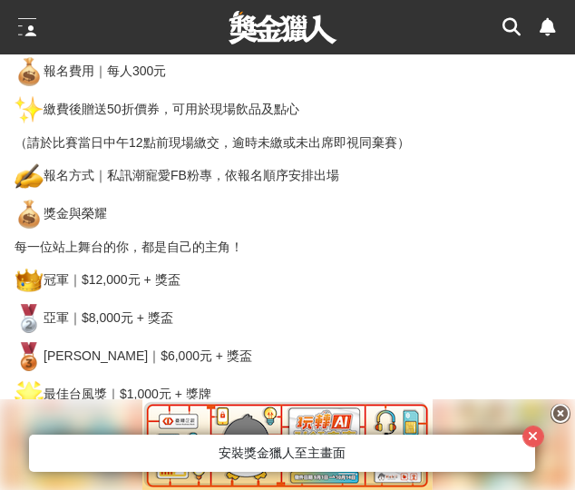
drag, startPoint x: 116, startPoint y: 140, endPoint x: 256, endPoint y: 280, distance: 198.3
click at [256, 280] on div "前言 無論你是青澀新聲，還是實力派歌王 這個夏天，都來挑戰自己，勇敢放聲高歌 活動主題 活動亮點 十月限定｜兩天兩組賽制 專業舞台｜LED舞台車＋專業音響＋燈…" at bounding box center [288, 330] width 546 height 1651
click at [206, 290] on p "冠軍｜$12,000元 + 獎盃" at bounding box center [288, 280] width 546 height 29
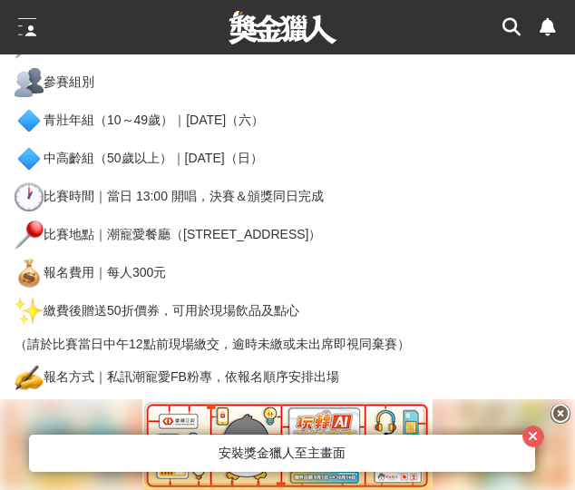
scroll to position [1467, 0]
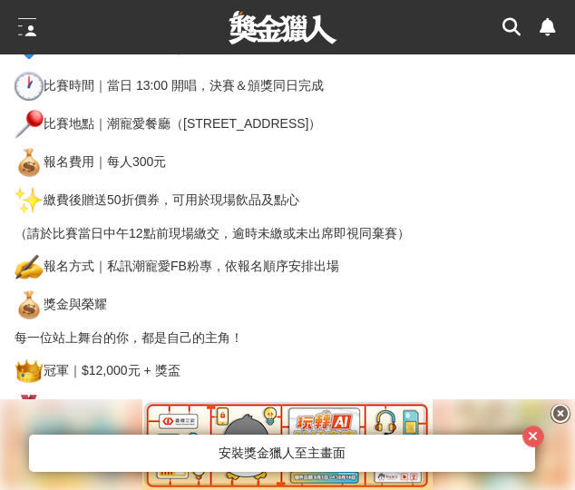
drag, startPoint x: 225, startPoint y: 271, endPoint x: 348, endPoint y: 275, distance: 123.5
click at [348, 275] on p "報名方式｜私訊潮寵愛FB粉專，依報名順序安排出場" at bounding box center [288, 266] width 546 height 29
copy p "依報名順序安排出場"
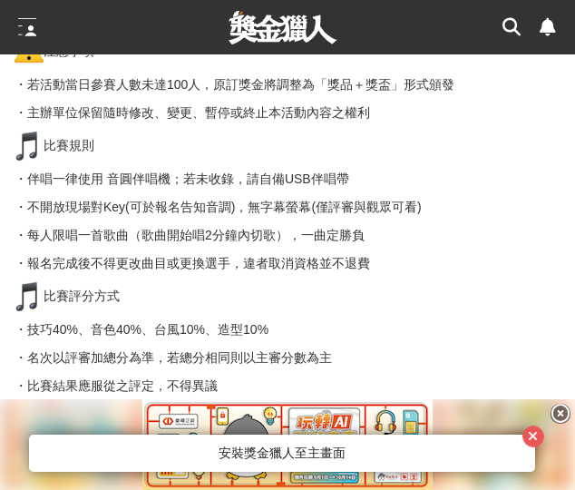
scroll to position [2193, 0]
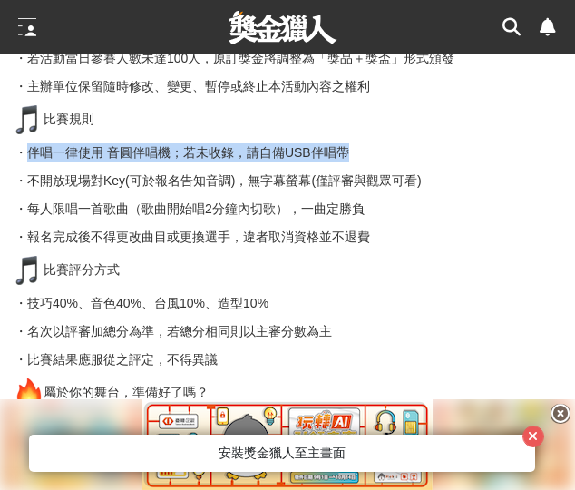
drag, startPoint x: 26, startPoint y: 157, endPoint x: 353, endPoint y: 161, distance: 326.7
click at [353, 161] on p "・伴唱一律使用 音圓伴唱機；若未收錄，請自備USB伴唱帶" at bounding box center [288, 152] width 546 height 19
copy p "伴唱一律使用 音圓伴唱機；若未收錄，請自備USB伴唱帶"
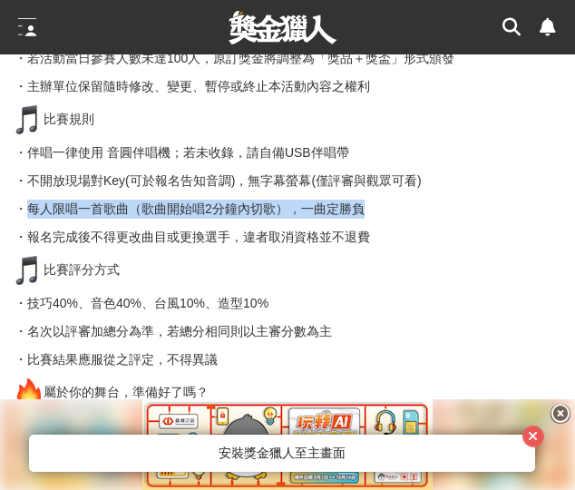
drag, startPoint x: 34, startPoint y: 212, endPoint x: 365, endPoint y: 205, distance: 330.4
click at [365, 205] on p "・每人限唱一首歌曲（歌曲開始唱2分鐘內切歌），一曲定勝負" at bounding box center [288, 209] width 546 height 19
copy p "每人限唱一首歌曲（歌曲開始唱2分鐘內切歌），一曲定勝負"
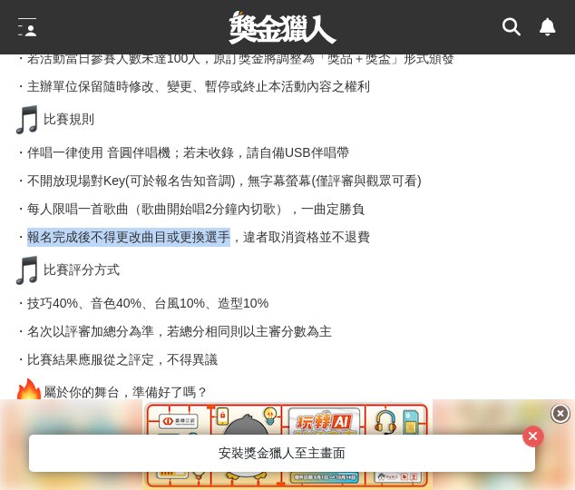
drag, startPoint x: 32, startPoint y: 242, endPoint x: 229, endPoint y: 236, distance: 197.0
click at [229, 236] on p "・報名完成後不得更改曲目或更換選手，違者取消資格並不退費" at bounding box center [288, 237] width 546 height 19
copy p "報名完成後不得更改曲目或更換選手"
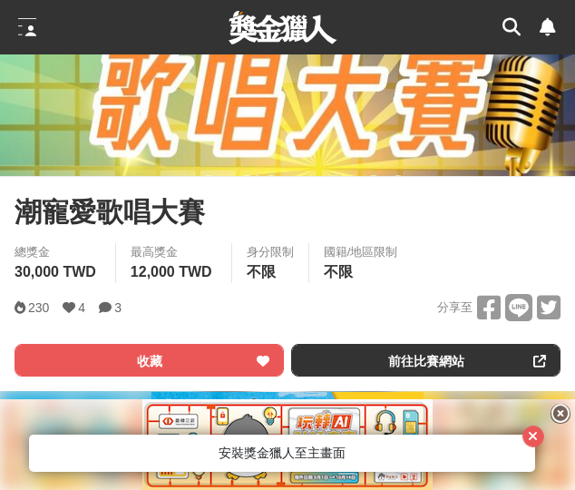
scroll to position [469, 0]
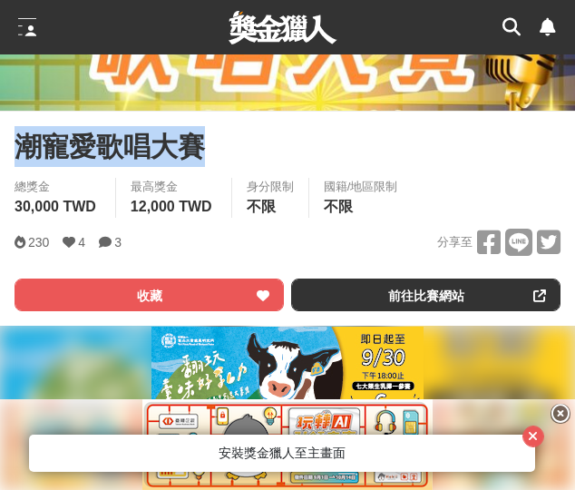
drag, startPoint x: 207, startPoint y: 133, endPoint x: -12, endPoint y: 153, distance: 219.6
copy span "潮寵愛歌唱大賽"
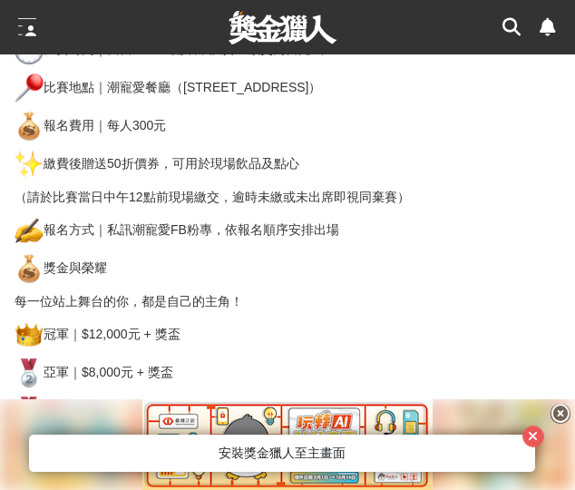
scroll to position [1377, 0]
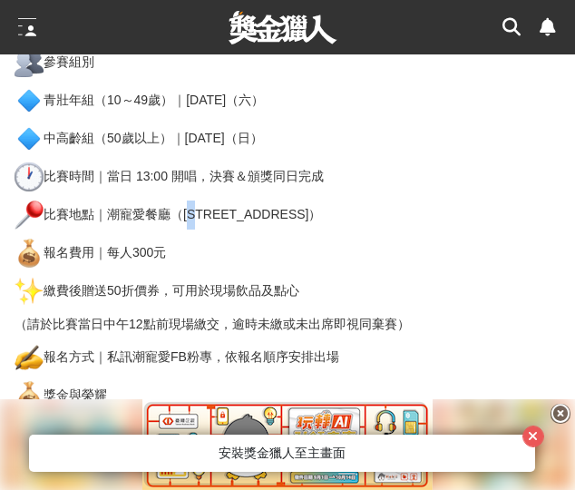
drag, startPoint x: 183, startPoint y: 218, endPoint x: 194, endPoint y: 218, distance: 10.9
click at [194, 218] on p "比賽地點｜潮寵愛餐廳（屏東縣潮州鎮介壽路401號）" at bounding box center [288, 215] width 546 height 29
drag, startPoint x: 103, startPoint y: 215, endPoint x: 183, endPoint y: 219, distance: 79.9
click at [183, 219] on p "比賽地點｜潮寵愛餐廳（屏東縣潮州鎮介壽路401號）" at bounding box center [288, 215] width 546 height 29
copy p "潮寵愛餐廳（"
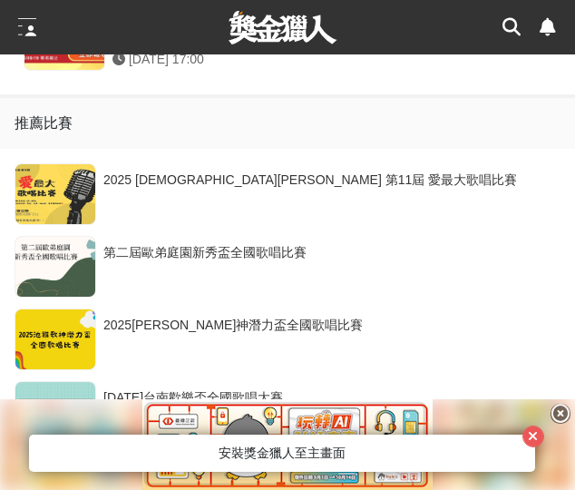
scroll to position [4099, 0]
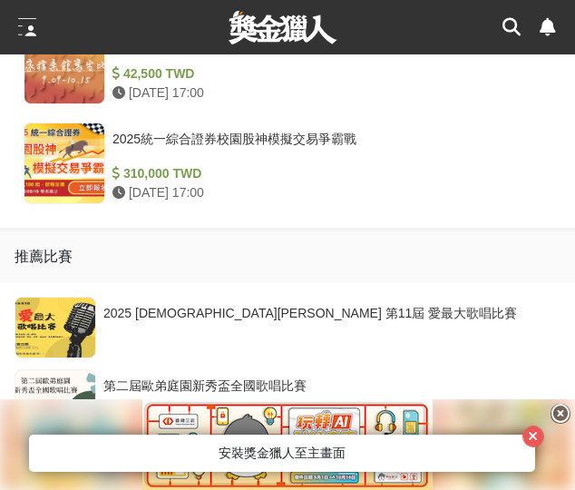
click at [506, 24] on icon at bounding box center [512, 27] width 18 height 18
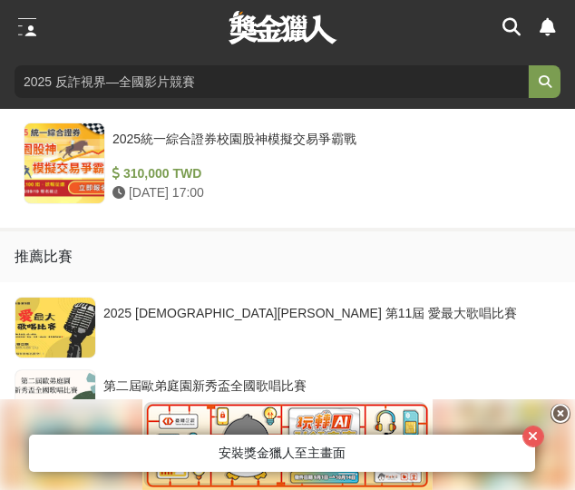
click at [319, 74] on input "search" at bounding box center [272, 81] width 514 height 33
type input "樂團"
click button "submit" at bounding box center [544, 81] width 33 height 33
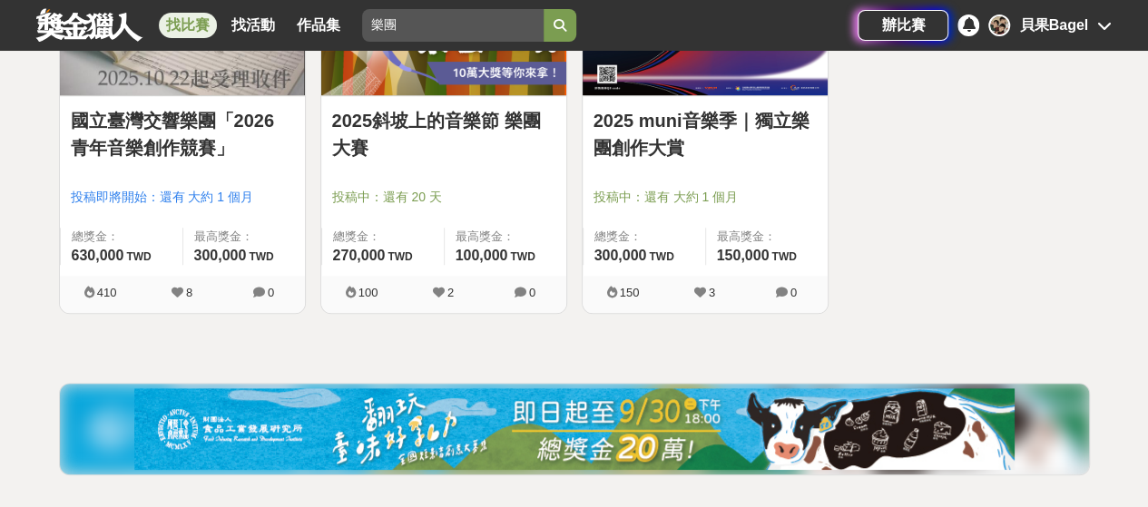
scroll to position [363, 0]
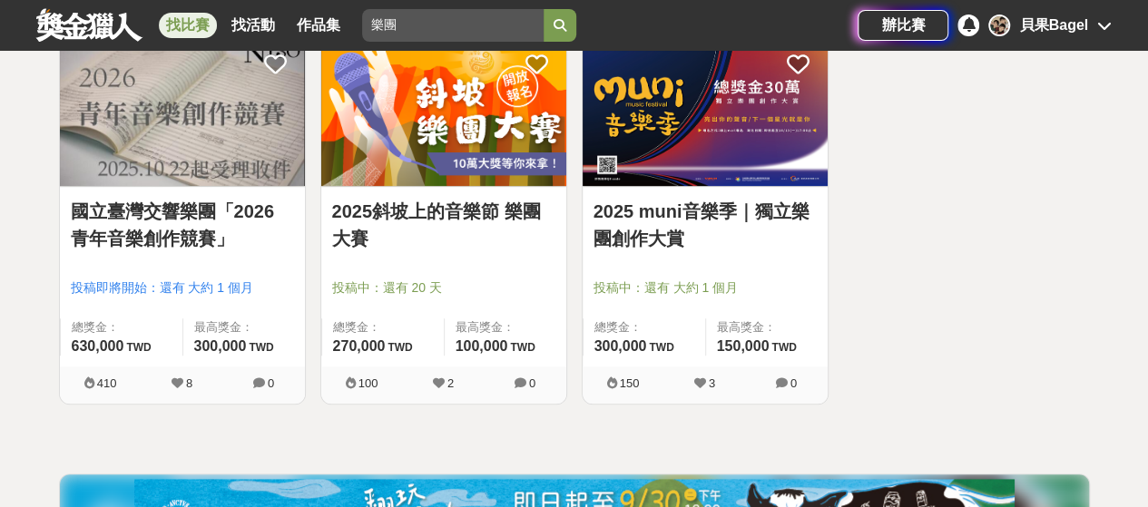
click at [735, 210] on link "2025 muni音樂季｜獨立樂團創作大賞" at bounding box center [704, 225] width 223 height 54
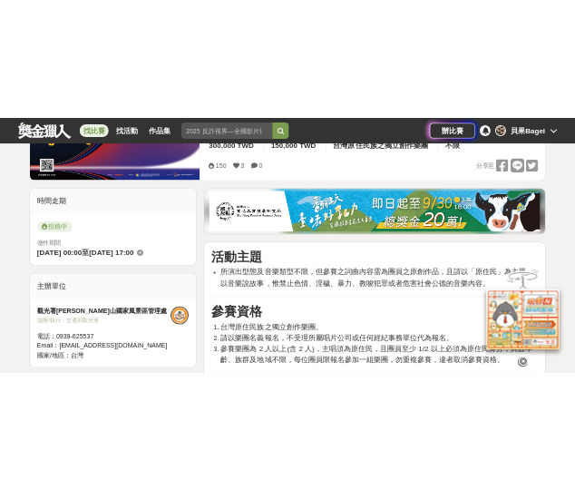
scroll to position [454, 0]
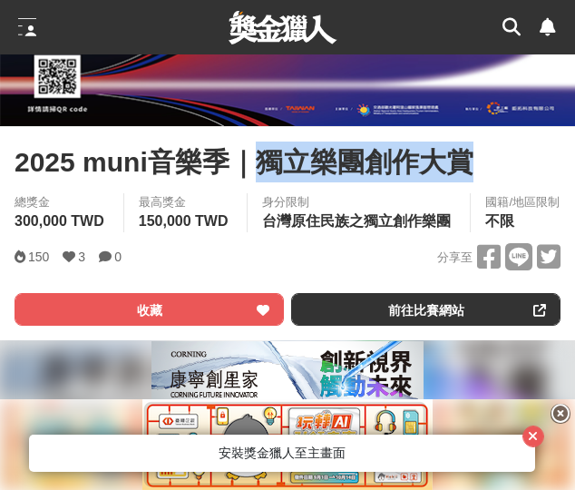
drag, startPoint x: 270, startPoint y: 163, endPoint x: 479, endPoint y: 166, distance: 208.7
click at [479, 166] on div "2025 muni音樂季｜獨立樂團創作大賞" at bounding box center [288, 162] width 546 height 41
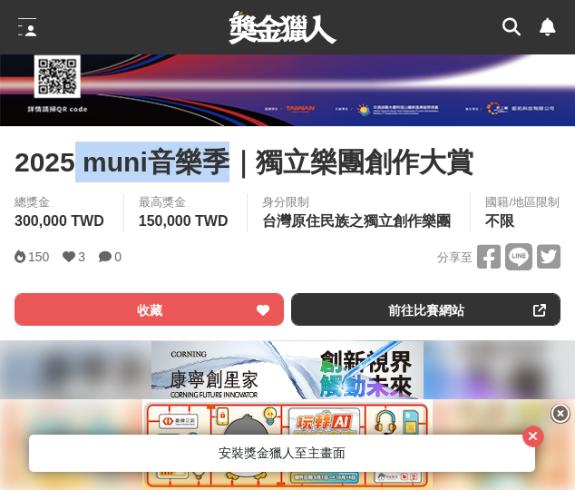
drag, startPoint x: 80, startPoint y: 170, endPoint x: 172, endPoint y: 186, distance: 93.1
click at [227, 172] on span "2025 muni音樂季｜獨立樂團創作大賞" at bounding box center [244, 162] width 459 height 41
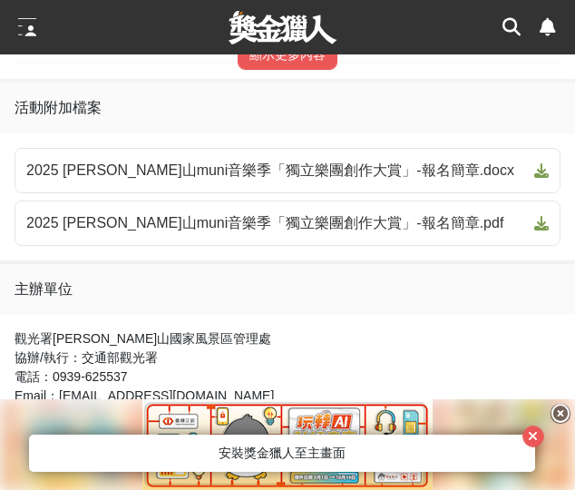
scroll to position [998, 0]
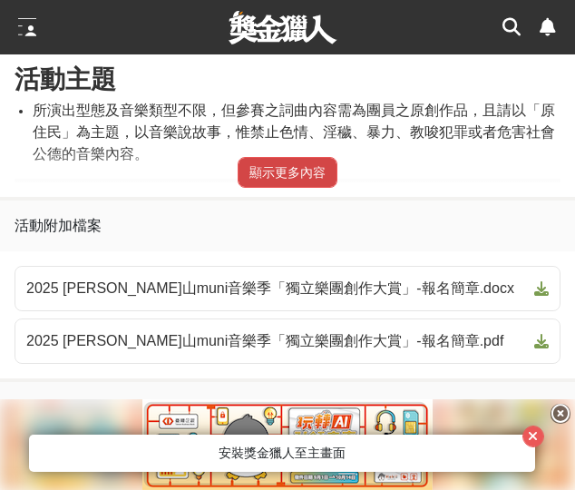
click at [292, 188] on button "顯示更多內容" at bounding box center [288, 172] width 100 height 31
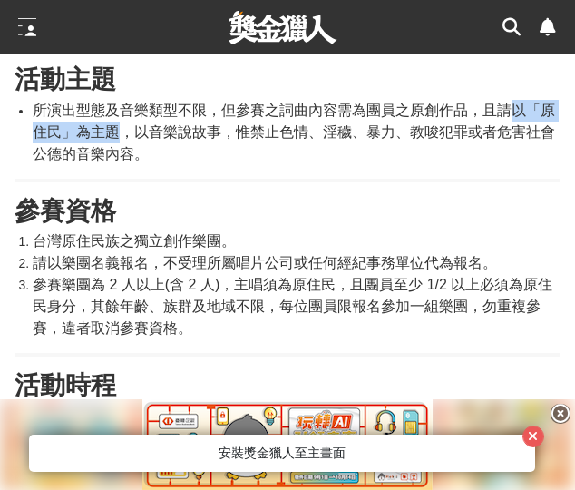
drag, startPoint x: 515, startPoint y: 161, endPoint x: 121, endPoint y: 183, distance: 394.5
click at [121, 162] on span "所演出型態及音樂類型不限，但參賽之詞曲內容需為團員之原創作品，且請以「原住民」為主題，以音樂說故事，惟禁止色情、淫穢、暴力、教唆犯罪或者危害社會公德的音樂內容。" at bounding box center [294, 132] width 523 height 59
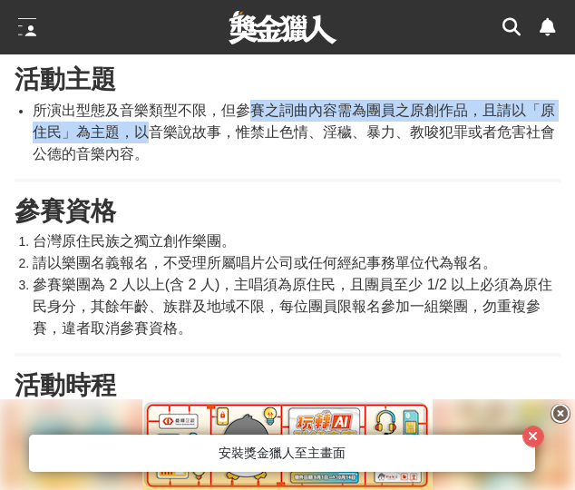
drag, startPoint x: 250, startPoint y: 160, endPoint x: 261, endPoint y: 158, distance: 11.0
click at [171, 162] on span "所演出型態及音樂類型不限，但參賽之詞曲內容需為團員之原創作品，且請以「原住民」為主題，以音樂說故事，惟禁止色情、淫穢、暴力、教唆犯罪或者危害社會公德的音樂內容。" at bounding box center [294, 132] width 523 height 59
click at [260, 159] on span "所演出型態及音樂類型不限，但參賽之詞曲內容需為團員之原創作品，且請以「原住民」為主題，以音樂說故事，惟禁止色情、淫穢、暴力、教唆犯罪或者危害社會公德的音樂內容。" at bounding box center [294, 132] width 523 height 59
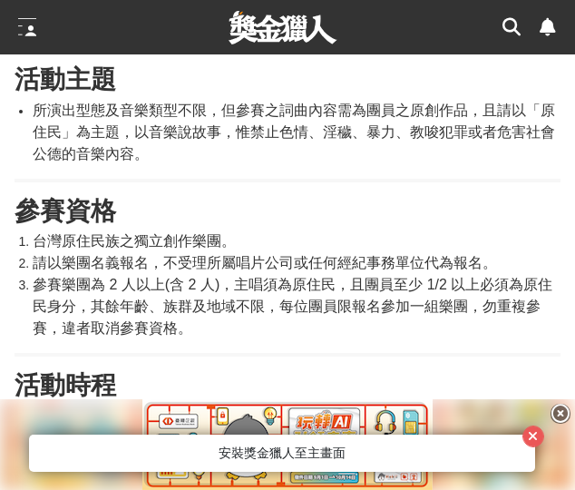
click at [243, 161] on span "所演出型態及音樂類型不限，但參賽之詞曲內容需為團員之原創作品，且請以「原住民」為主題，以音樂說故事，惟禁止色情、淫穢、暴力、教唆犯罪或者危害社會公德的音樂內容。" at bounding box center [294, 132] width 523 height 59
drag, startPoint x: 241, startPoint y: 158, endPoint x: 35, endPoint y: 186, distance: 207.9
click at [240, 158] on span "所演出型態及音樂類型不限，但參賽之詞曲內容需為團員之原創作品，且請以「原住民」為主題，以音樂說故事，惟禁止色情、淫穢、暴力、教唆犯罪或者危害社會公德的音樂內容。" at bounding box center [294, 132] width 523 height 59
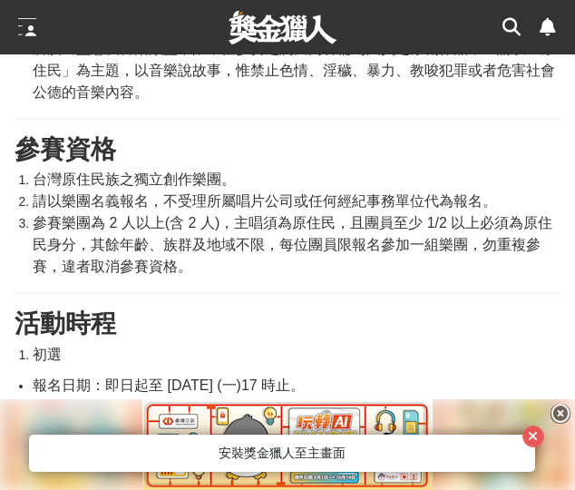
scroll to position [1089, 0]
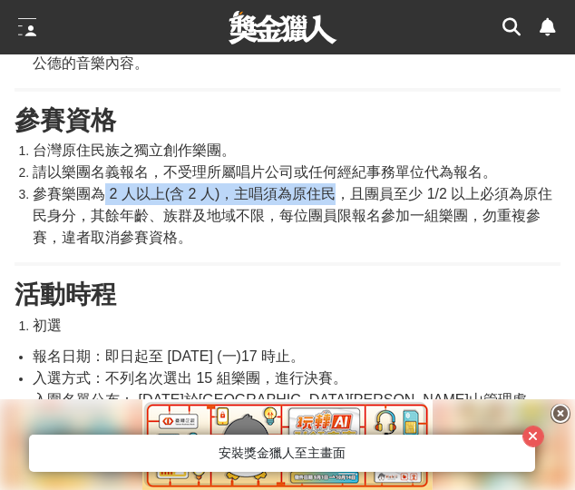
drag, startPoint x: 102, startPoint y: 244, endPoint x: 332, endPoint y: 246, distance: 230.5
click at [332, 245] on span "參賽樂團為 2 人以上(含 2 人)，主唱須為原住民，且團員至少 1/2 以上必須為原住民身分，其餘年齡、族群及地域不限，每位團員限報名參加一組樂團，勿重複參…" at bounding box center [293, 215] width 520 height 59
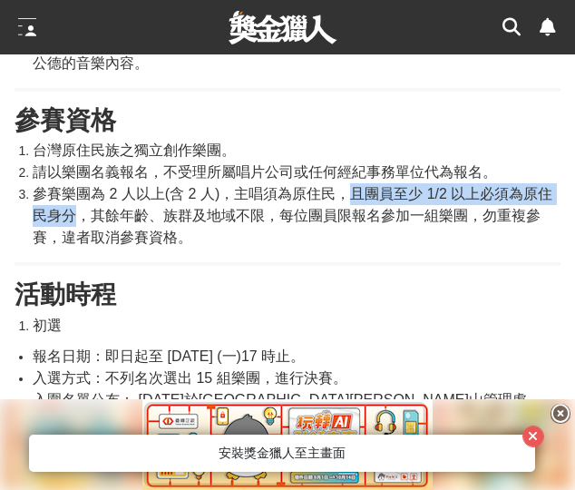
drag, startPoint x: 354, startPoint y: 244, endPoint x: 80, endPoint y: 265, distance: 274.8
click at [80, 245] on span "參賽樂團為 2 人以上(含 2 人)，主唱須為原住民，且團員至少 1/2 以上必須為原住民身分，其餘年齡、族群及地域不限，每位團員限報名參加一組樂團，勿重複參…" at bounding box center [293, 215] width 520 height 59
drag, startPoint x: 339, startPoint y: 244, endPoint x: 79, endPoint y: 270, distance: 261.7
click at [79, 245] on span "參賽樂團為 2 人以上(含 2 人)，主唱須為原住民，且團員至少 1/2 以上必須為原住民身分，其餘年齡、族群及地域不限，每位團員限報名參加一組樂團，勿重複參…" at bounding box center [293, 215] width 520 height 59
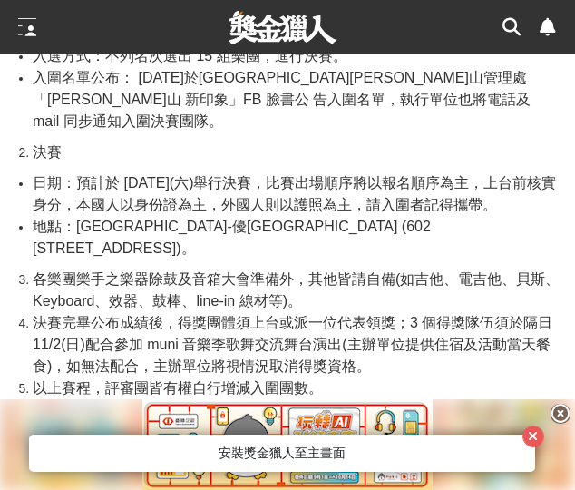
scroll to position [1452, 0]
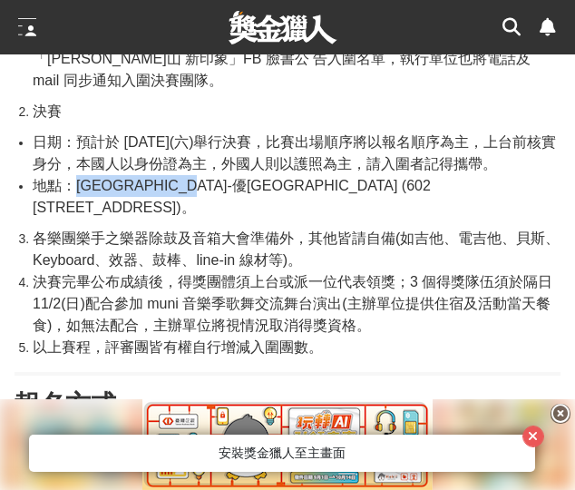
drag, startPoint x: 78, startPoint y: 216, endPoint x: 254, endPoint y: 220, distance: 176.1
click at [254, 215] on span "地點：逐鹿文創園區-優格哇舒劇場 (602 嘉義縣番路鄉梅花一路 1-1 號)。" at bounding box center [232, 196] width 398 height 37
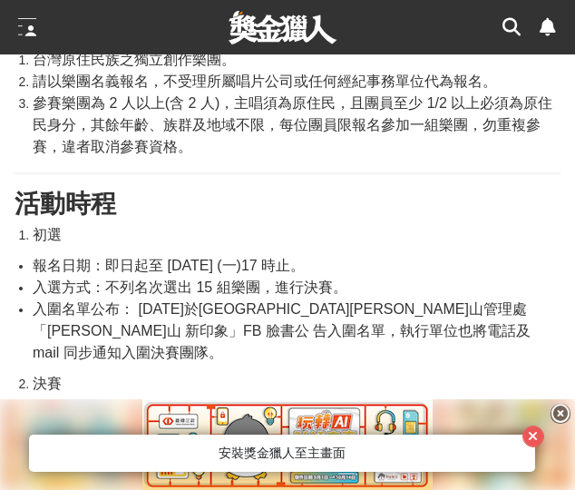
scroll to position [1089, 0]
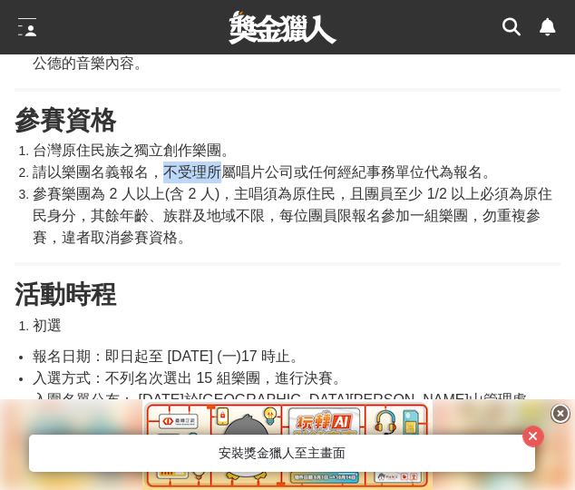
drag, startPoint x: 165, startPoint y: 233, endPoint x: 218, endPoint y: 235, distance: 52.7
click at [218, 180] on span "請以樂團名義報名，不受理所屬唱片公司或任何經紀事務單位代為報名。" at bounding box center [265, 171] width 465 height 15
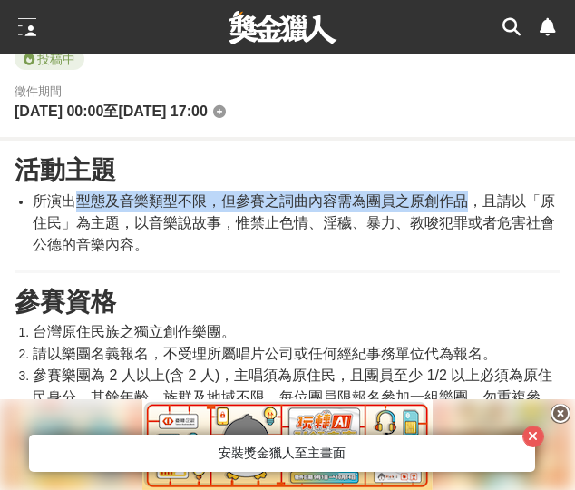
drag, startPoint x: 82, startPoint y: 261, endPoint x: 5, endPoint y: 270, distance: 77.7
click at [459, 252] on span "所演出型態及音樂類型不限，但參賽之詞曲內容需為團員之原創作品，且請以「原住民」為主題，以音樂說故事，惟禁止色情、淫穢、暴力、教唆犯罪或者危害社會公德的音樂內容。" at bounding box center [294, 222] width 523 height 59
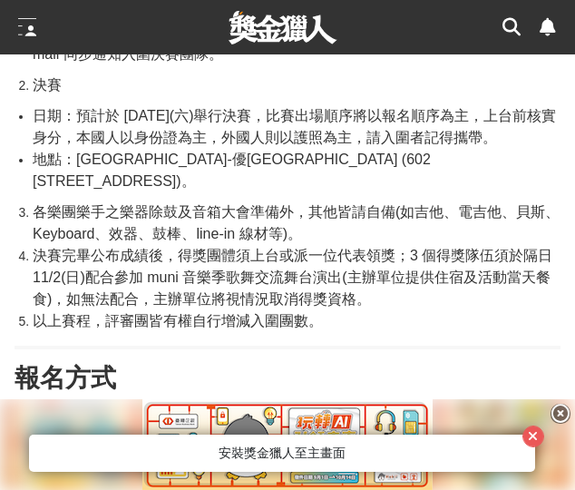
scroll to position [1452, 0]
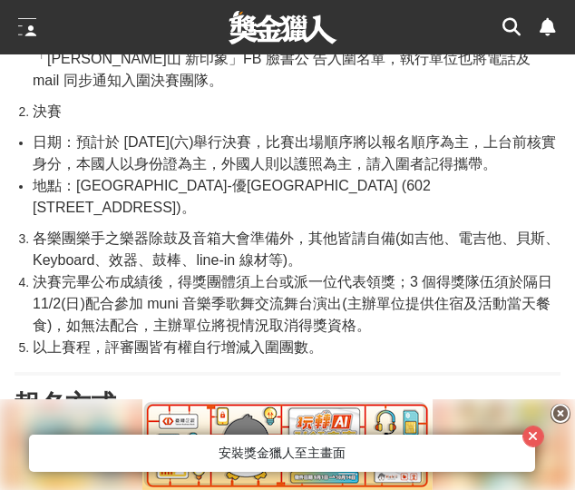
drag, startPoint x: 278, startPoint y: 199, endPoint x: 381, endPoint y: 271, distance: 126.4
click at [361, 261] on li "各樂團樂手之樂器除鼓及音箱大會準備外，其他皆請自備(如吉他、電吉他、貝斯、 Keyboard、效器、鼓棒、line-in 線材等)。" at bounding box center [297, 250] width 528 height 44
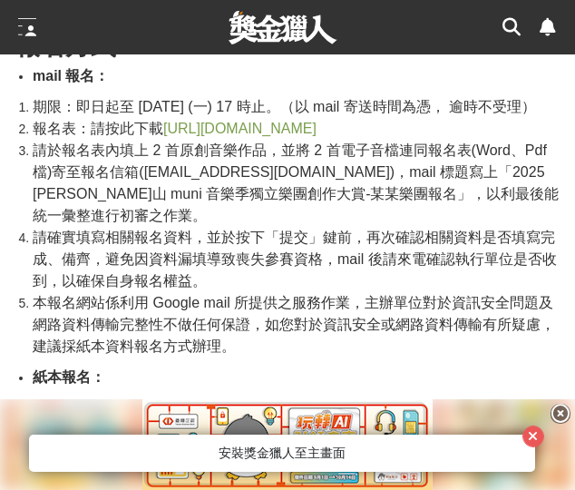
scroll to position [1815, 0]
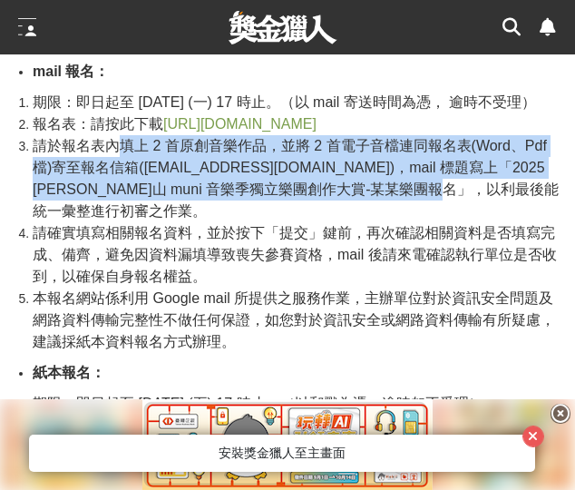
drag, startPoint x: 122, startPoint y: 180, endPoint x: 544, endPoint y: 221, distance: 424.8
click at [544, 219] on span "請於報名表內填上 2 首原創音樂作品，並將 2 首電子音檔連同報名表(Word、Pdf 檔)寄至報名信箱(yssl22691125@gmail.com)，ma…" at bounding box center [296, 178] width 526 height 81
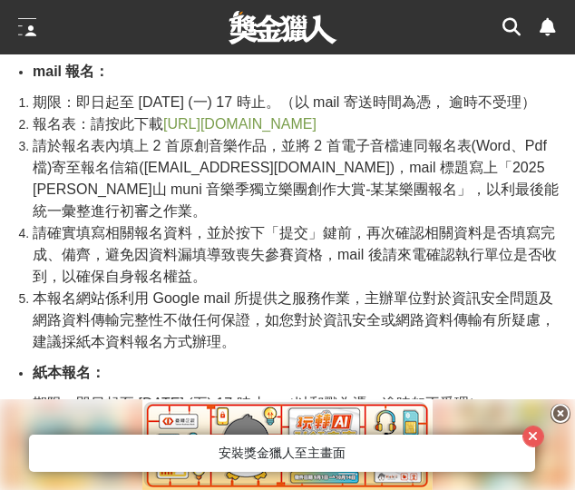
click at [245, 267] on span "請確實填寫相關報名資料，並於按下「提交」鍵前，再次確認相關資料是否填寫完成、備齊，避免因資料漏填導致喪失參賽資格，mail 後請來電確認執行單位是否收到，以確…" at bounding box center [295, 254] width 524 height 59
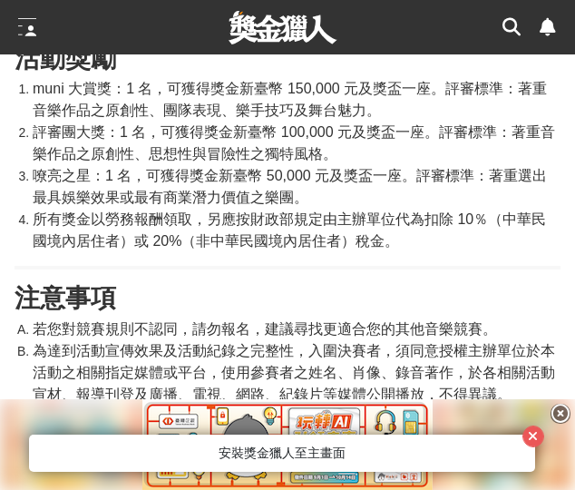
scroll to position [2541, 0]
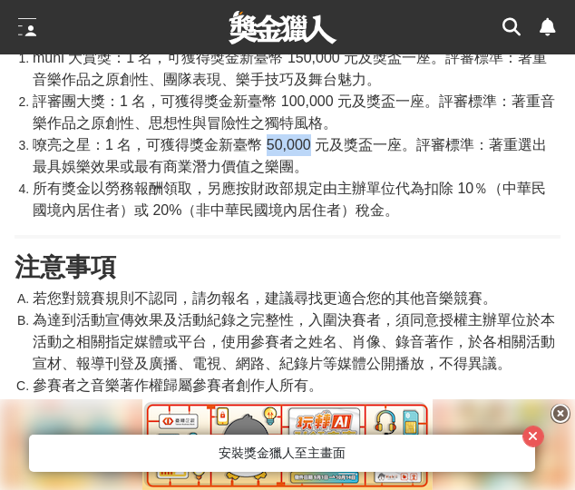
drag, startPoint x: 267, startPoint y: 175, endPoint x: 310, endPoint y: 177, distance: 43.6
click at [310, 174] on span "嘹亮之星：1 名，可獲得獎金新臺幣 50,000 元及獎盃一座。評審標準：著重選出最具娛樂效果或最有商業潛力價值之樂團。" at bounding box center [290, 155] width 515 height 37
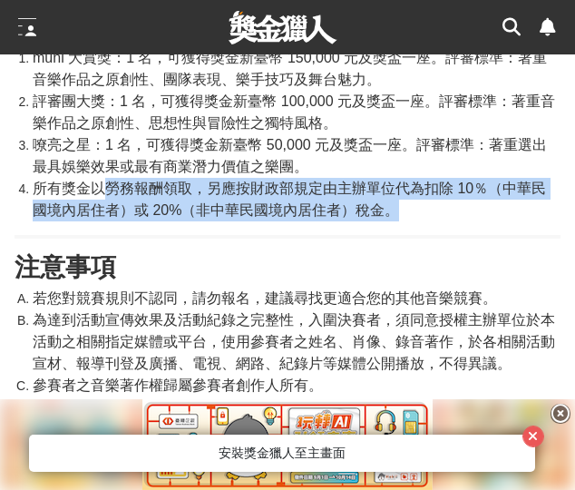
drag, startPoint x: 103, startPoint y: 221, endPoint x: 403, endPoint y: 237, distance: 300.8
click at [403, 221] on li "所有獎金以勞務報酬領取，另應按財政部規定由主辦單位代為扣除 10％（中華民國境內居住者）或 20%（非中華民國境內居住者）稅金。" at bounding box center [297, 200] width 528 height 44
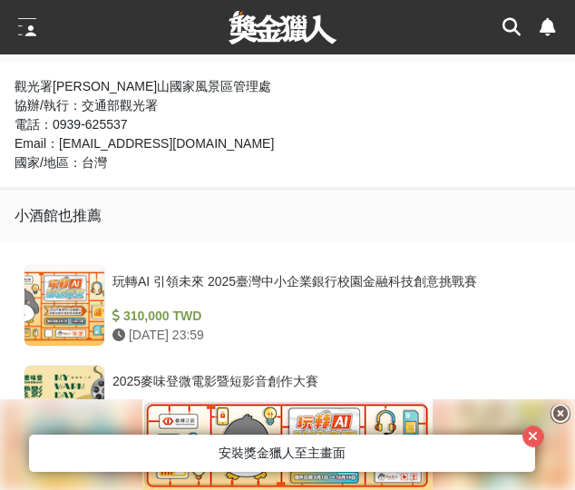
scroll to position [3720, 0]
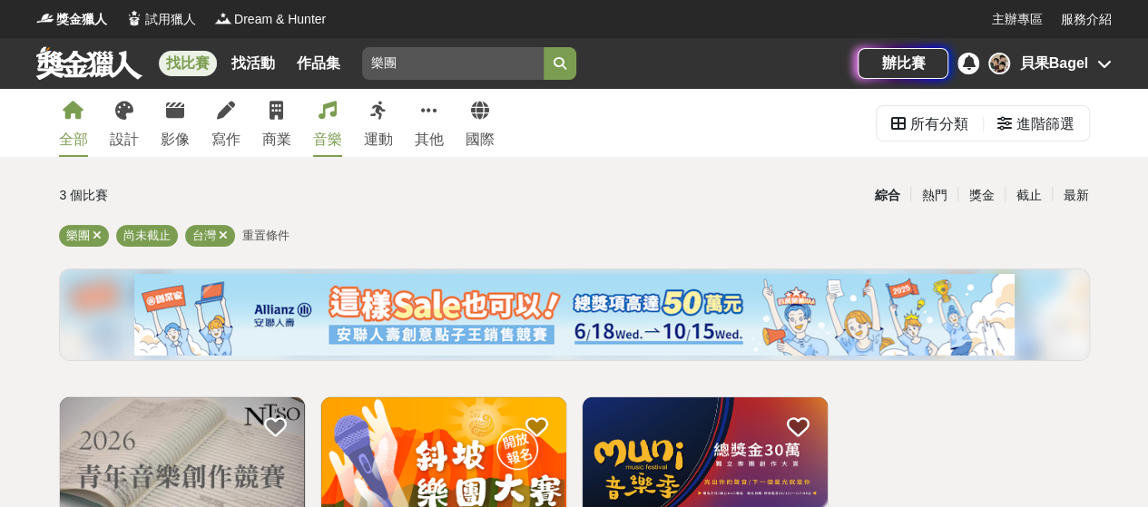
click at [325, 126] on link "音樂" at bounding box center [327, 123] width 29 height 68
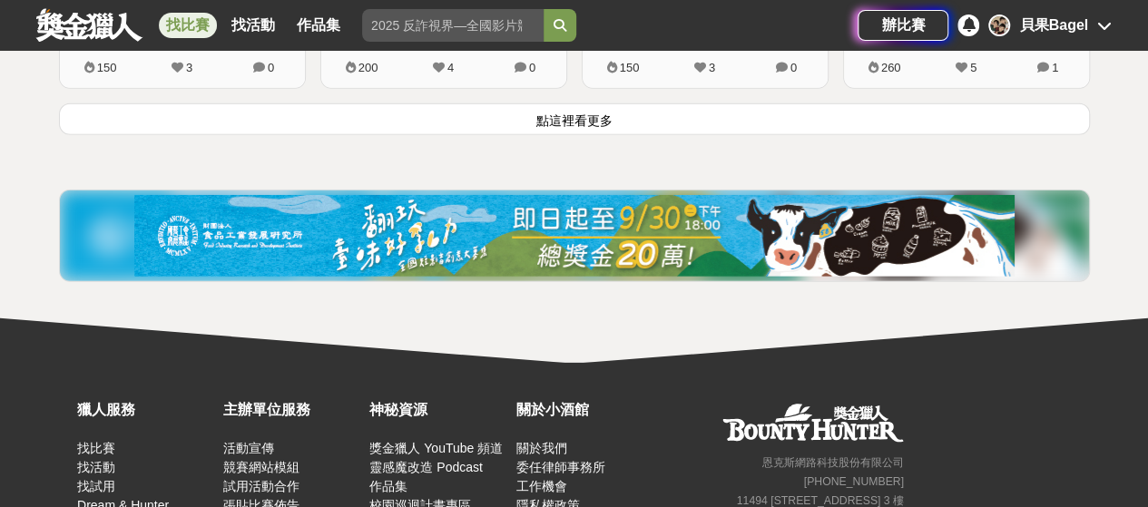
scroll to position [2530, 0]
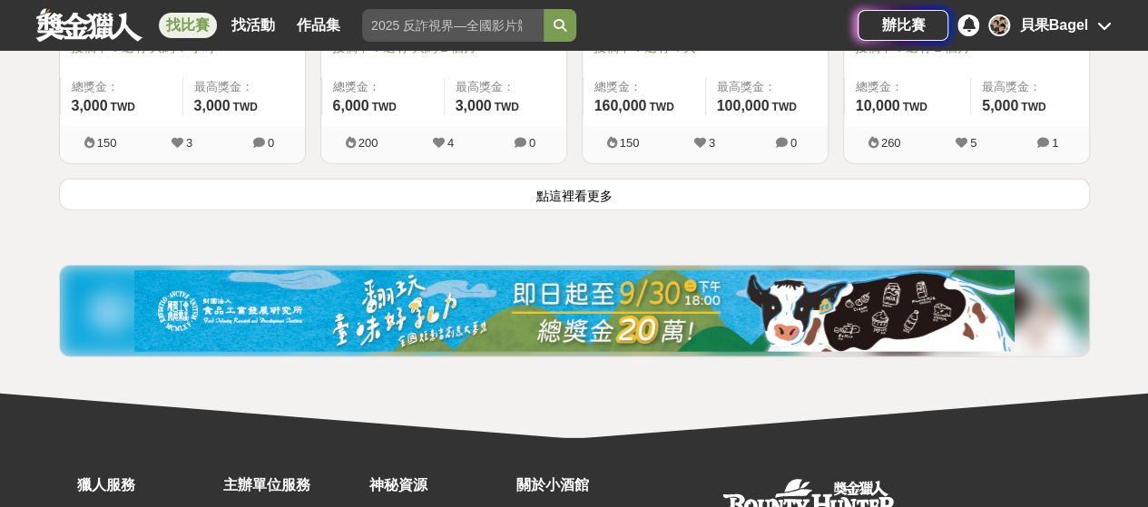
click at [577, 195] on button "點這裡看更多" at bounding box center [574, 195] width 1031 height 32
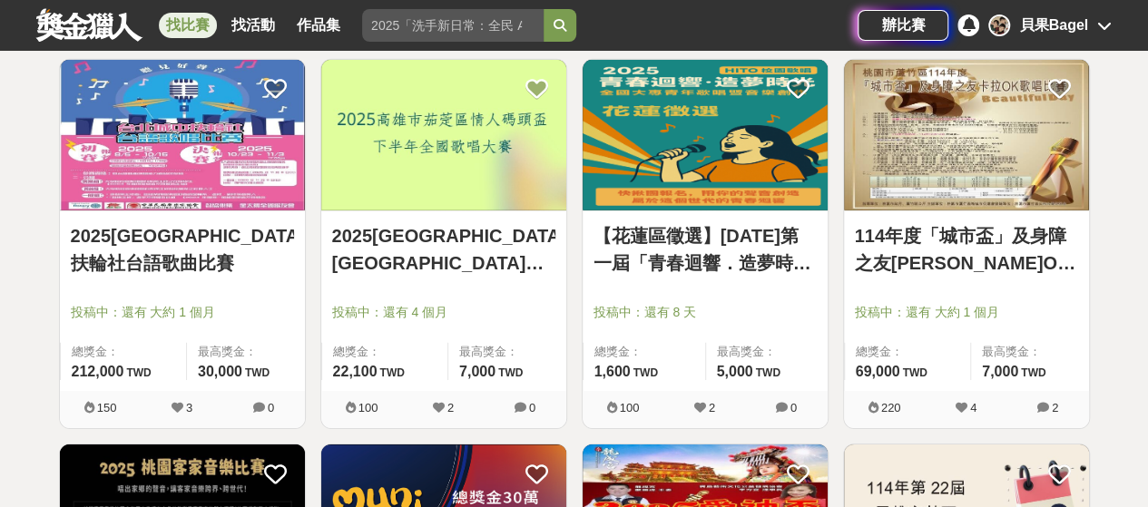
scroll to position [2621, 0]
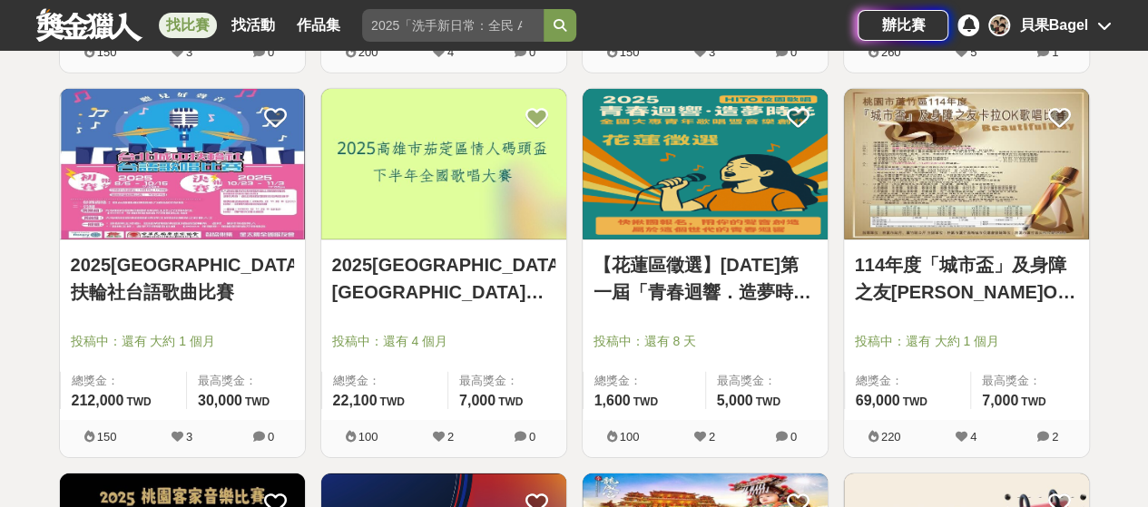
click at [761, 265] on link "【花蓮區徵選】[DATE]第一屆「青春迴響．造夢時光」HITO校園歌唱 全國大專青年歌唱暨音樂創作徵選" at bounding box center [704, 278] width 223 height 54
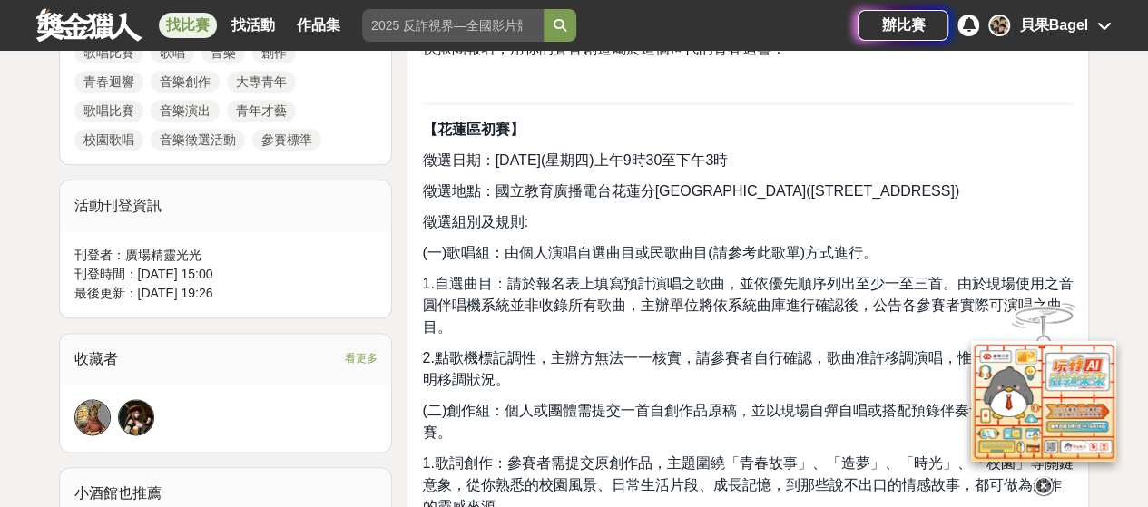
scroll to position [998, 0]
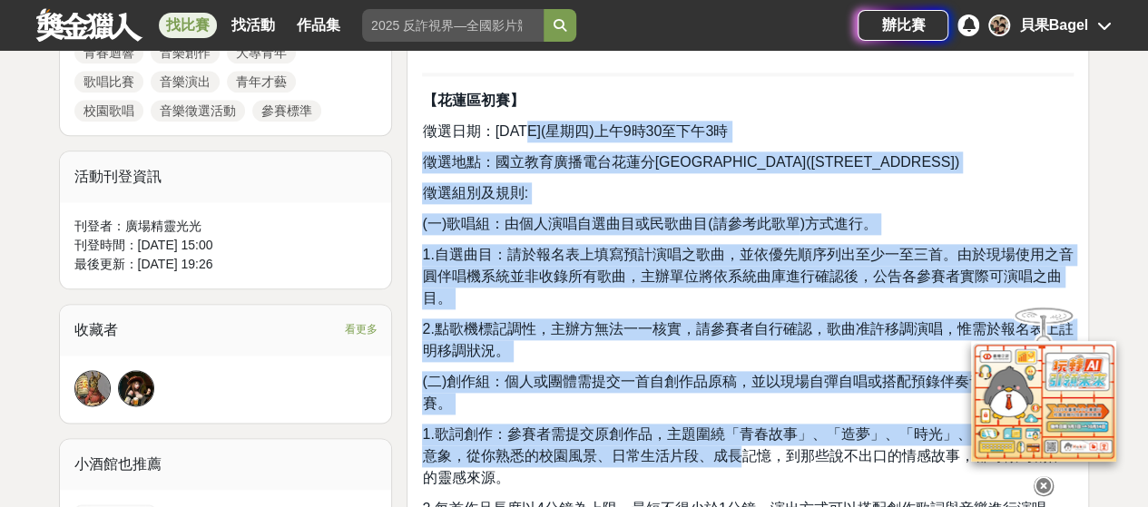
drag, startPoint x: 532, startPoint y: 135, endPoint x: 662, endPoint y: 387, distance: 283.7
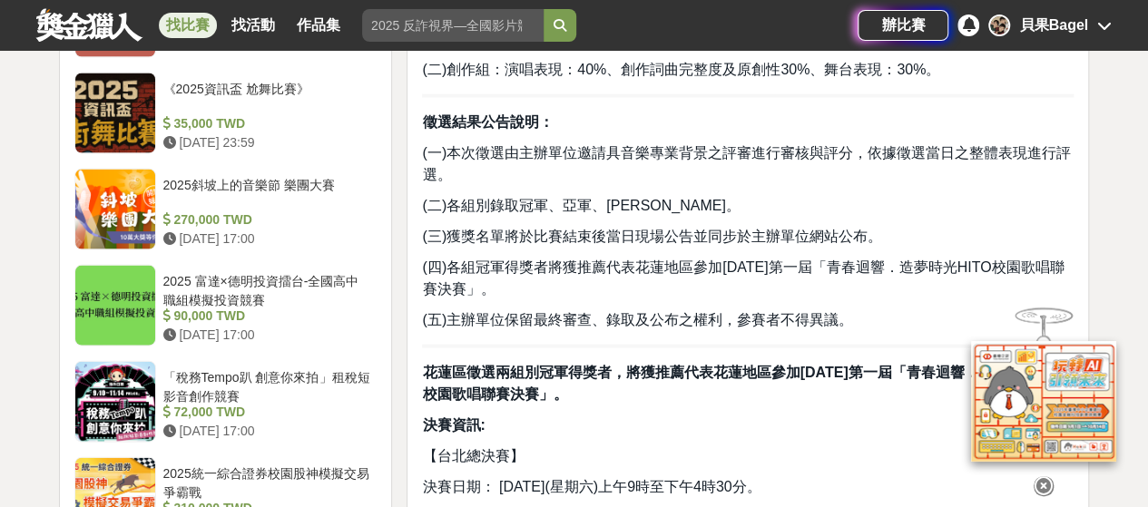
scroll to position [1543, 0]
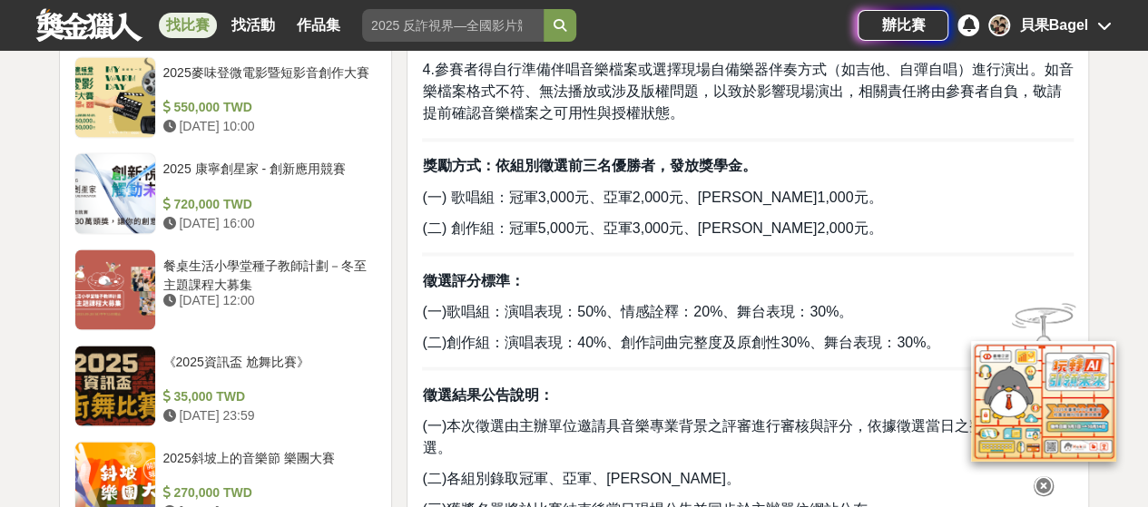
click at [529, 211] on div "🎤 2025年第一屆「青春迴響．造夢時光」HITO校園歌唱 全國大專青年歌唱暨音樂創作徵選活動【花蓮區】 <<<<<🔥 熱烈報名中 🔥>>>>> 你有一副好歌…" at bounding box center [748, 228] width 652 height 2228
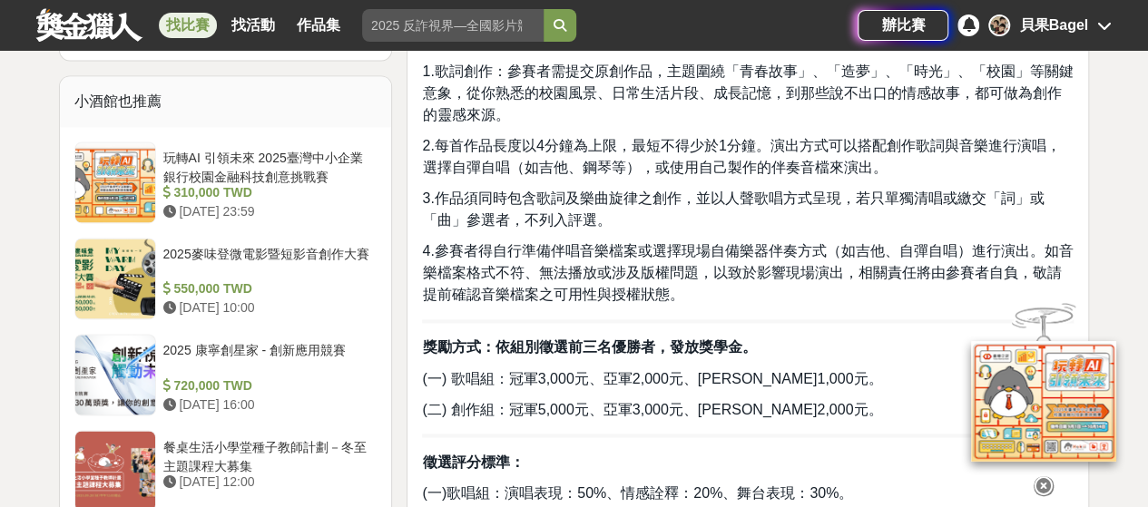
scroll to position [1361, 0]
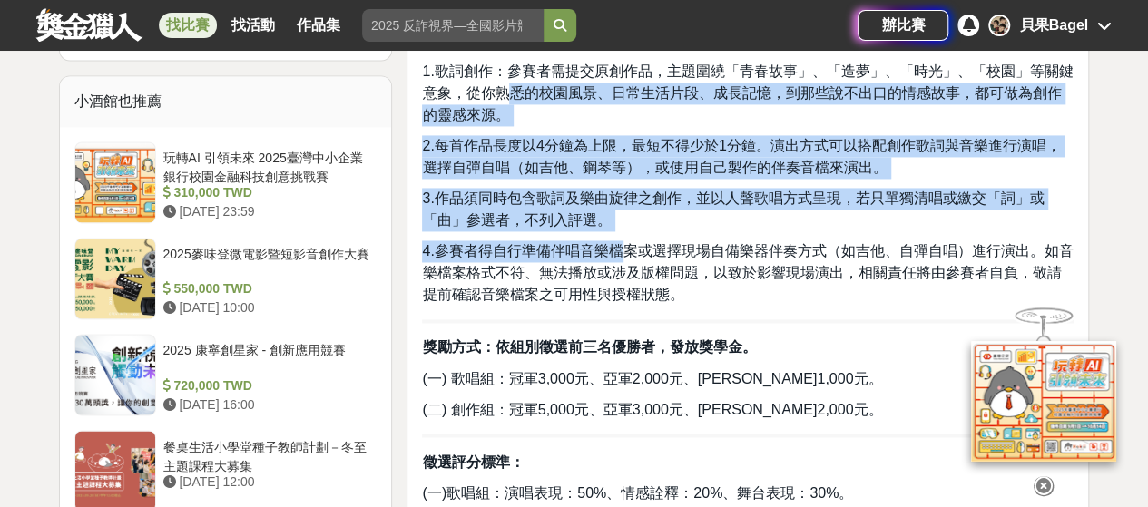
drag, startPoint x: 609, startPoint y: 255, endPoint x: 472, endPoint y: 101, distance: 206.3
click at [472, 101] on div "🎤 2025年第一屆「青春迴響．造夢時光」HITO校園歌唱 全國大專青年歌唱暨音樂創作徵選活動【花蓮區】 <<<<<🔥 熱烈報名中 🔥>>>>> 你有一副好歌…" at bounding box center [748, 410] width 652 height 2228
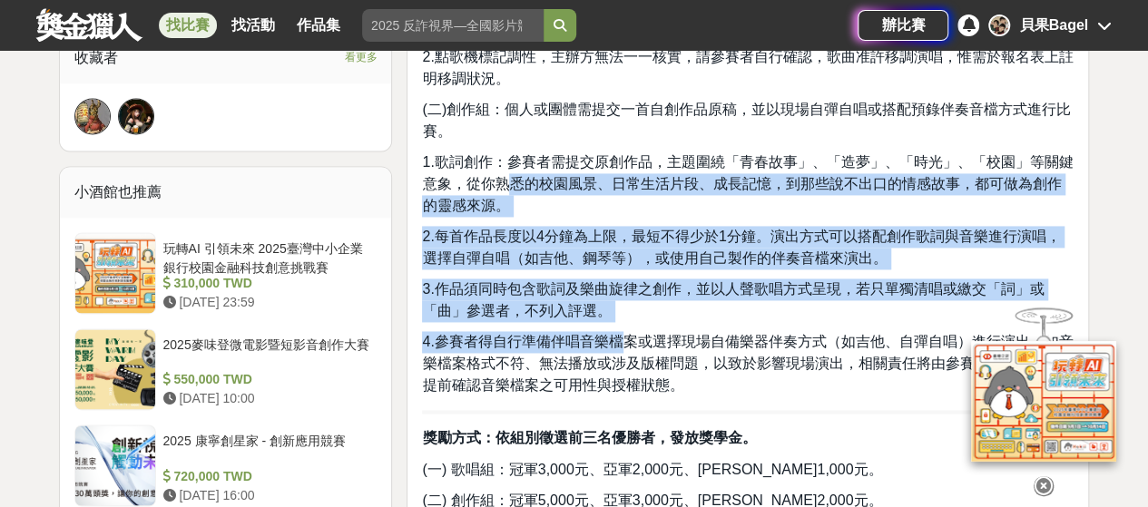
click at [506, 175] on span "1.歌詞創作：參賽者需提交原創作品，主題圍繞「青春故事」、「造夢」、「時光」、「校園」等關鍵意象，從你熟悉的校園風景、日常生活片段、成長記憶，到那些說不出口的…" at bounding box center [747, 183] width 651 height 59
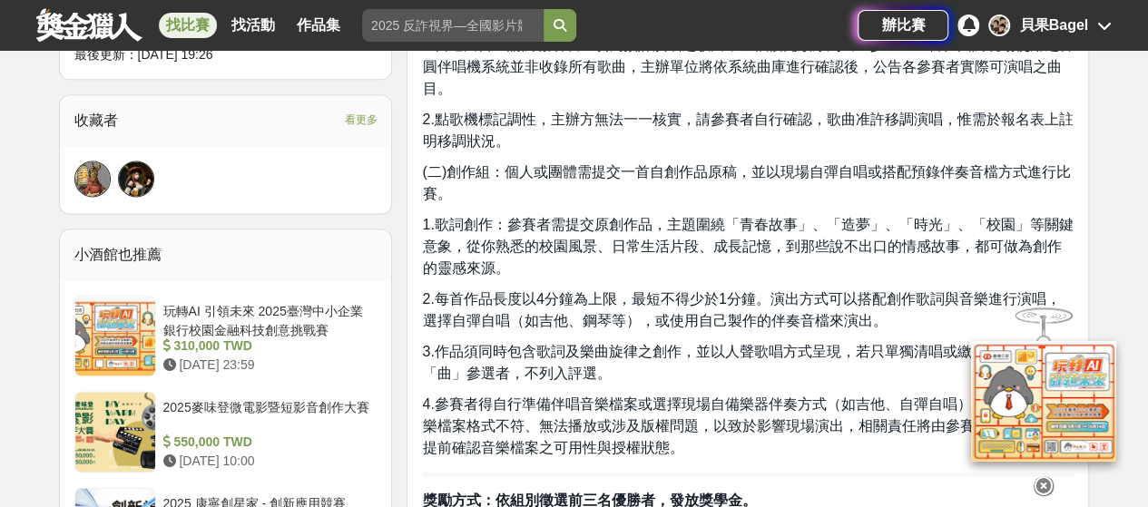
scroll to position [1180, 0]
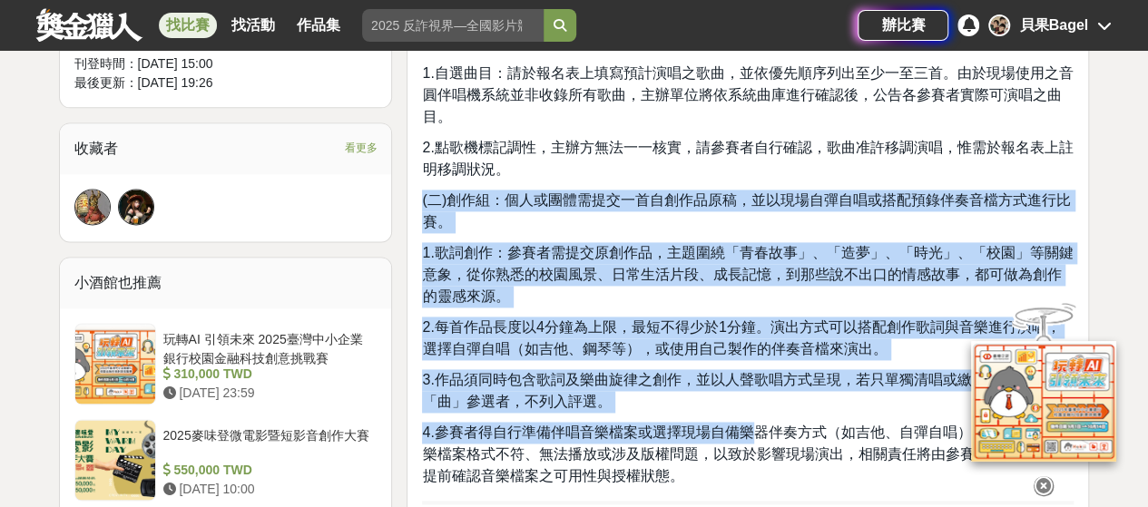
drag, startPoint x: 577, startPoint y: 240, endPoint x: 740, endPoint y: 427, distance: 248.9
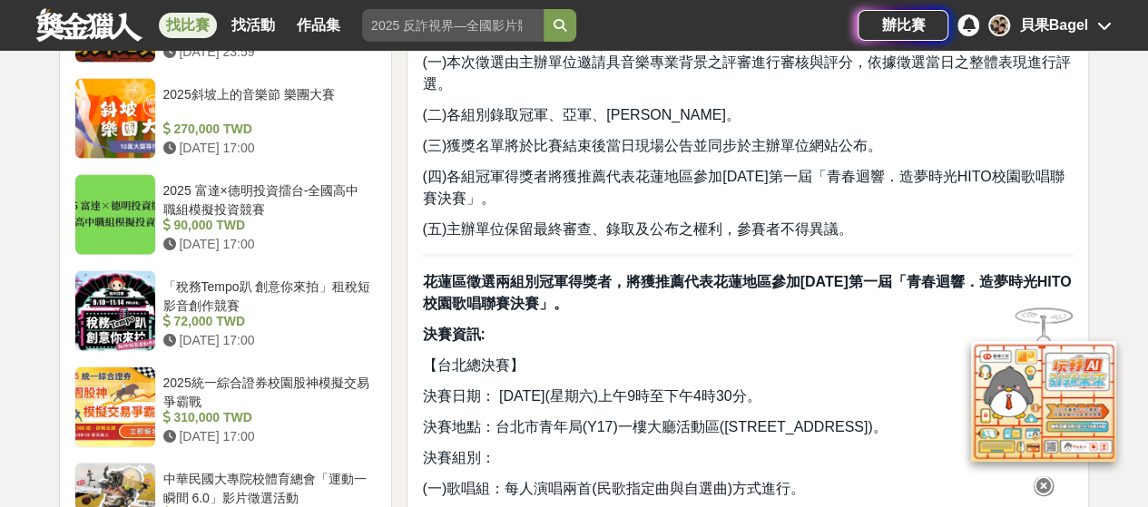
drag, startPoint x: 544, startPoint y: 181, endPoint x: 637, endPoint y: 426, distance: 262.8
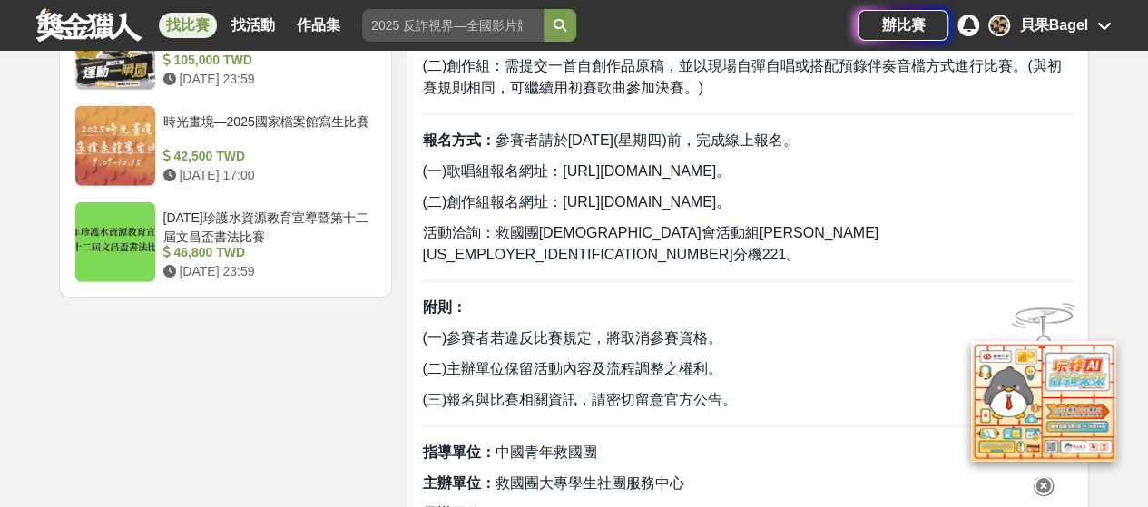
scroll to position [2178, 0]
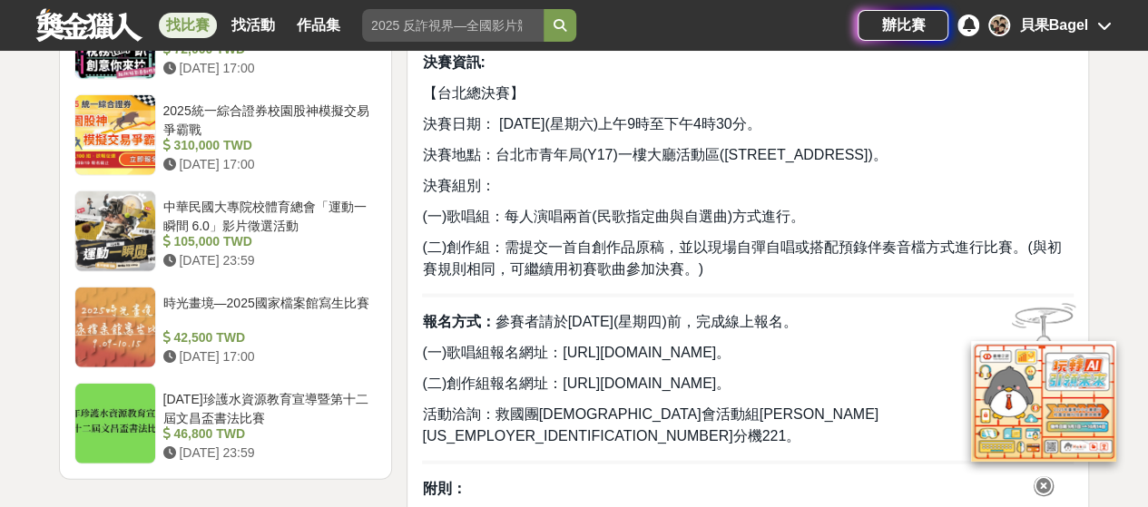
click at [593, 156] on span "決賽地點：台北市青年局(Y17)一樓大廳活動區(信義區市府路1號)。" at bounding box center [654, 154] width 465 height 15
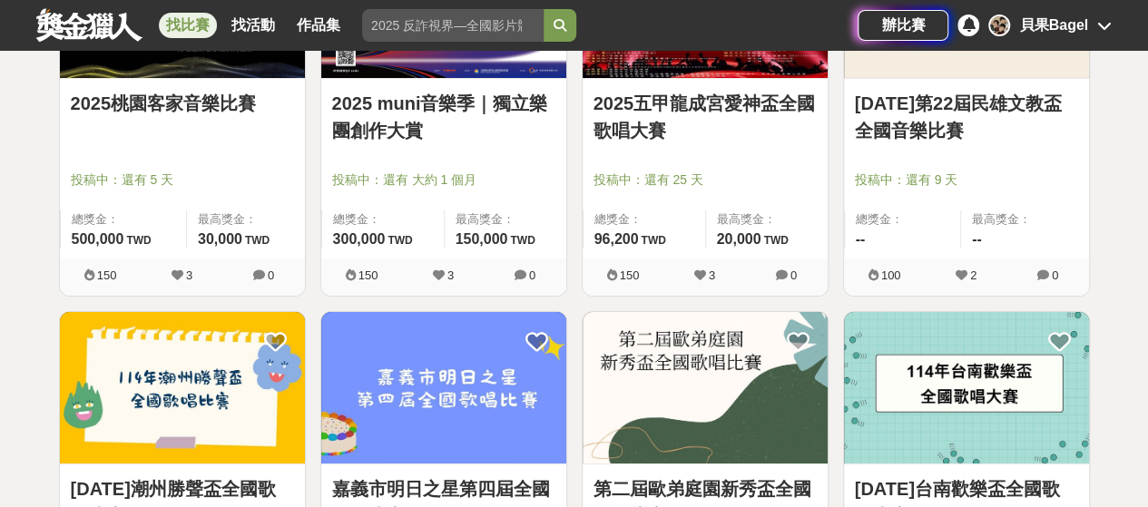
scroll to position [3347, 0]
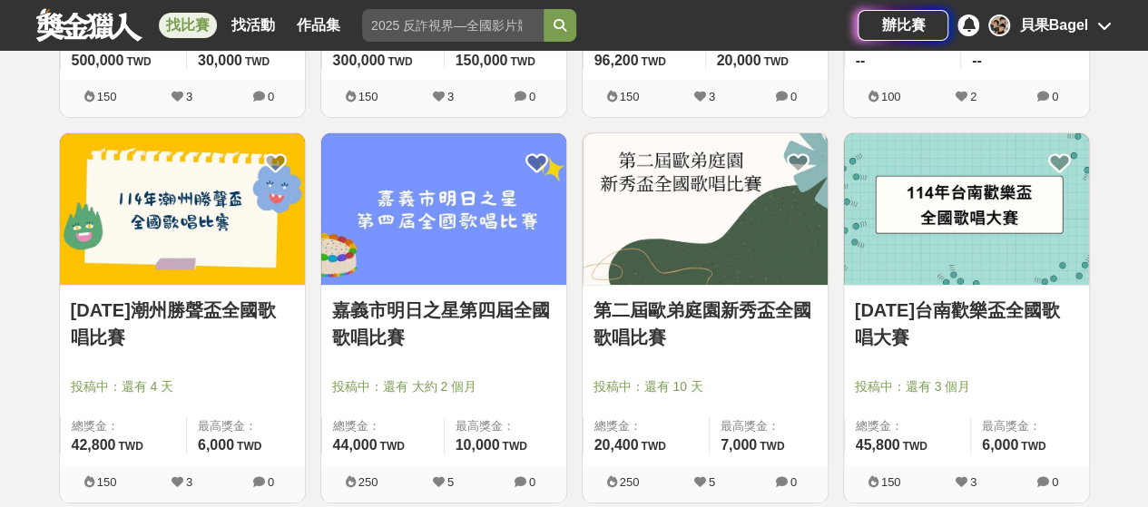
click at [995, 226] on img at bounding box center [966, 209] width 245 height 152
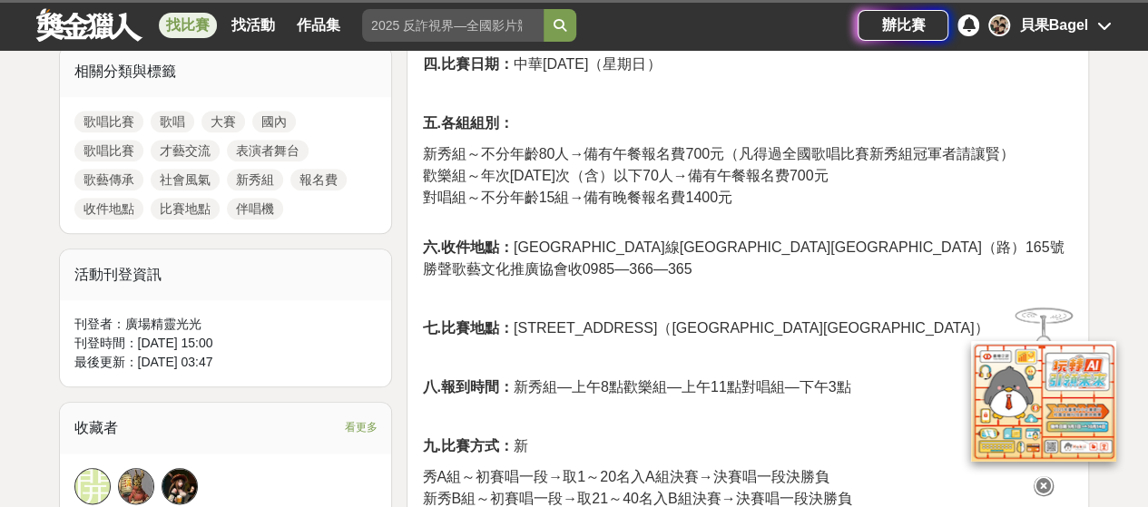
scroll to position [817, 0]
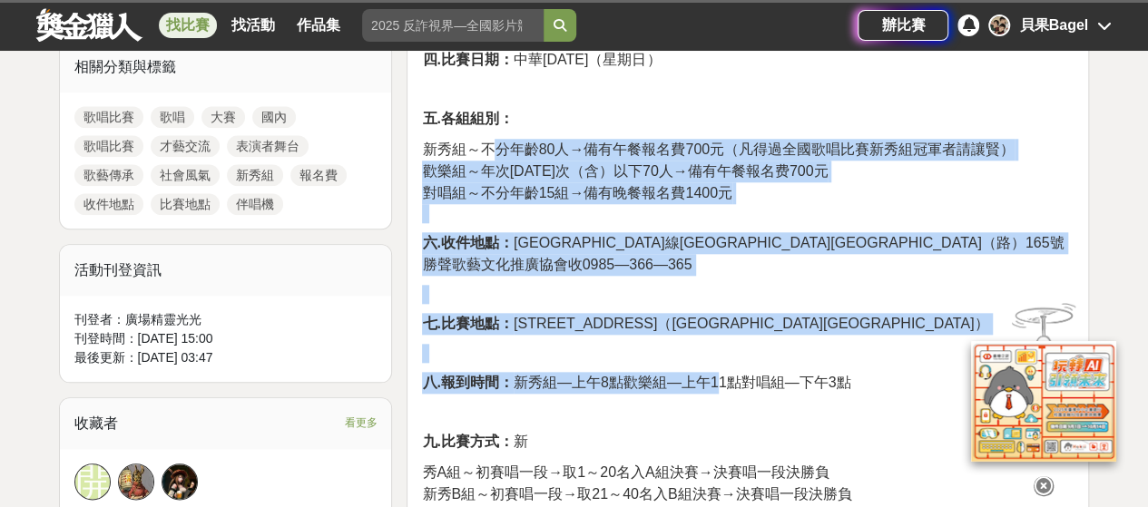
drag, startPoint x: 495, startPoint y: 144, endPoint x: 721, endPoint y: 362, distance: 313.8
click at [721, 362] on div "中華民國勝聲歌藝文化推廣協會114年『歡樂盃」全國歌唱比賽 一、主旨： 提升歌藝表演文化綜合各項才藝交流譲喜愛歌唱者更有表演者舞台讓歌藝傳承及淨化社會風氣 二…" at bounding box center [748, 395] width 652 height 1173
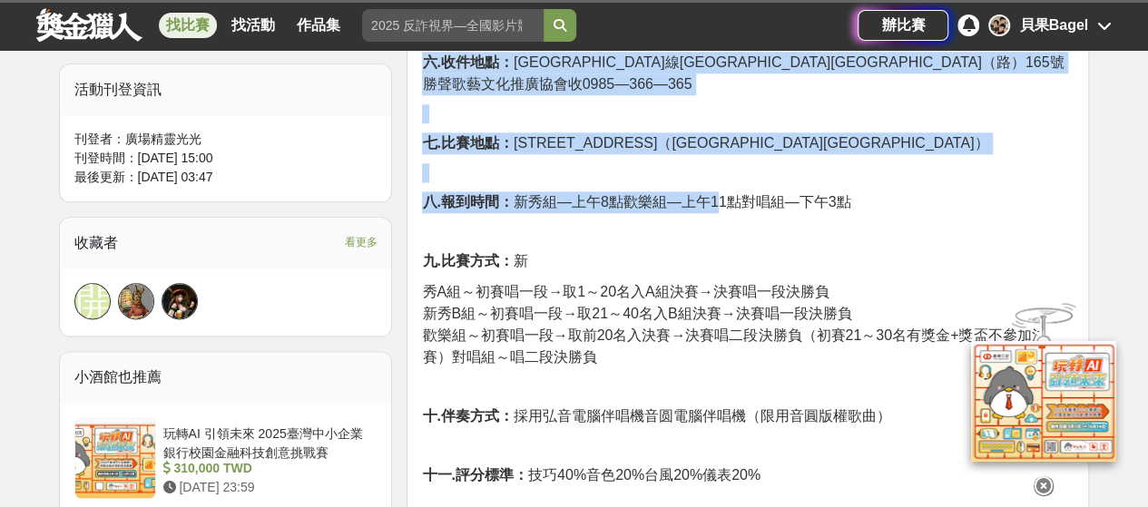
scroll to position [998, 0]
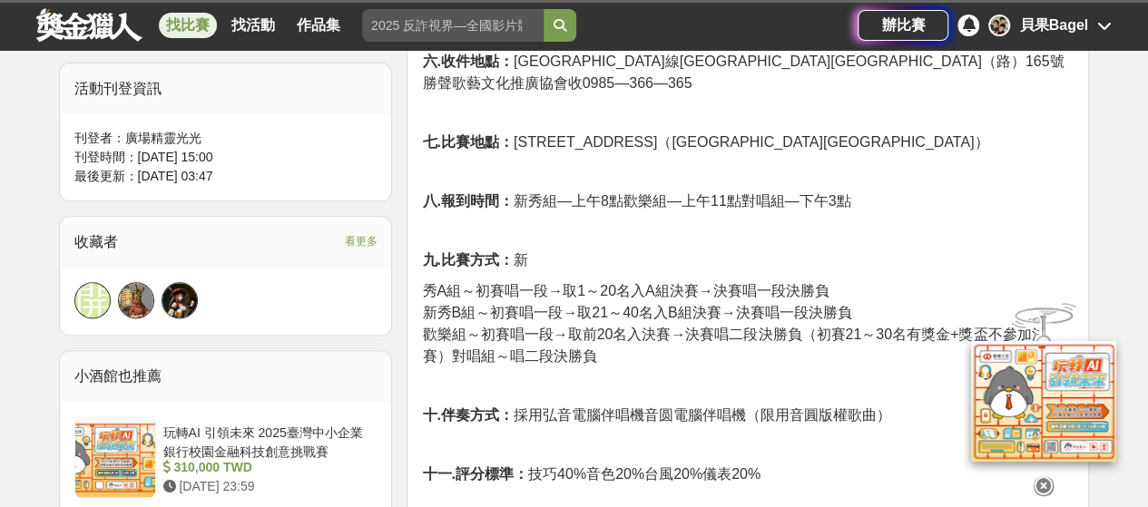
click at [605, 283] on span "秀A組～初賽唱一段→取1～20名入A組決賽→決賽唱一段決勝負" at bounding box center [625, 290] width 407 height 15
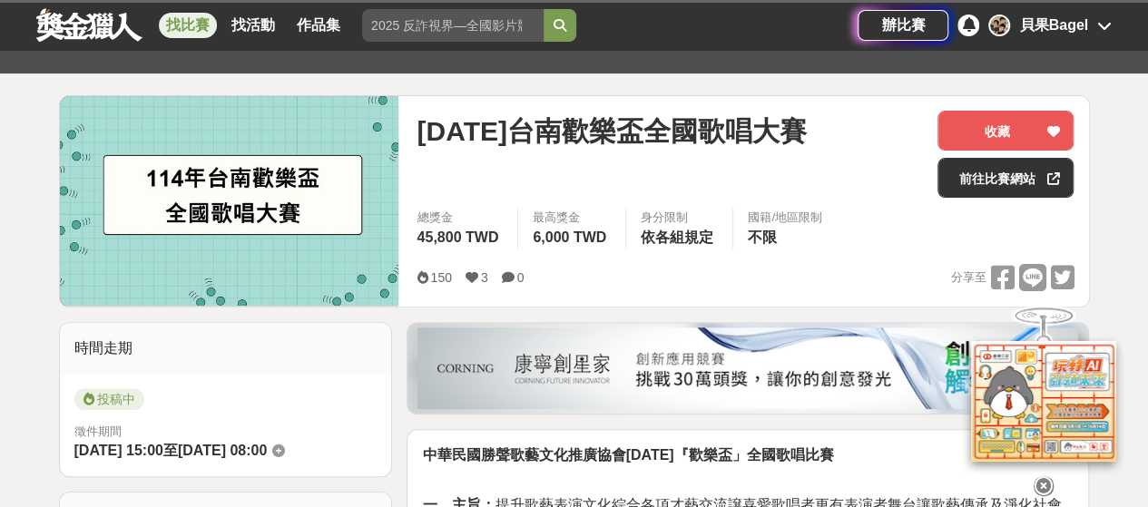
scroll to position [0, 0]
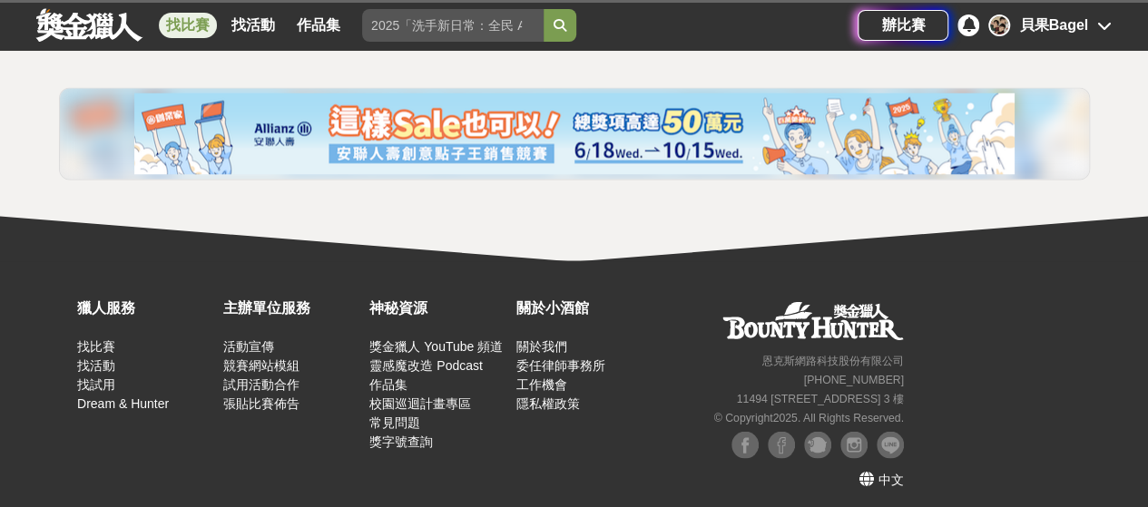
scroll to position [4657, 0]
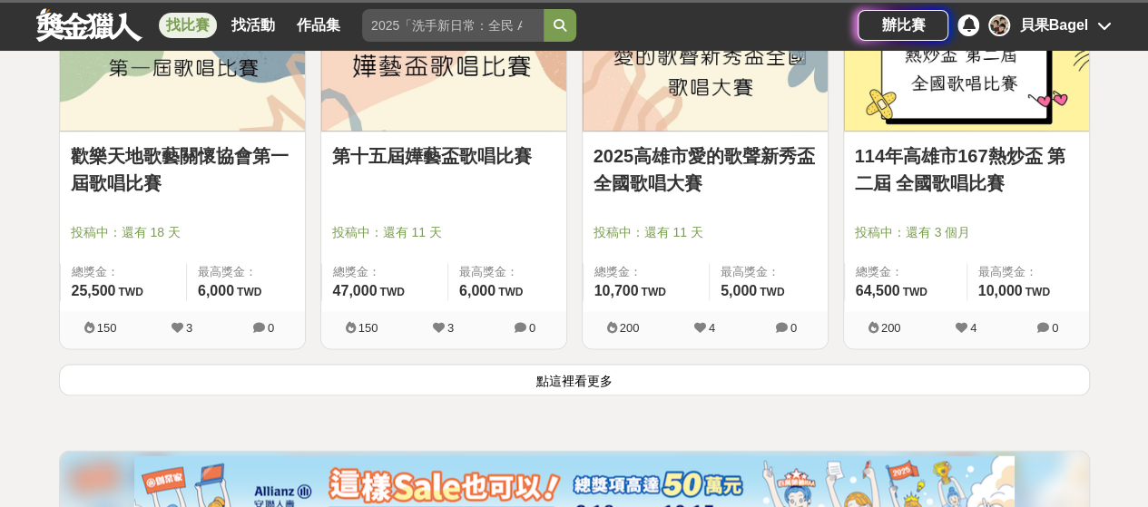
click at [586, 384] on button "點這裡看更多" at bounding box center [574, 380] width 1031 height 32
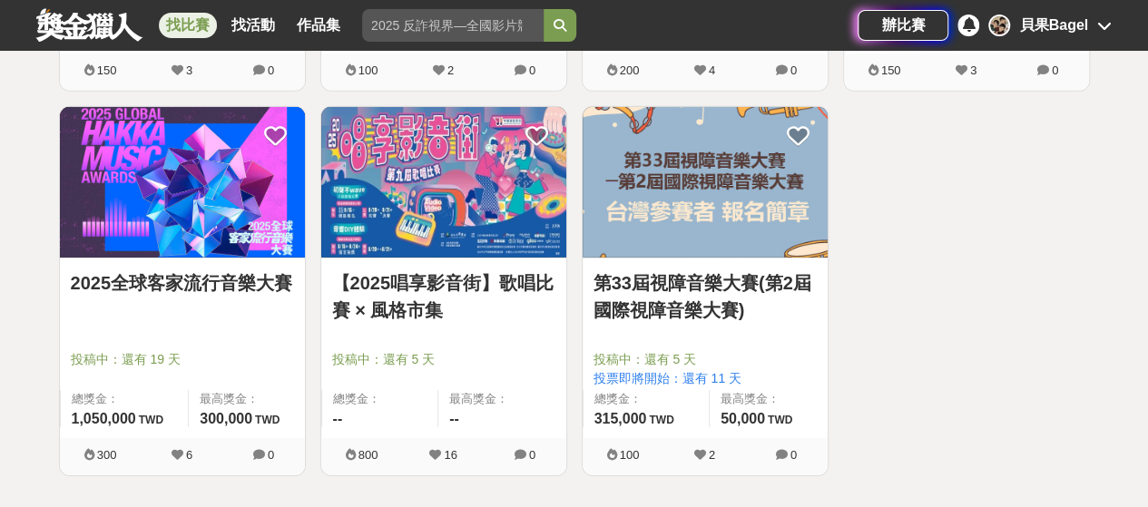
scroll to position [5983, 0]
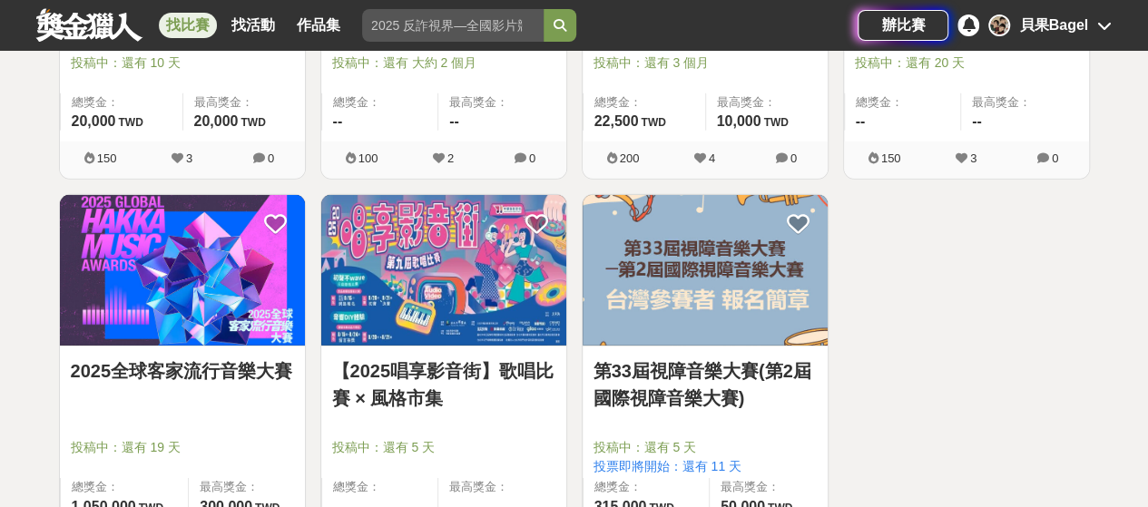
click at [432, 380] on link "【2025唱享影音街】歌唱比賽 × 風格市集" at bounding box center [443, 385] width 223 height 54
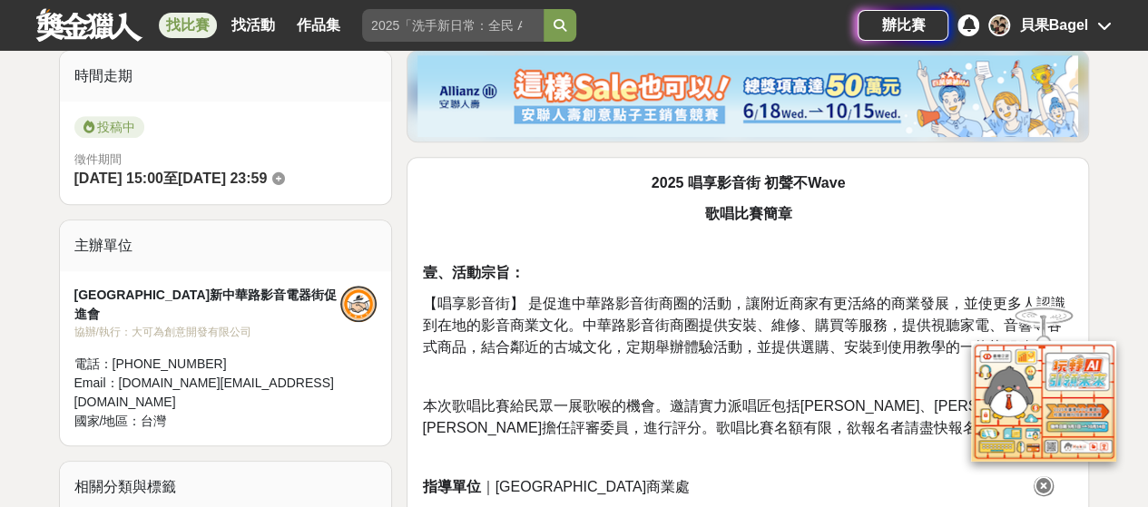
scroll to position [544, 0]
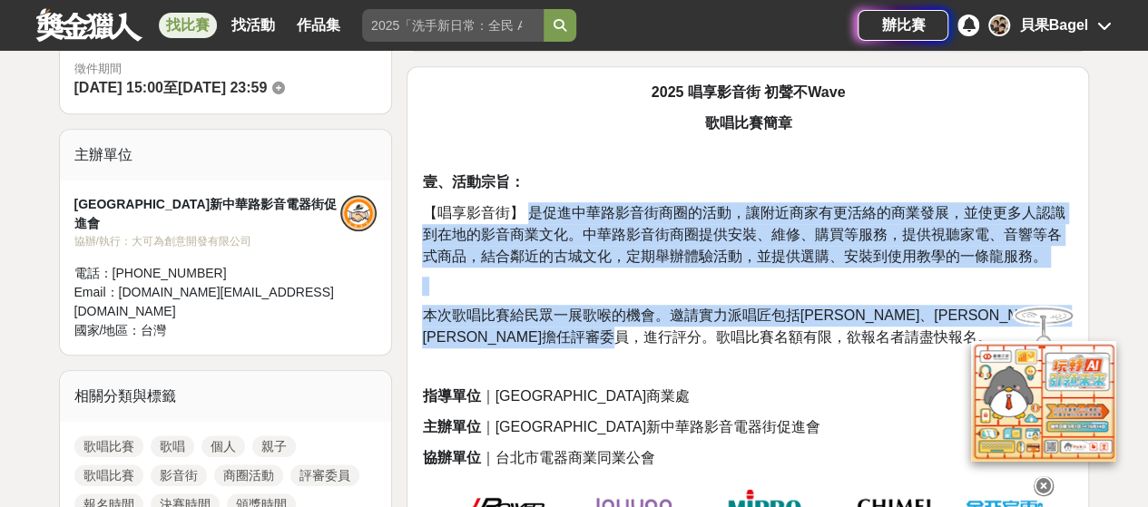
drag, startPoint x: 533, startPoint y: 221, endPoint x: 828, endPoint y: 344, distance: 319.7
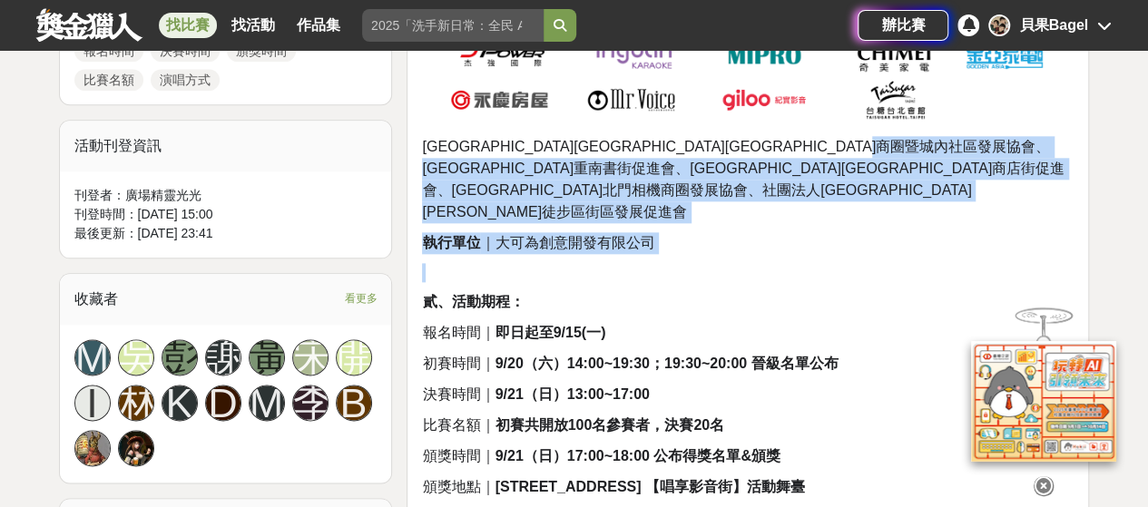
drag, startPoint x: 514, startPoint y: 156, endPoint x: 674, endPoint y: 209, distance: 169.0
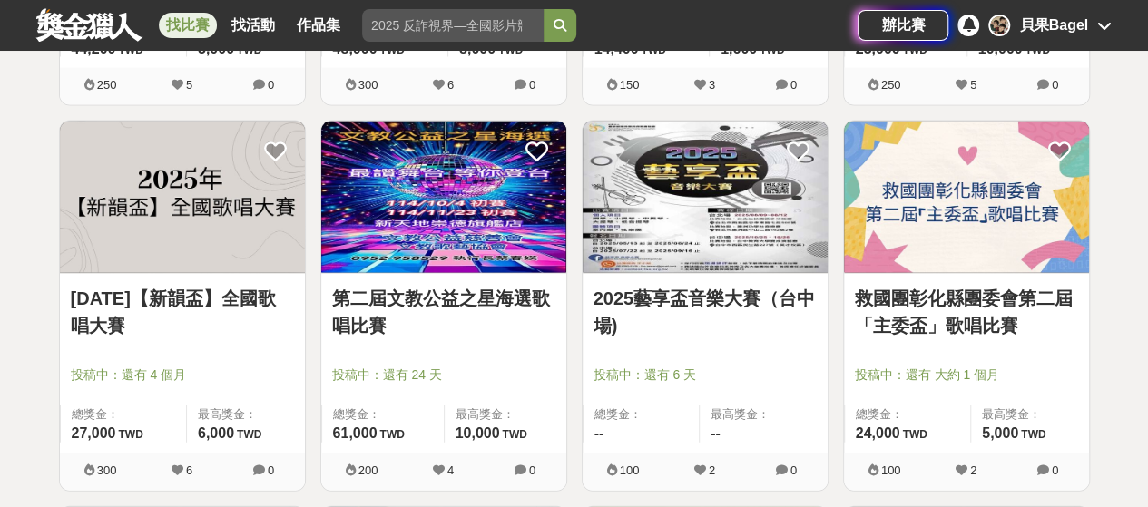
scroll to position [5257, 0]
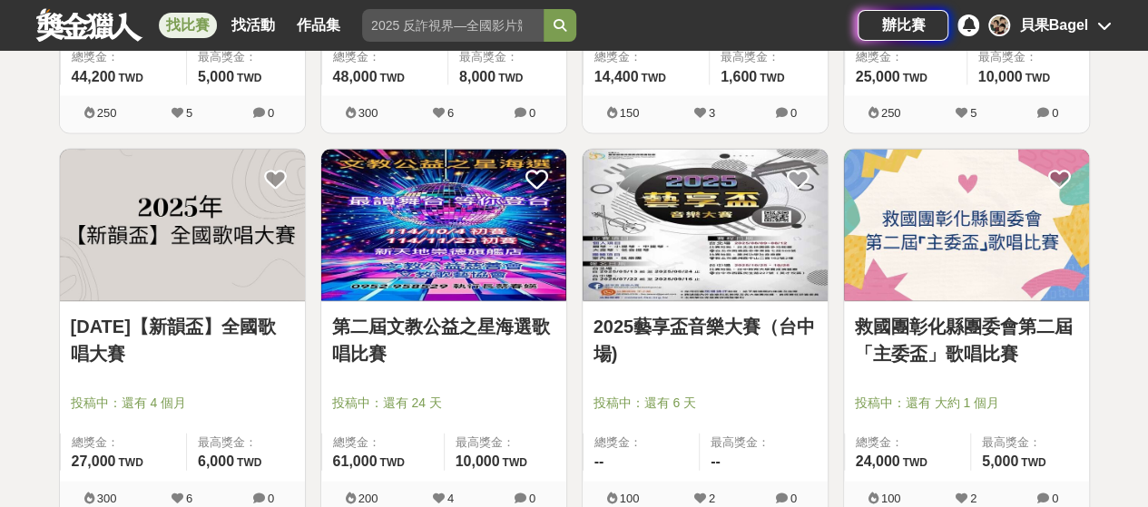
click at [412, 317] on link "第二屆文教公益之星海選歌唱比賽" at bounding box center [443, 340] width 223 height 54
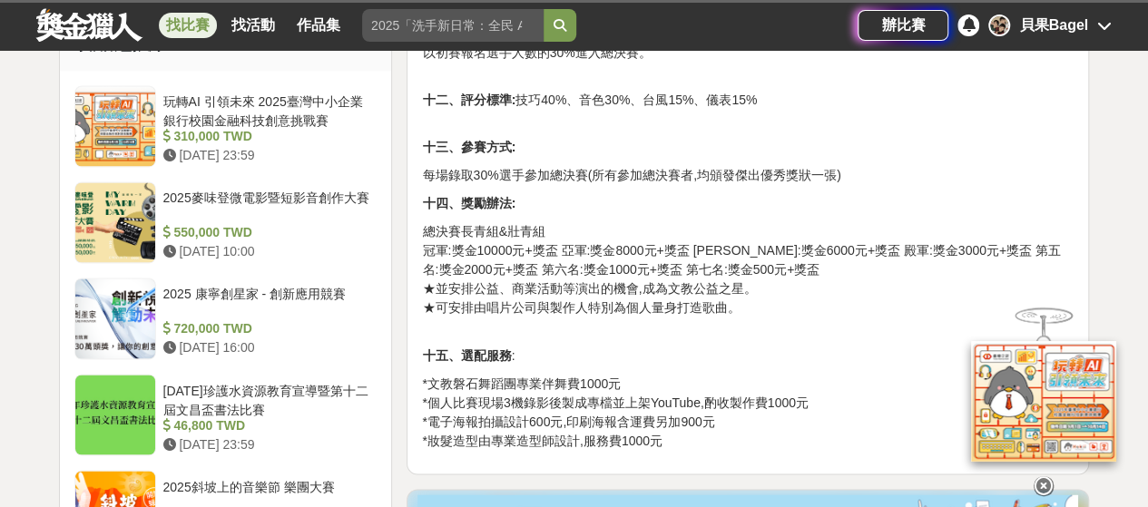
scroll to position [1452, 0]
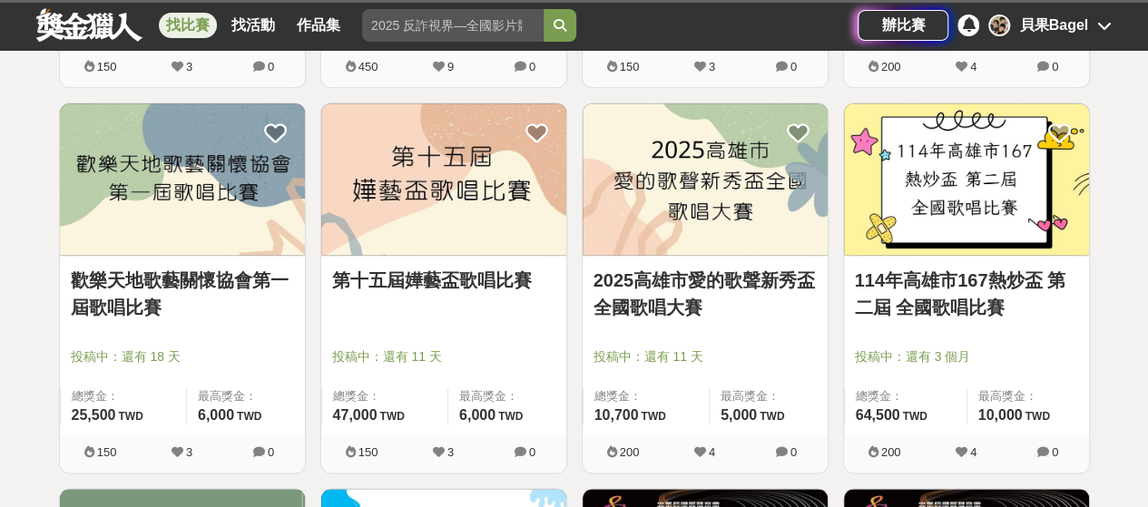
scroll to position [4531, 0]
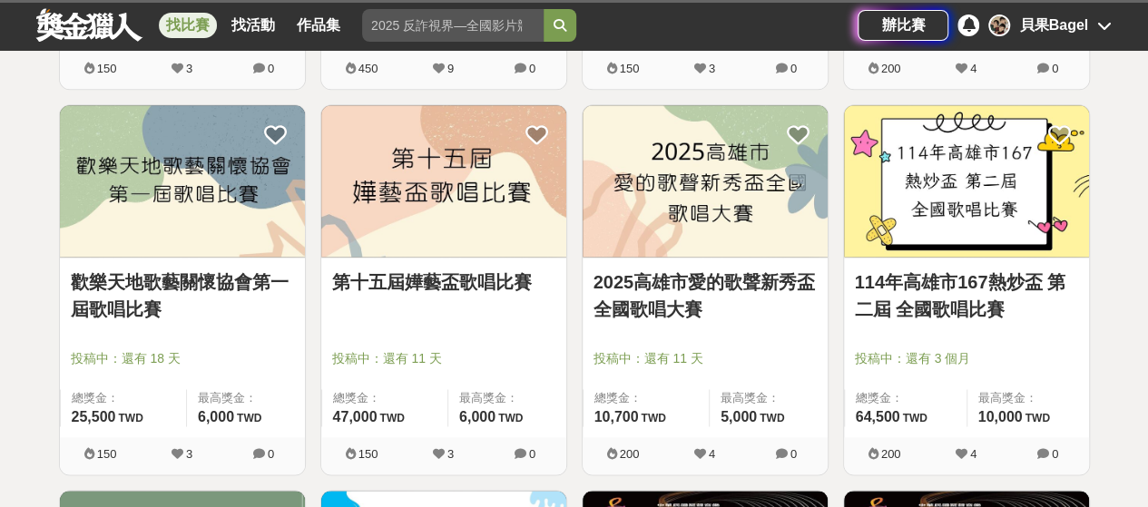
click at [731, 281] on link "2025高雄市愛的歌聲新秀盃全國歌唱大賽" at bounding box center [704, 296] width 223 height 54
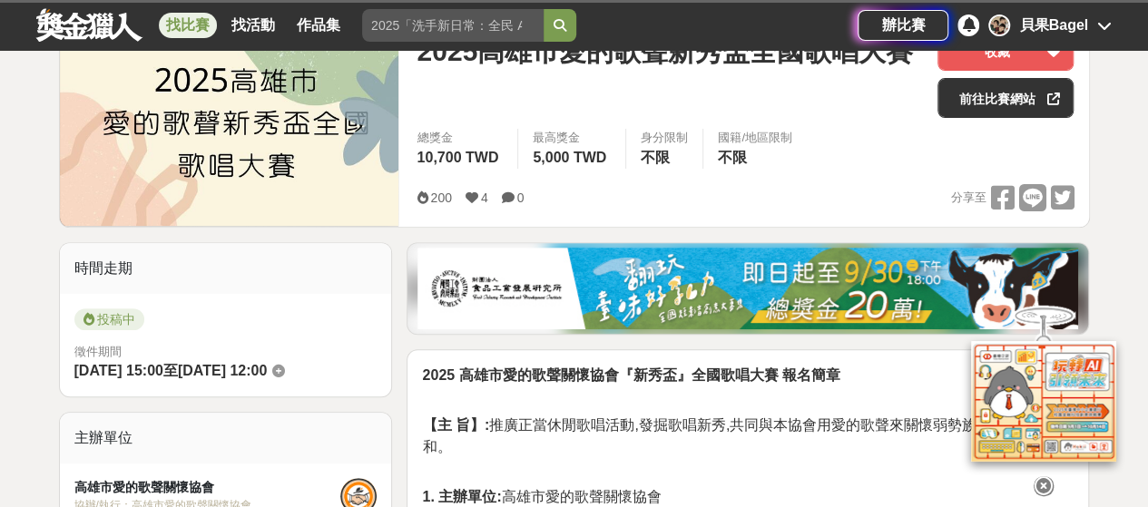
scroll to position [91, 0]
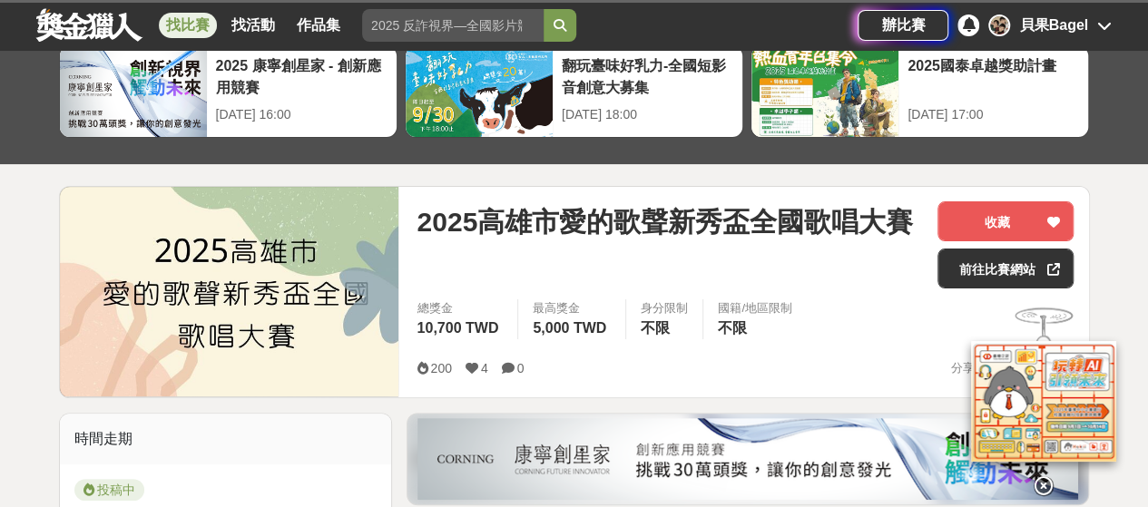
click at [685, 275] on div "2025高雄市愛的歌聲新秀盃全國歌唱大賽" at bounding box center [670, 244] width 506 height 87
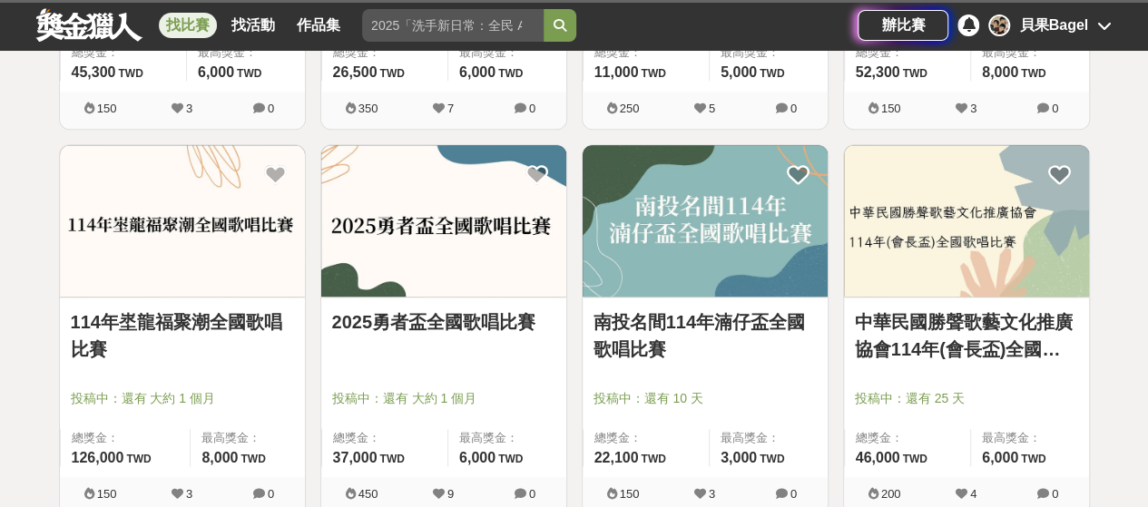
scroll to position [4077, 0]
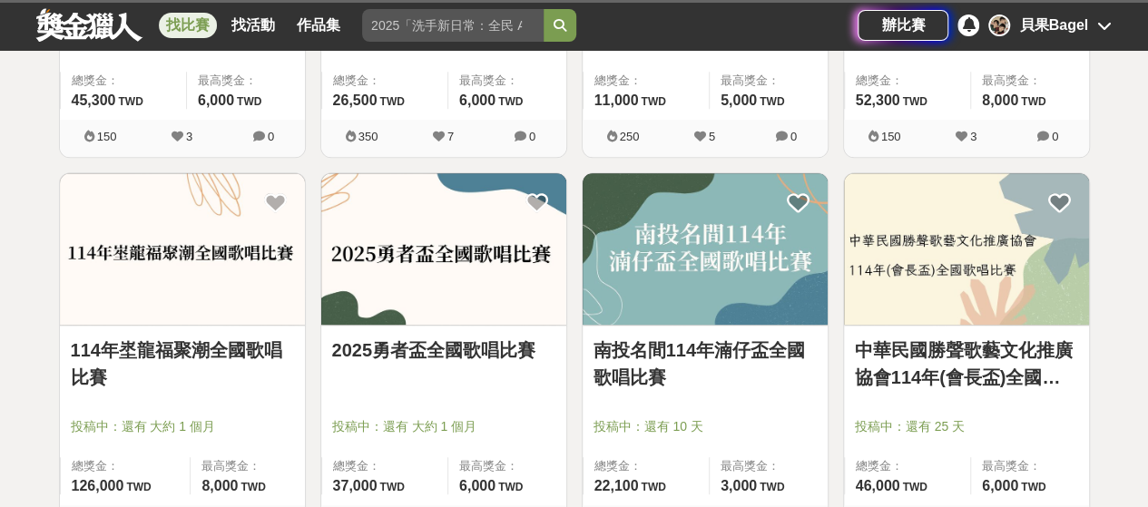
click at [448, 351] on link "2025勇者盃全國歌唱比賽" at bounding box center [443, 350] width 223 height 27
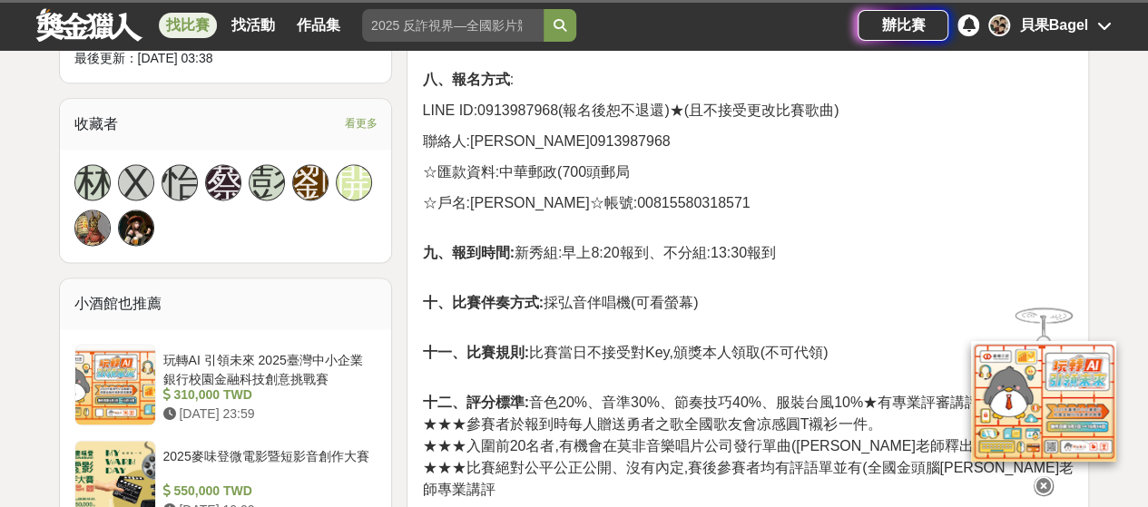
scroll to position [1151, 0]
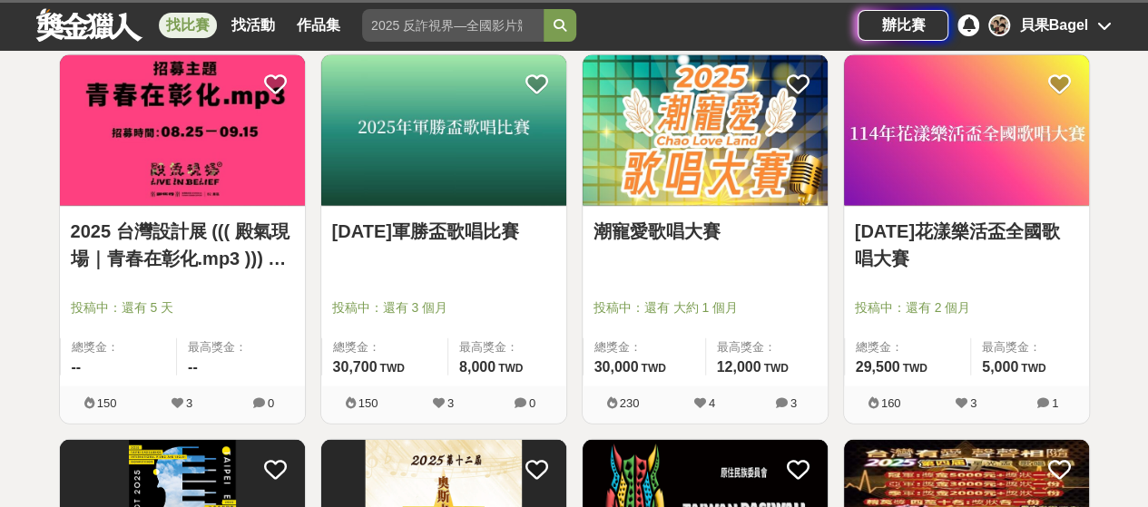
scroll to position [1844, 0]
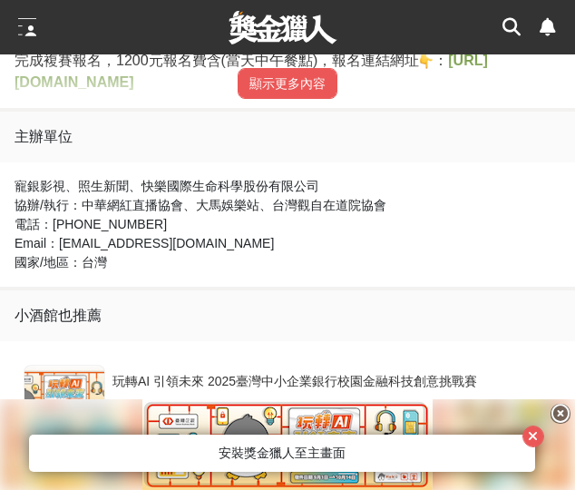
scroll to position [1089, 0]
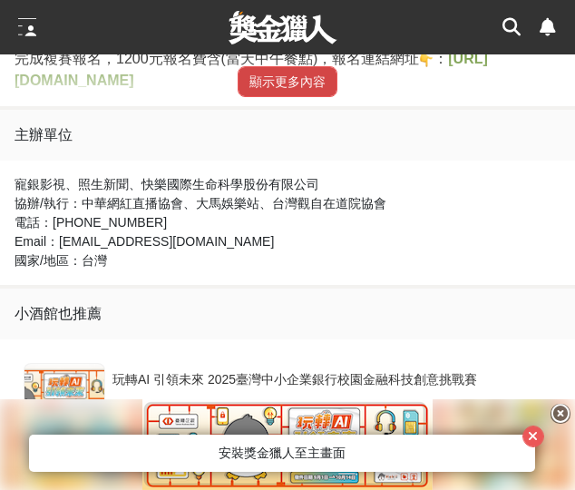
click at [285, 88] on button "顯示更多內容" at bounding box center [288, 81] width 100 height 31
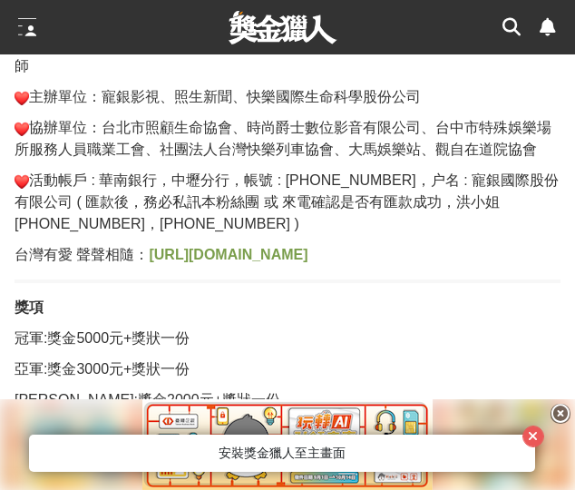
scroll to position [1452, 0]
